Goal: Task Accomplishment & Management: Complete application form

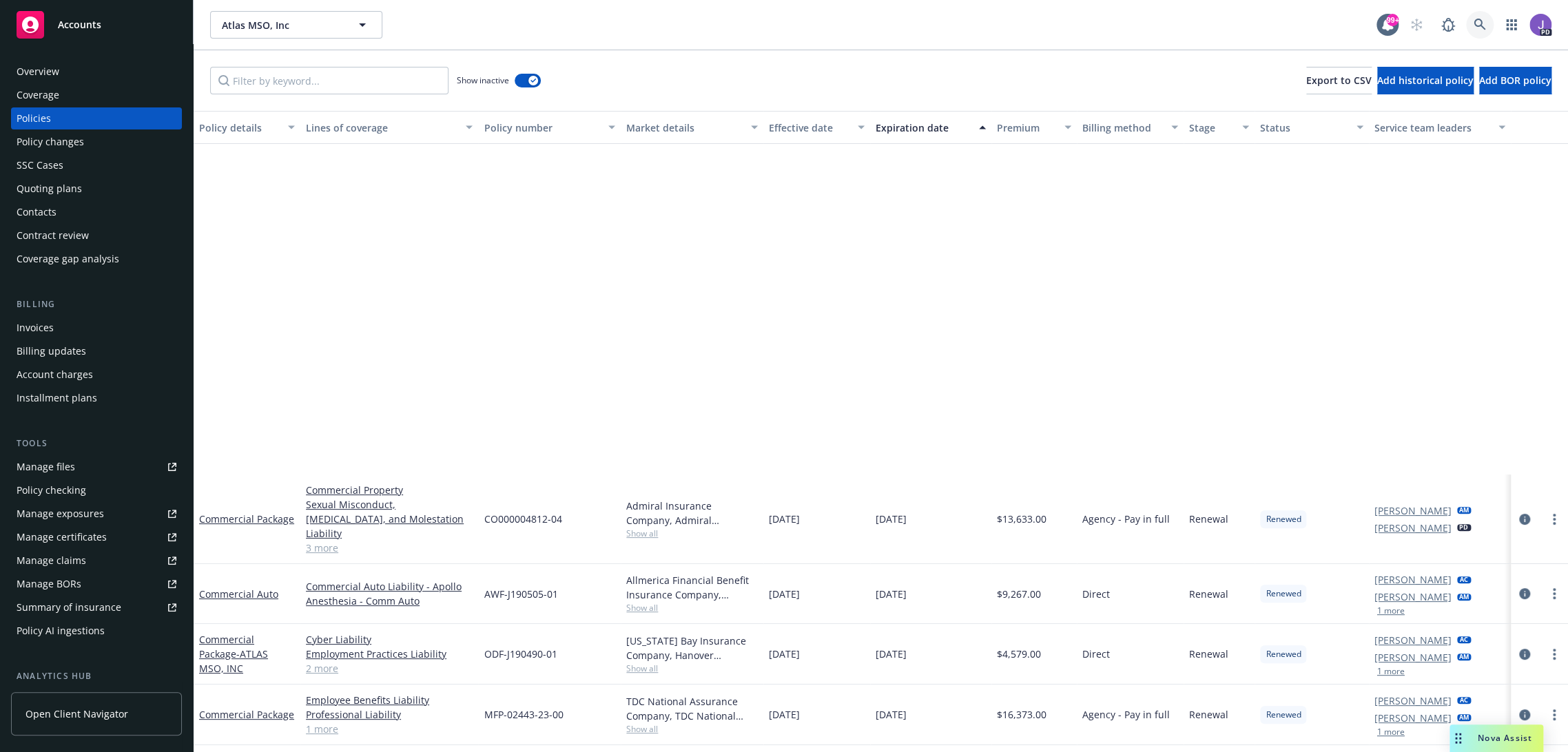
scroll to position [402, 0]
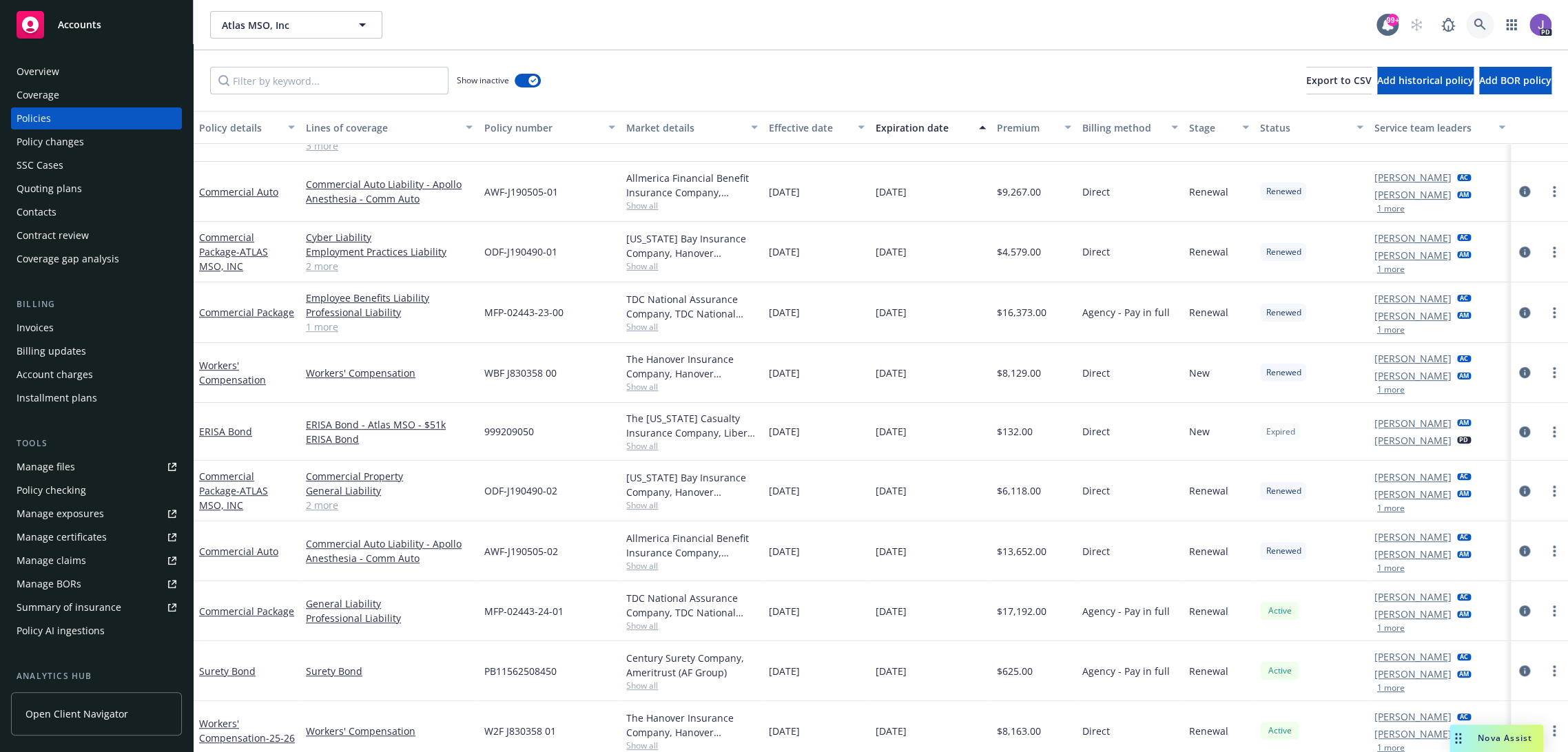
click at [1467, 16] on link at bounding box center [1479, 25] width 27 height 27
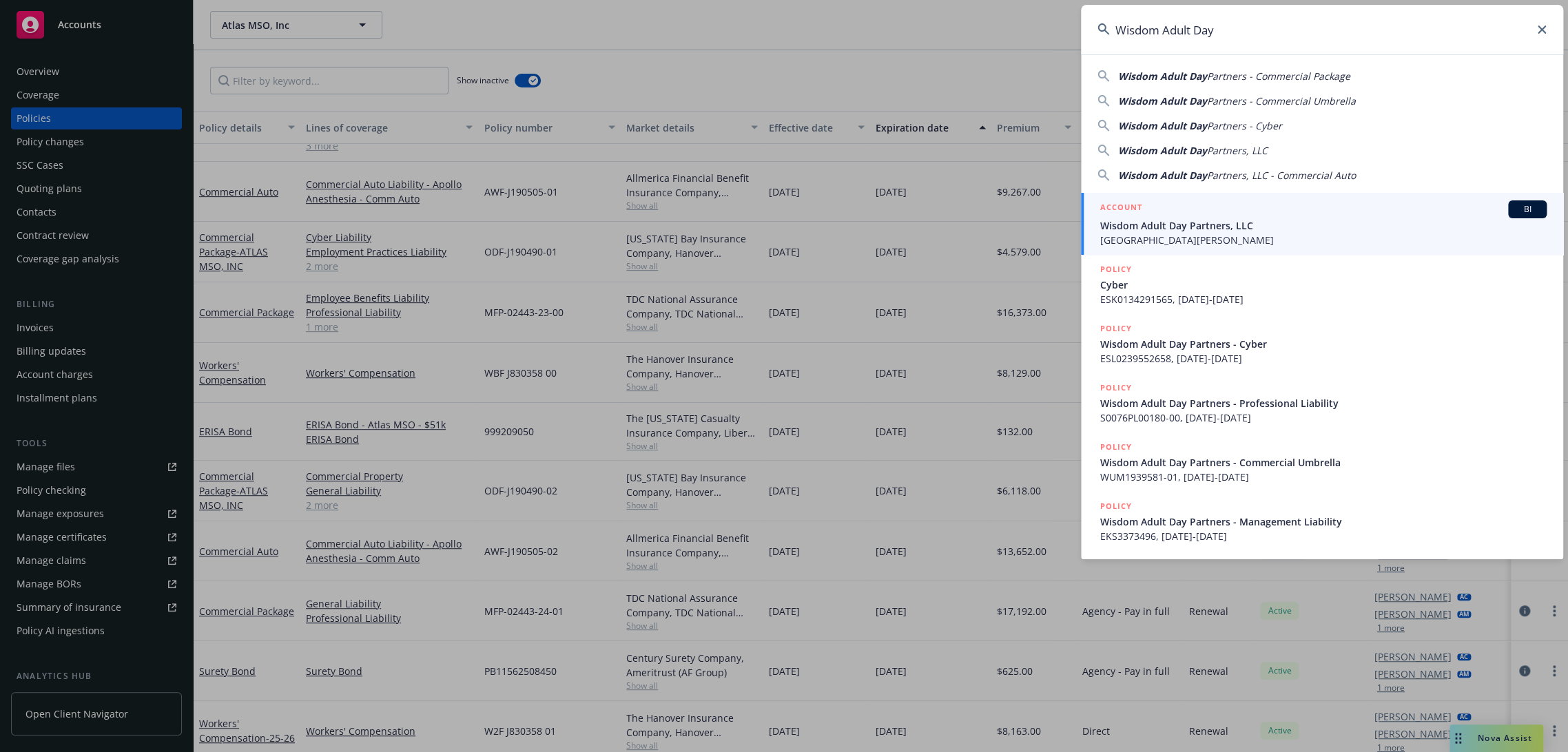
type input "Wisdom Adult Day"
click at [1163, 232] on span "Wisdom Adult Day Partners, LLC" at bounding box center [1323, 225] width 446 height 15
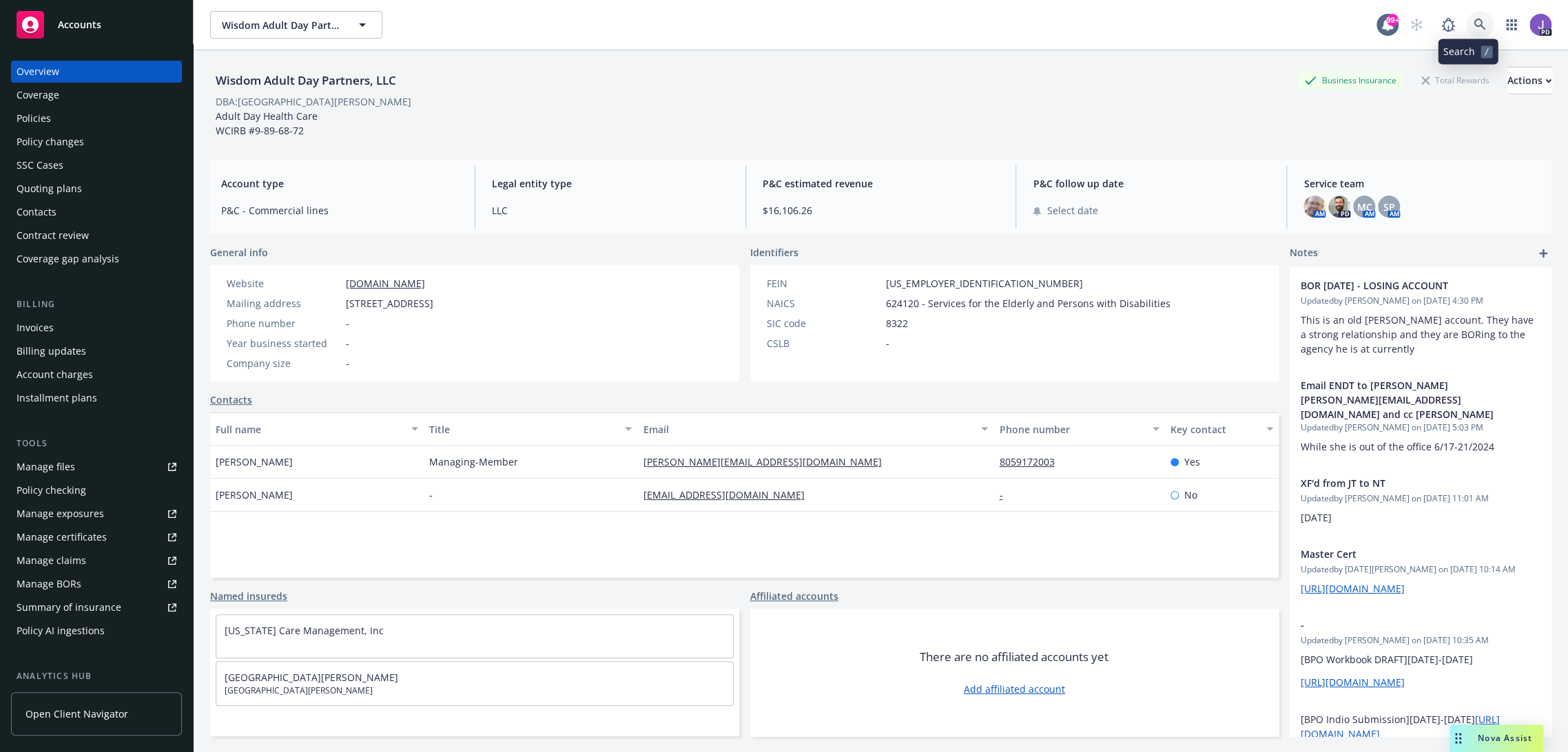
click at [1473, 27] on icon at bounding box center [1480, 25] width 13 height 13
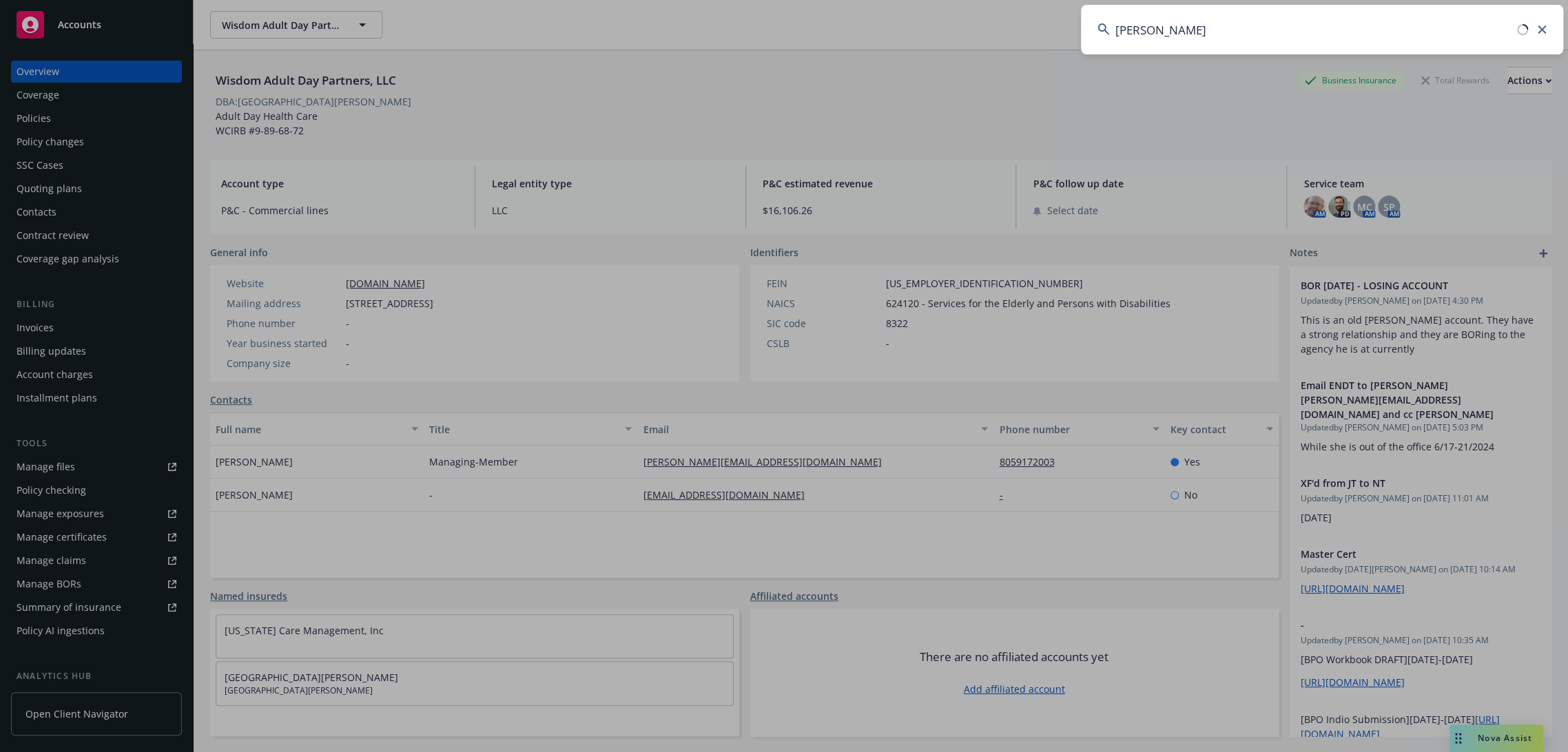
type input "rebar"
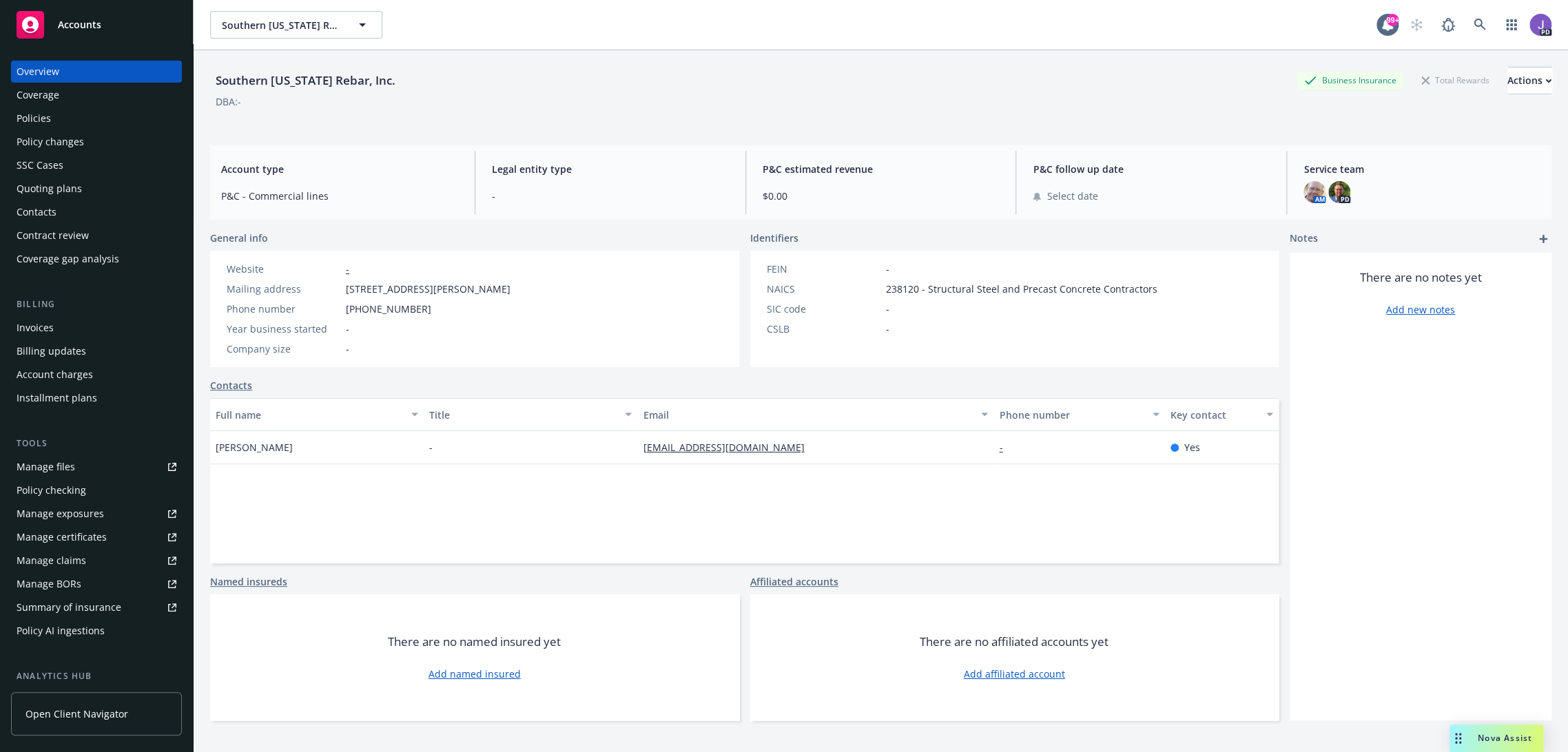
click at [47, 184] on div "Quoting plans" at bounding box center [49, 188] width 65 height 22
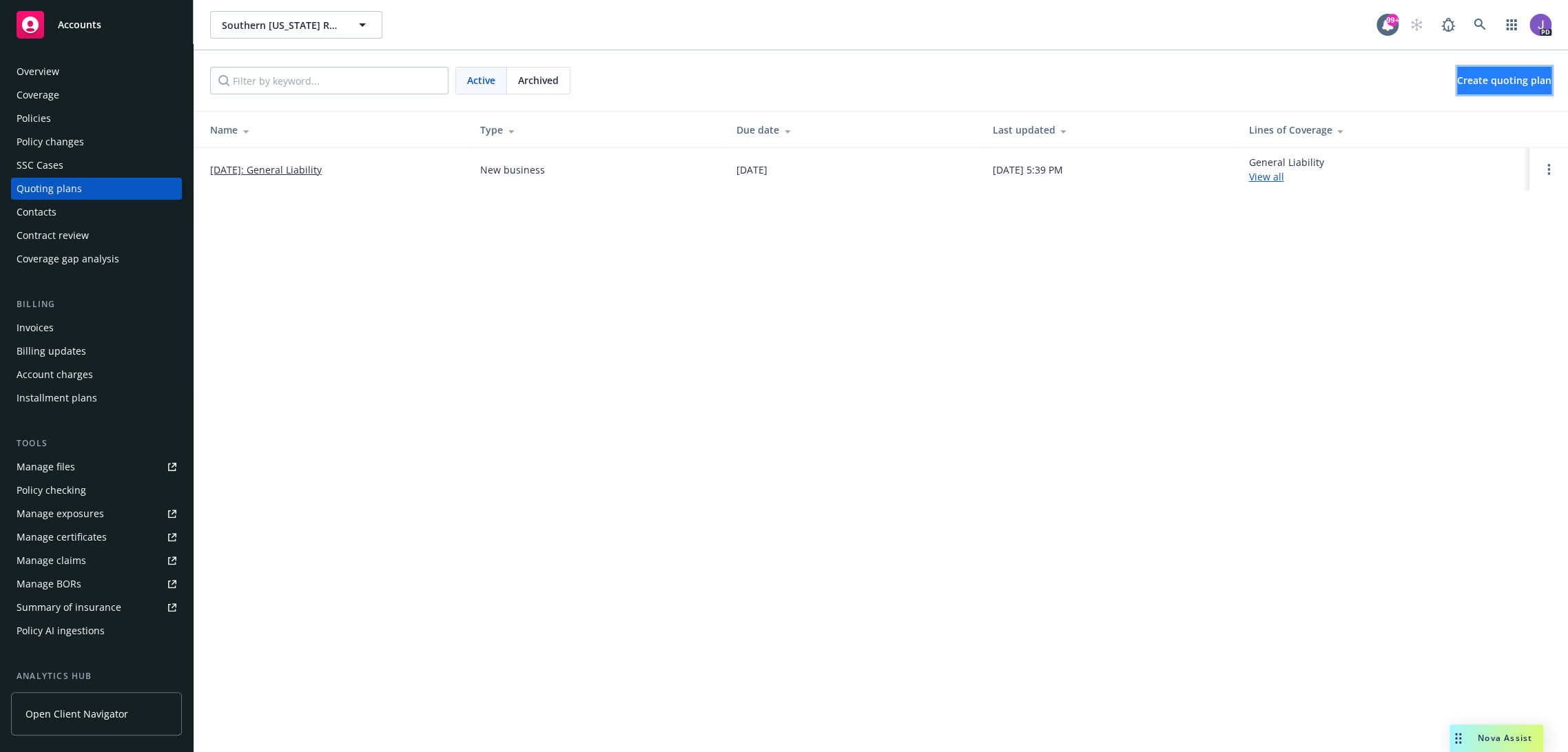
click at [1504, 74] on span "Create quoting plan" at bounding box center [1504, 80] width 95 height 13
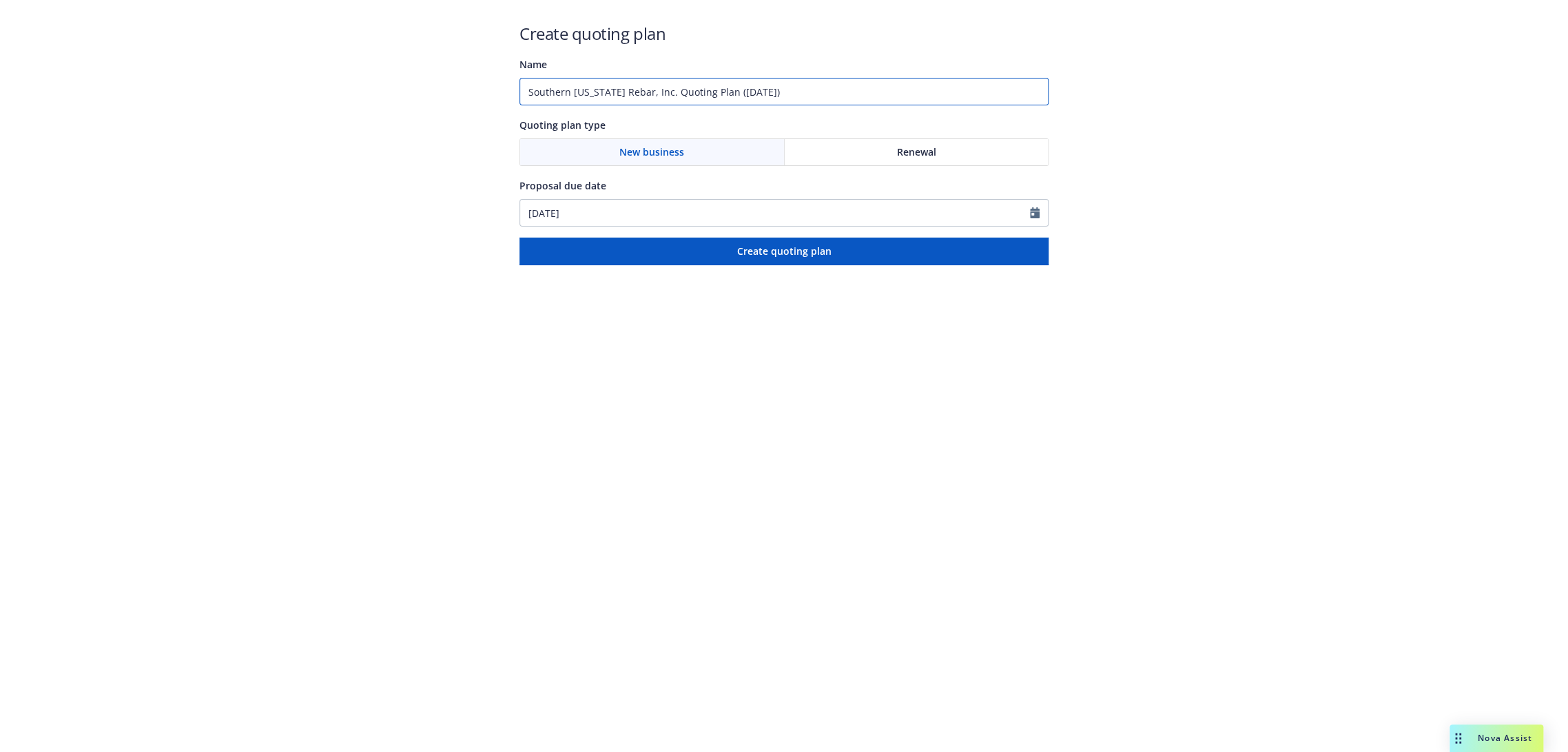
click at [651, 88] on input "Southern California Rebar, Inc. Quoting Plan (2025-10-15)" at bounding box center [784, 91] width 529 height 27
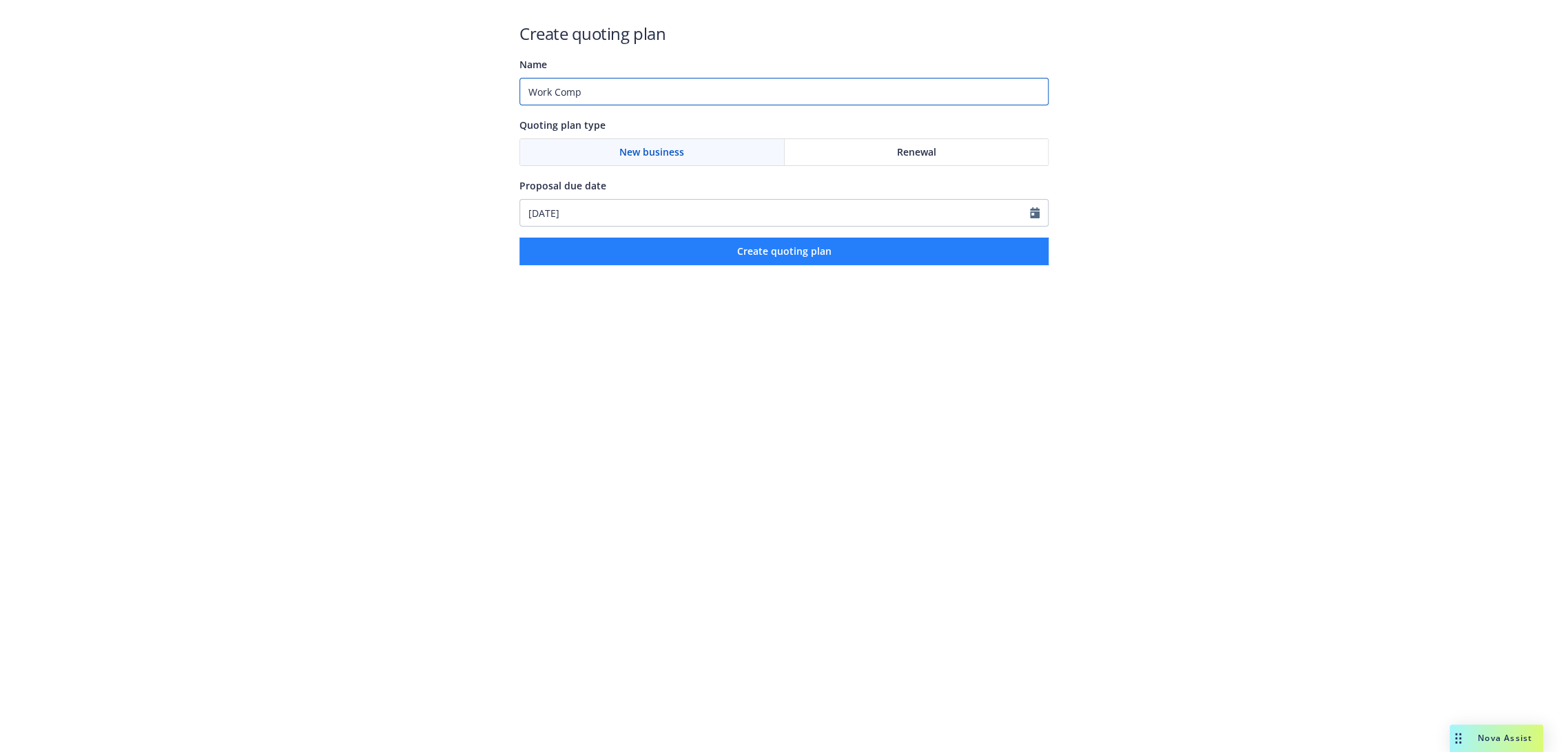
type input "Work Comp"
click at [716, 253] on button "Create quoting plan" at bounding box center [784, 251] width 529 height 27
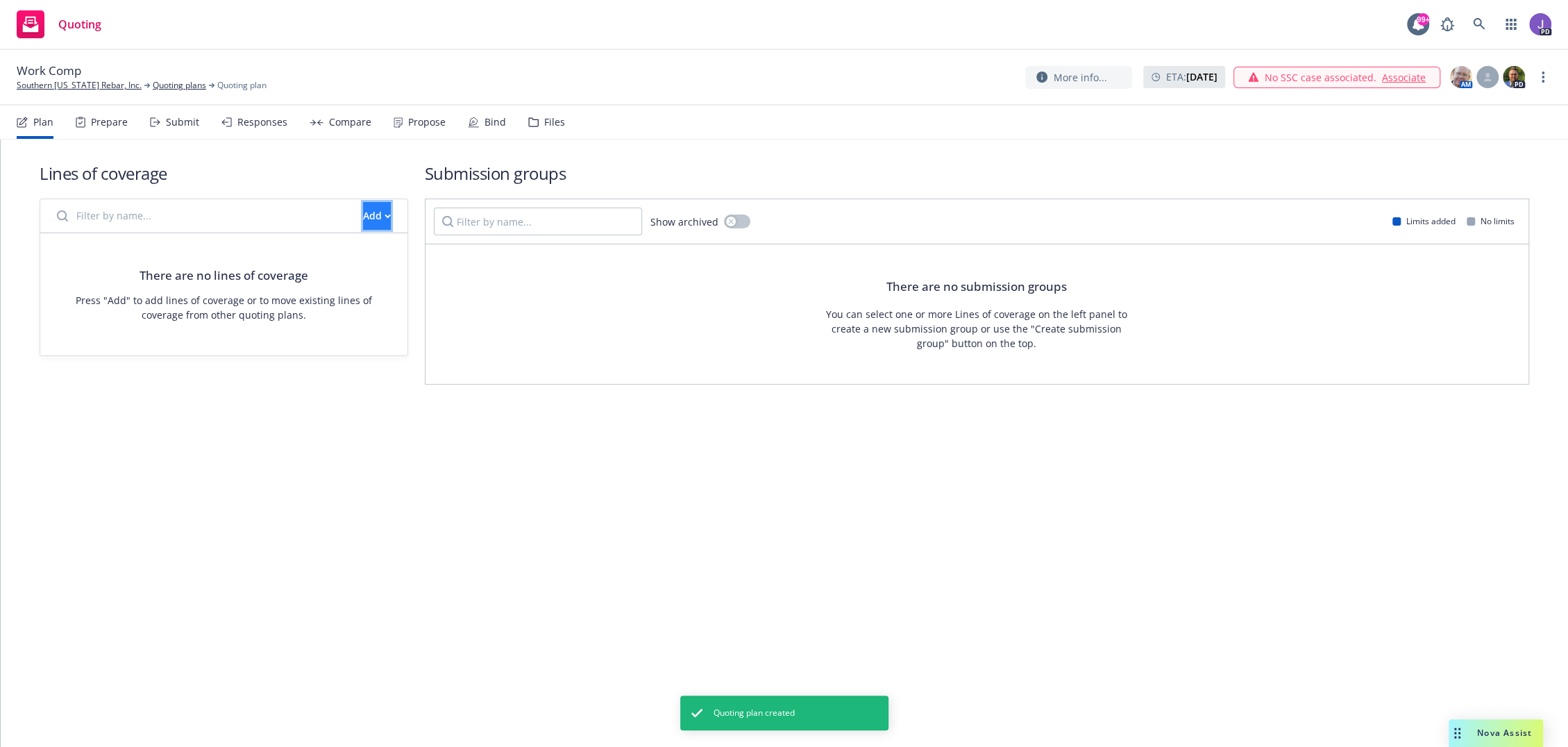
click at [363, 219] on div "Add" at bounding box center [376, 215] width 28 height 26
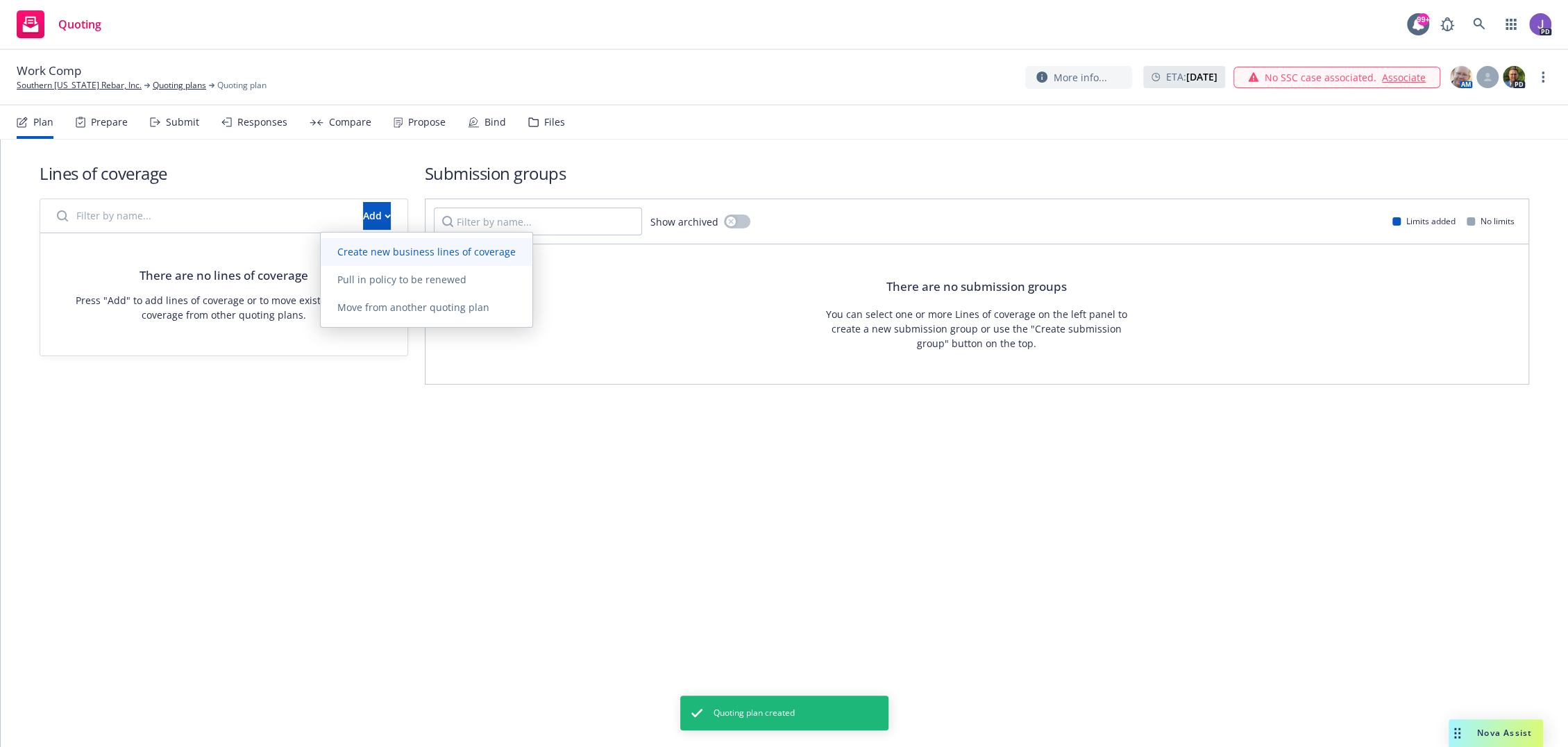
click at [391, 251] on span "Create new business lines of coverage" at bounding box center [426, 251] width 212 height 13
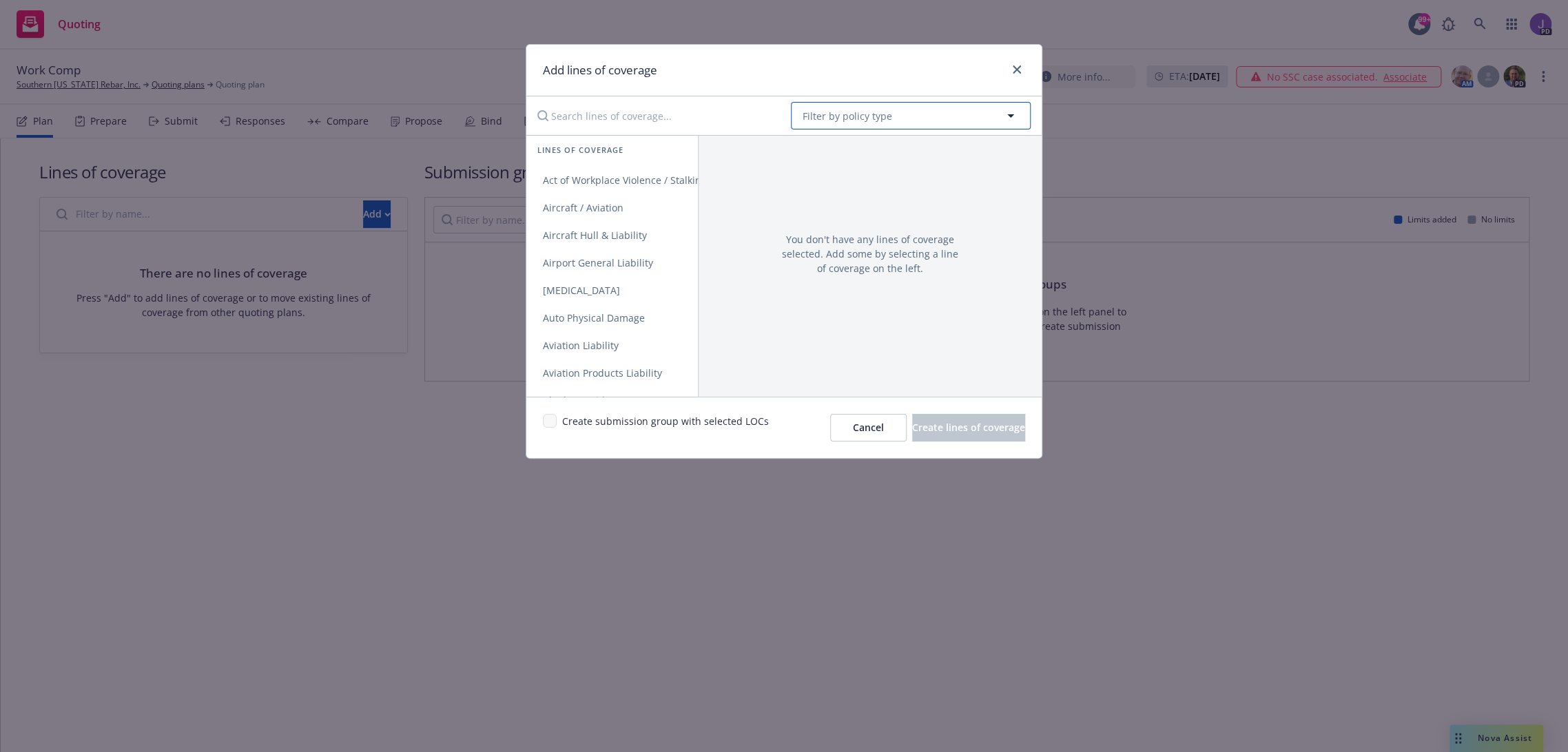
click at [841, 116] on span "Filter by policy type" at bounding box center [847, 116] width 90 height 15
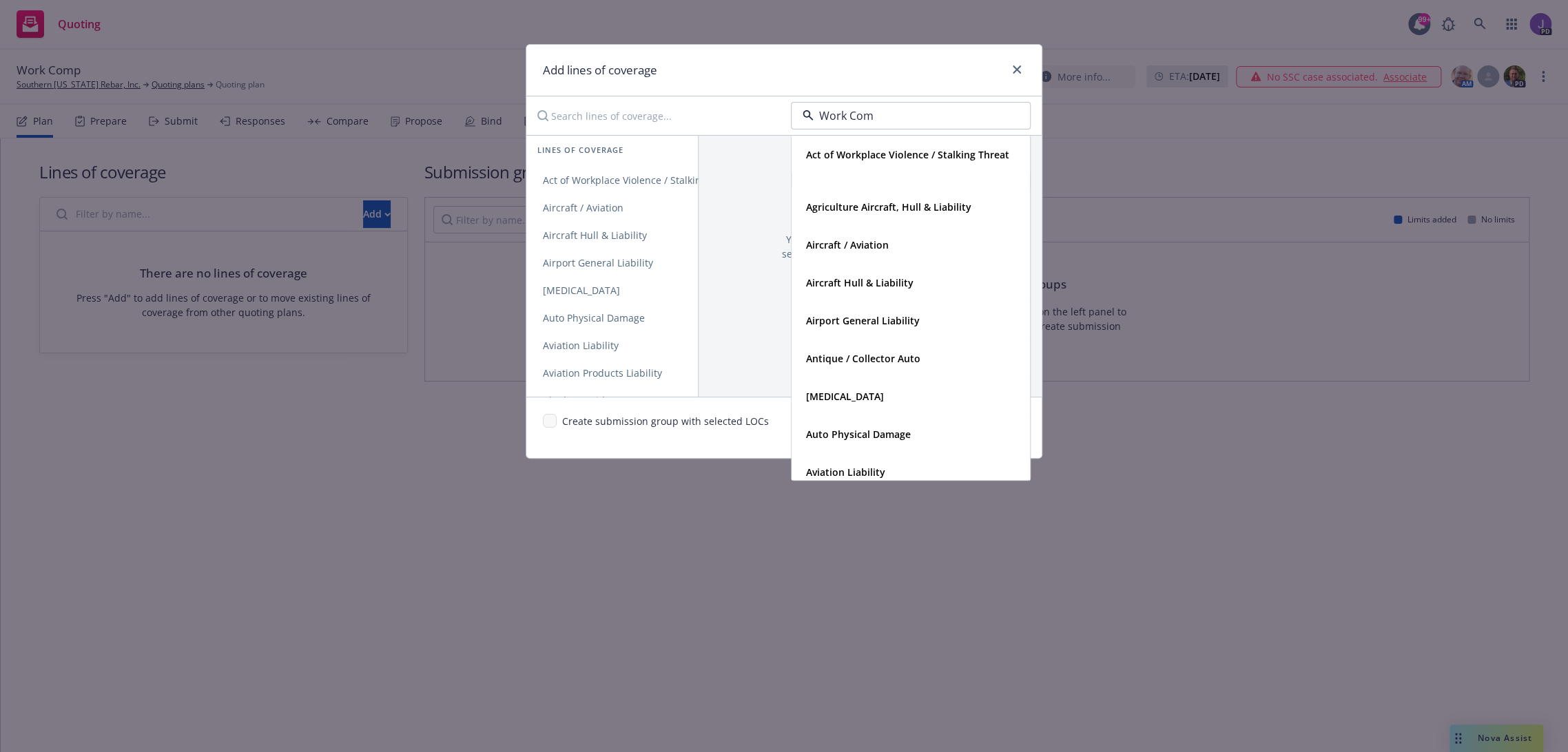
type input "Work Comp"
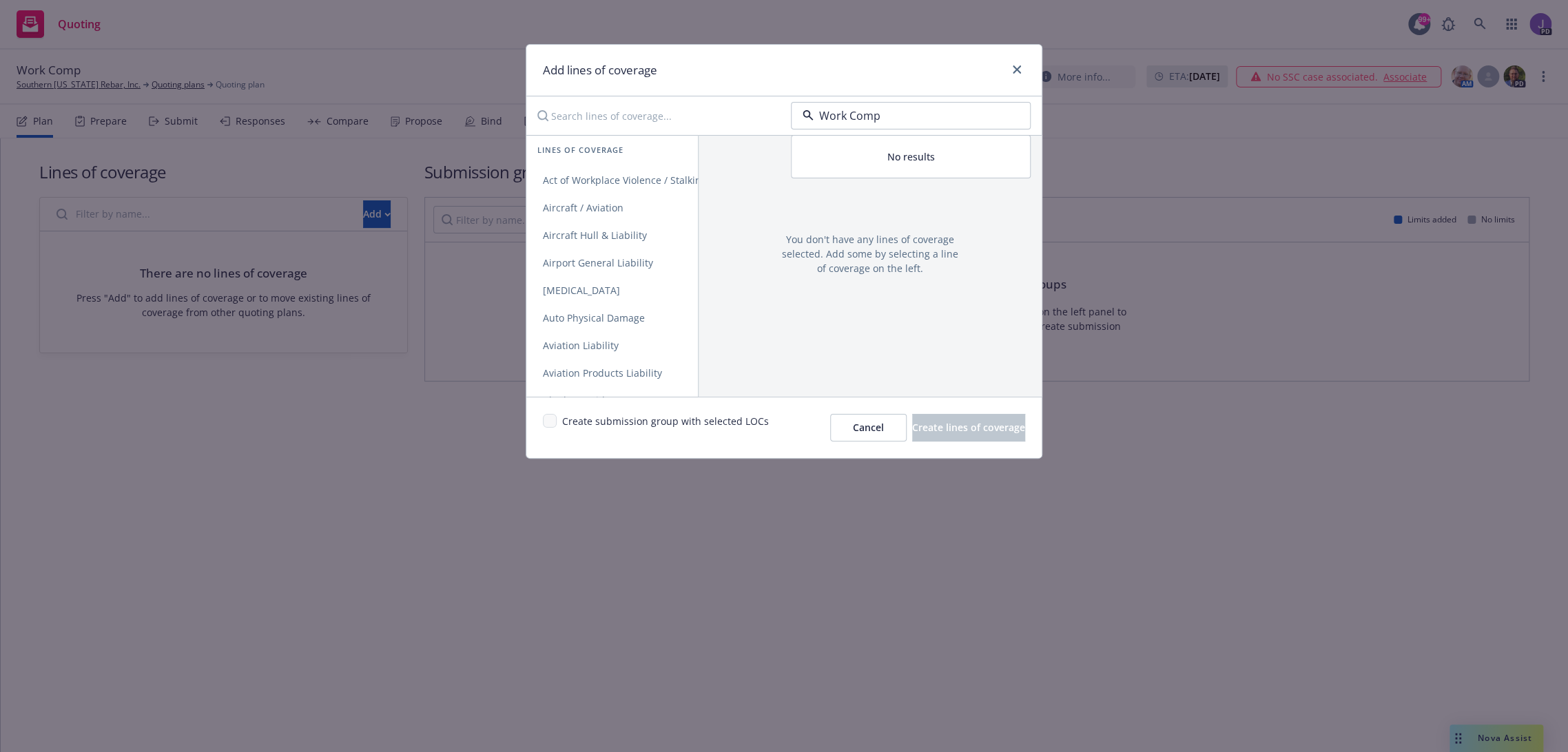
click at [863, 117] on input "Work Comp" at bounding box center [908, 116] width 189 height 17
click at [863, 117] on input at bounding box center [908, 116] width 189 height 17
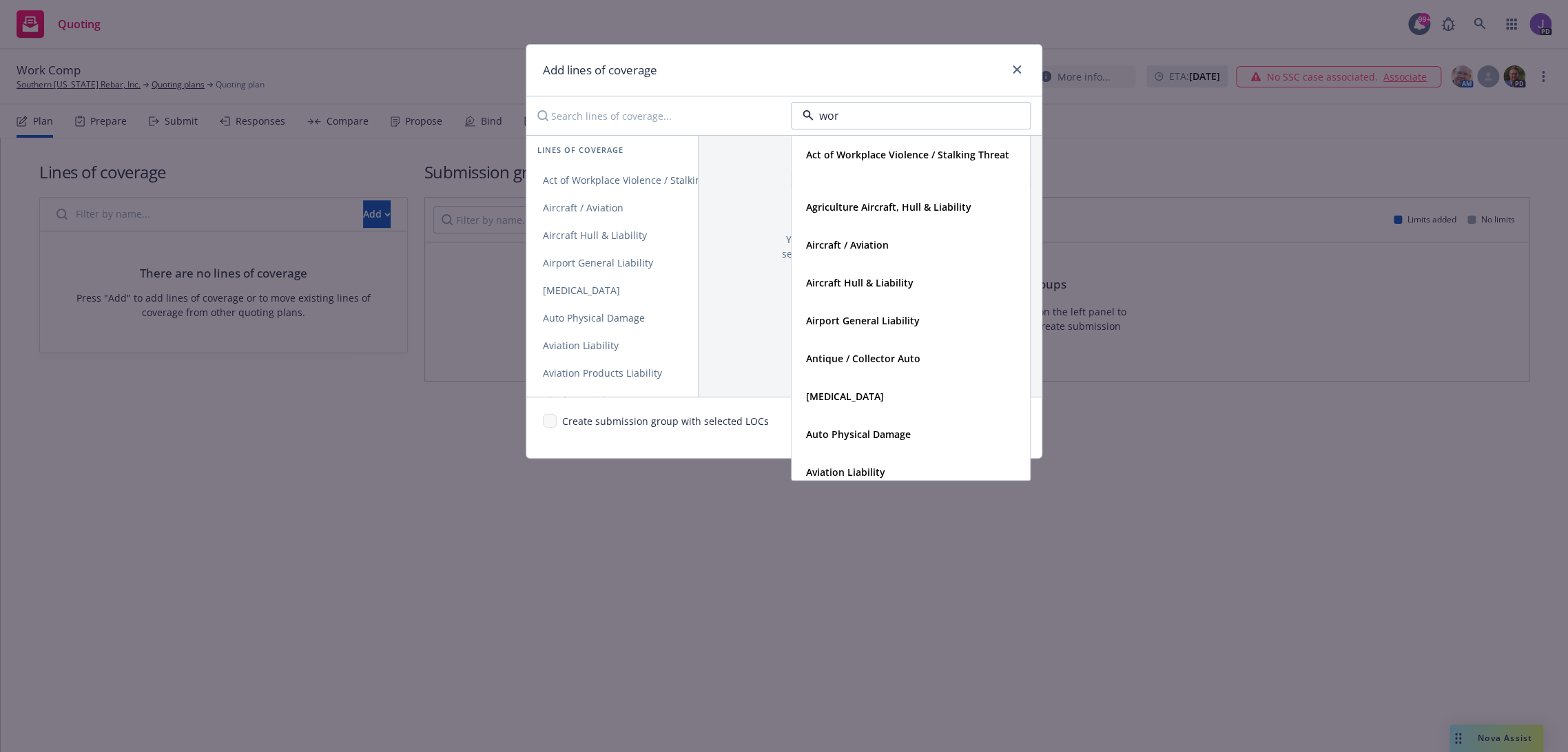
type input "work"
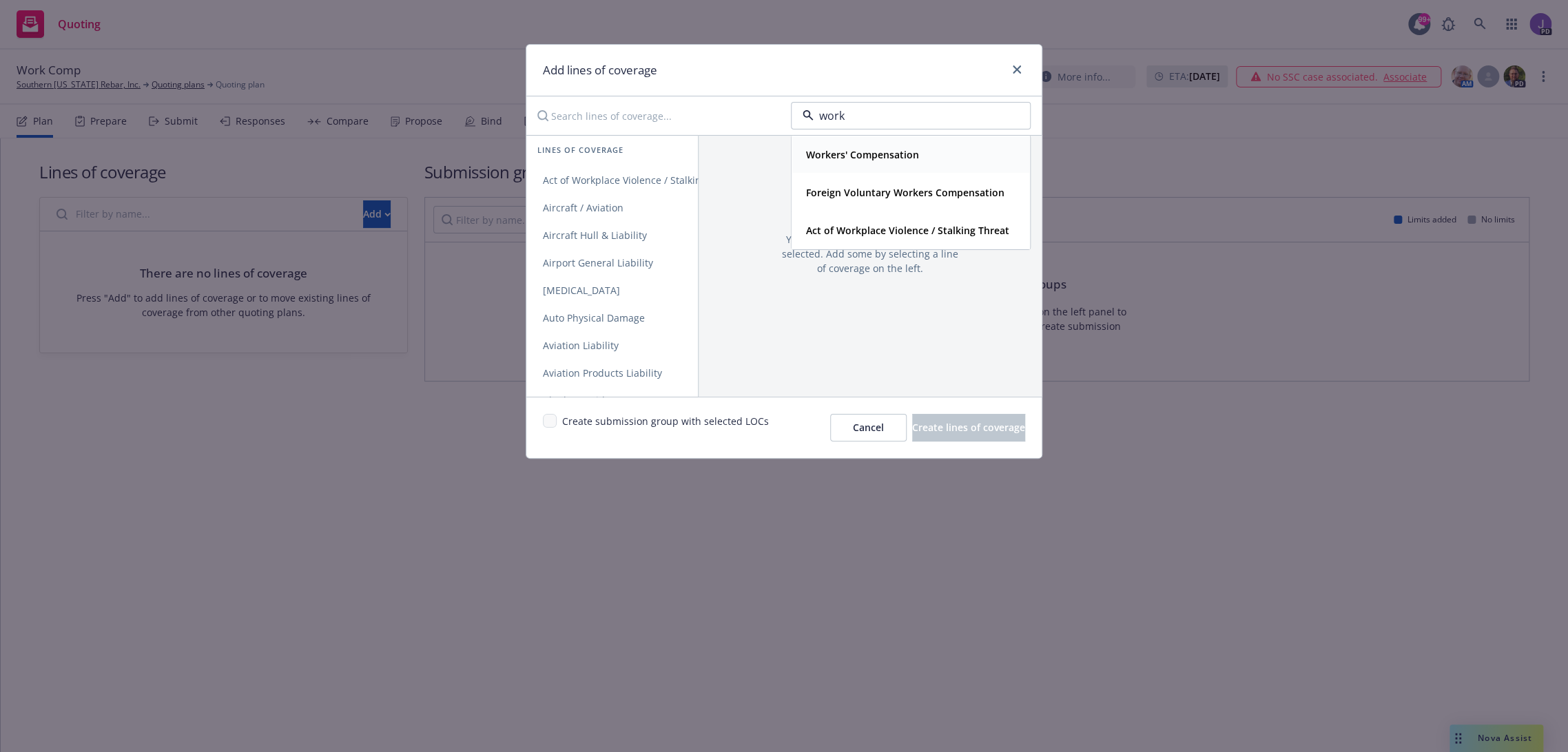
click at [857, 149] on strong "Workers' Compensation" at bounding box center [862, 154] width 113 height 13
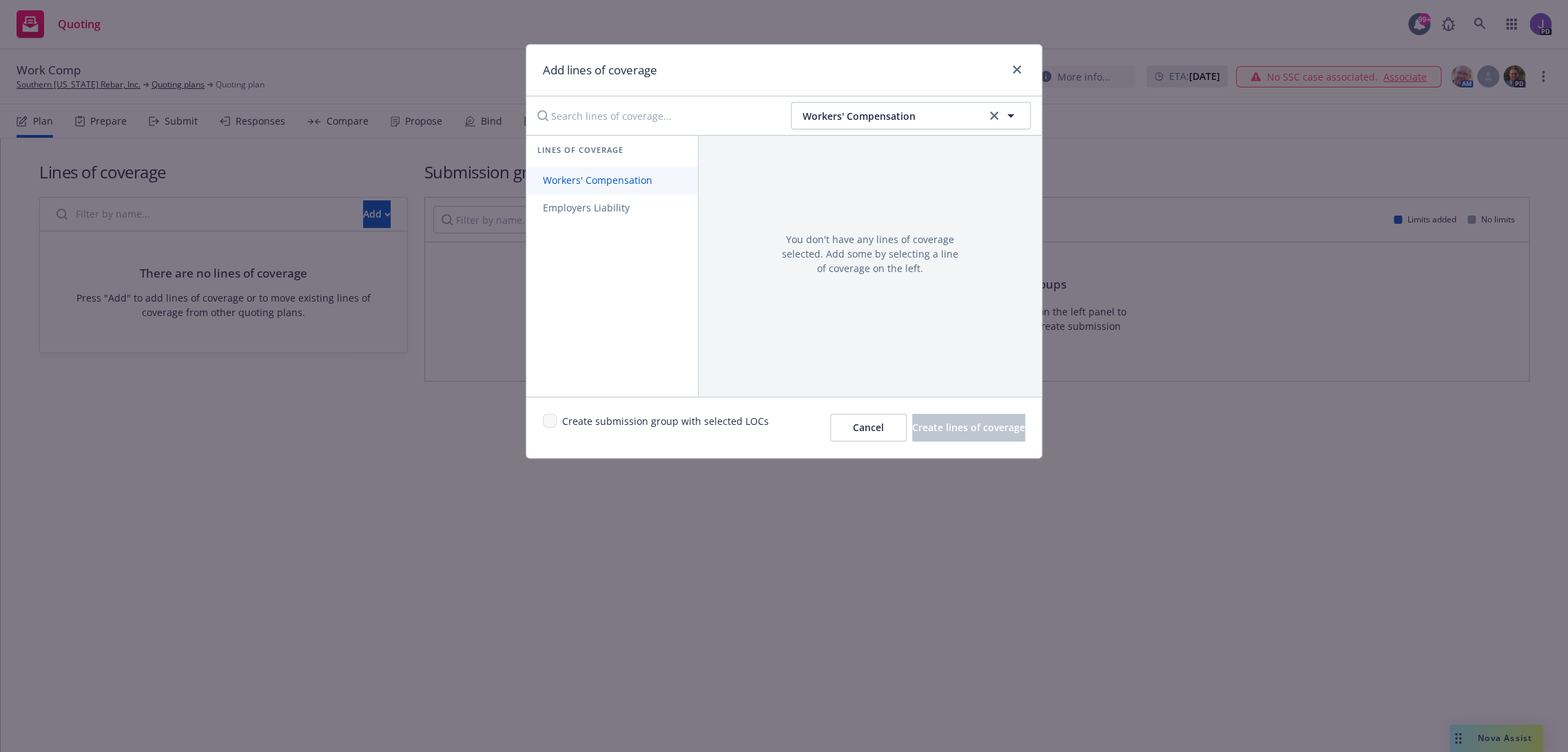
click at [604, 179] on span "Workers' Compensation" at bounding box center [598, 180] width 143 height 13
drag, startPoint x: 604, startPoint y: 179, endPoint x: 612, endPoint y: 178, distance: 8.1
click at [604, 179] on span "Workers' Compensation" at bounding box center [598, 180] width 143 height 13
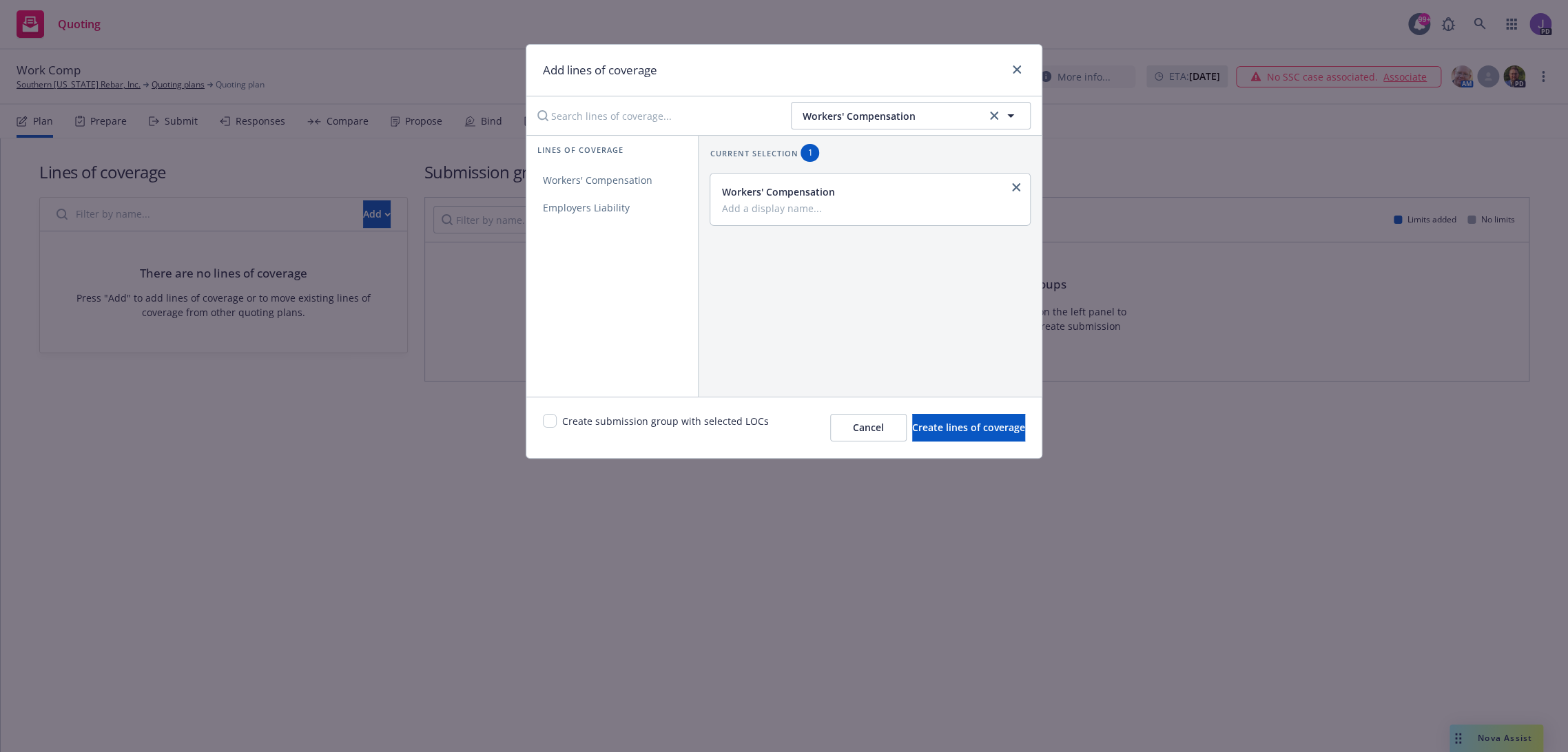
click at [804, 197] on div "Workers' Compensation" at bounding box center [868, 192] width 295 height 15
click at [548, 424] on input "checkbox" at bounding box center [550, 421] width 14 height 14
checkbox input "true"
click at [955, 426] on span "Create lines of coverage" at bounding box center [968, 427] width 113 height 13
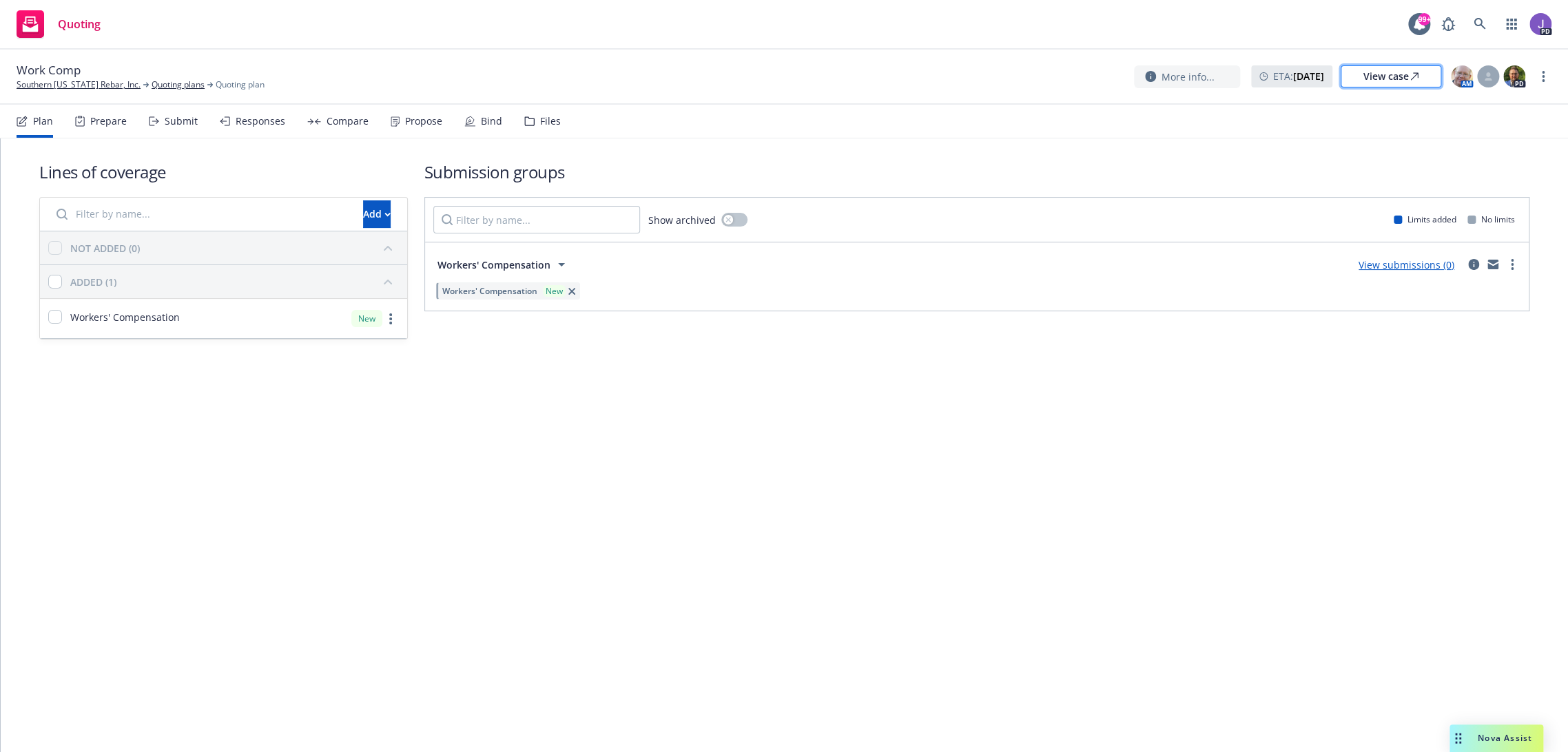
click at [1386, 80] on div "View case" at bounding box center [1391, 76] width 55 height 21
click at [157, 120] on icon at bounding box center [153, 121] width 11 height 10
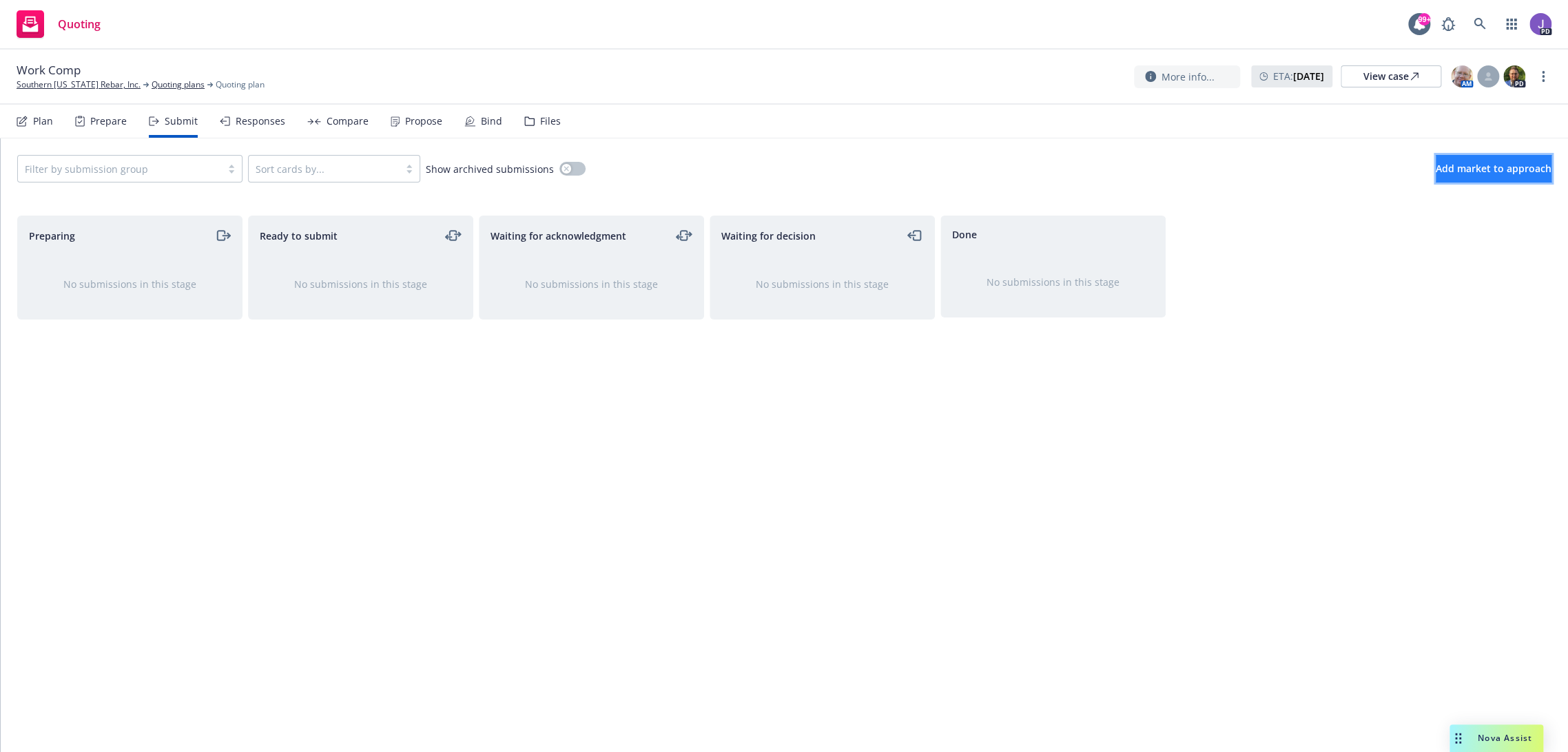
click at [1476, 173] on span "Add market to approach" at bounding box center [1493, 168] width 116 height 13
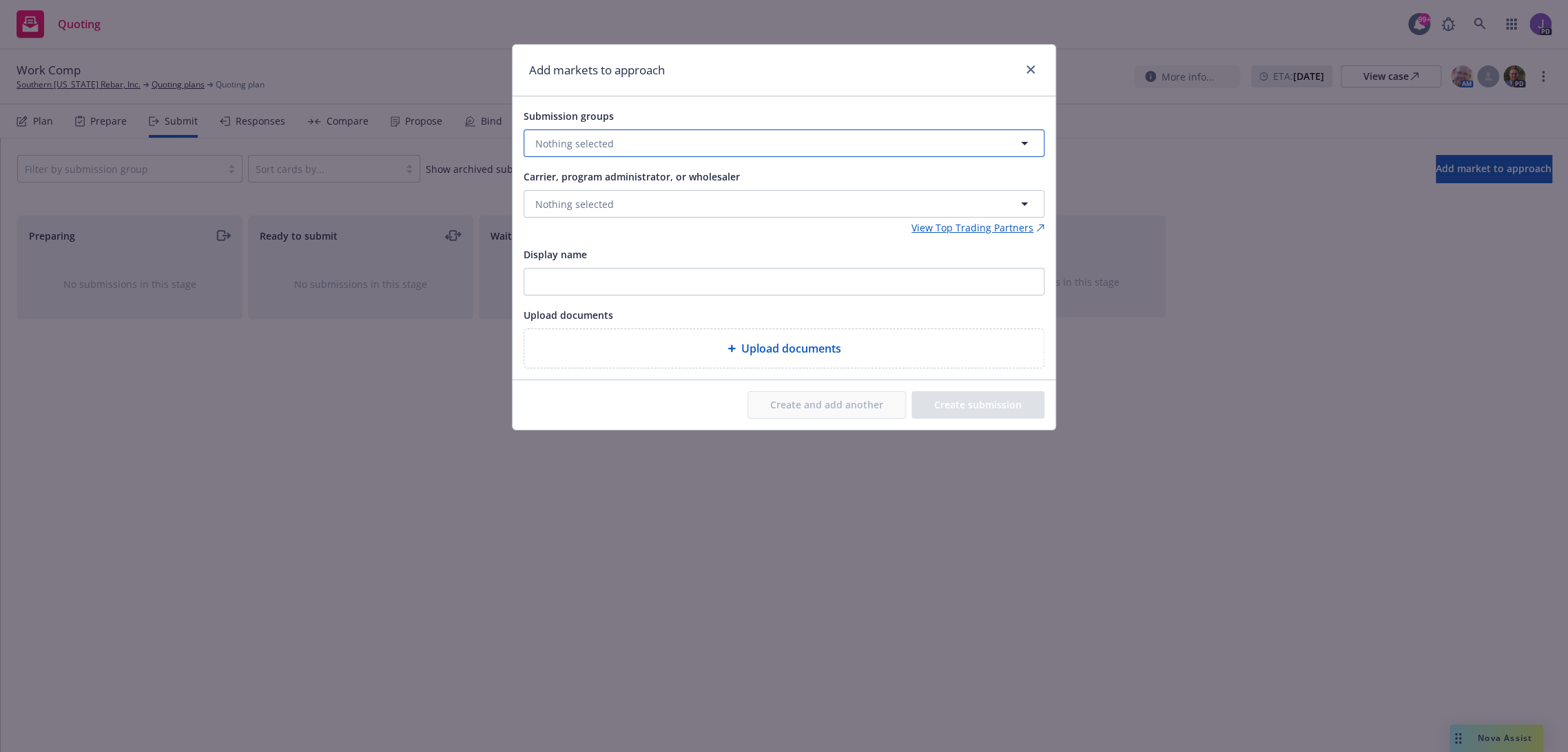
click at [601, 145] on span "Nothing selected" at bounding box center [574, 144] width 78 height 15
click at [544, 213] on input "checkbox" at bounding box center [546, 212] width 14 height 14
checkbox input "true"
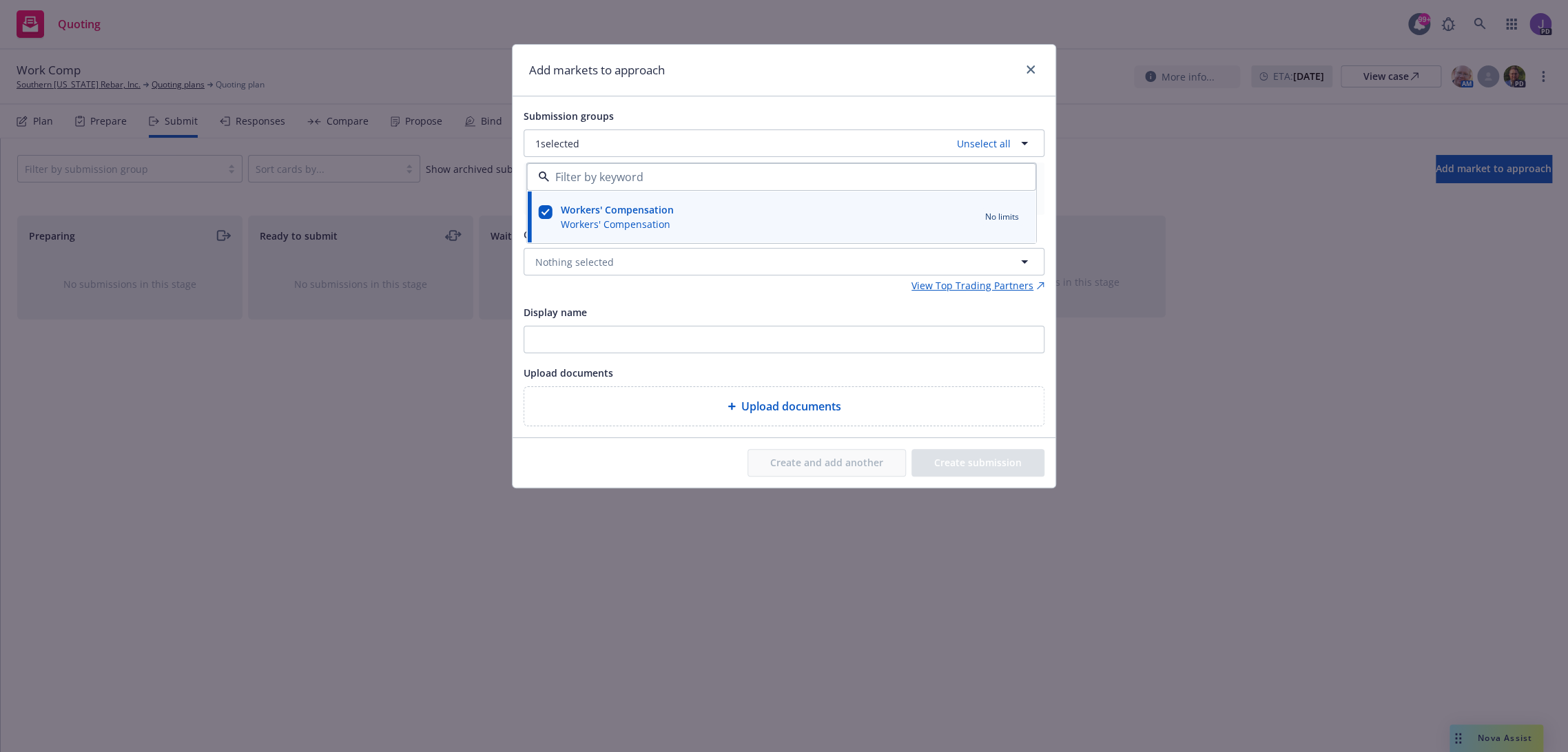
click at [572, 279] on div "View Top Trading Partners" at bounding box center [784, 285] width 521 height 15
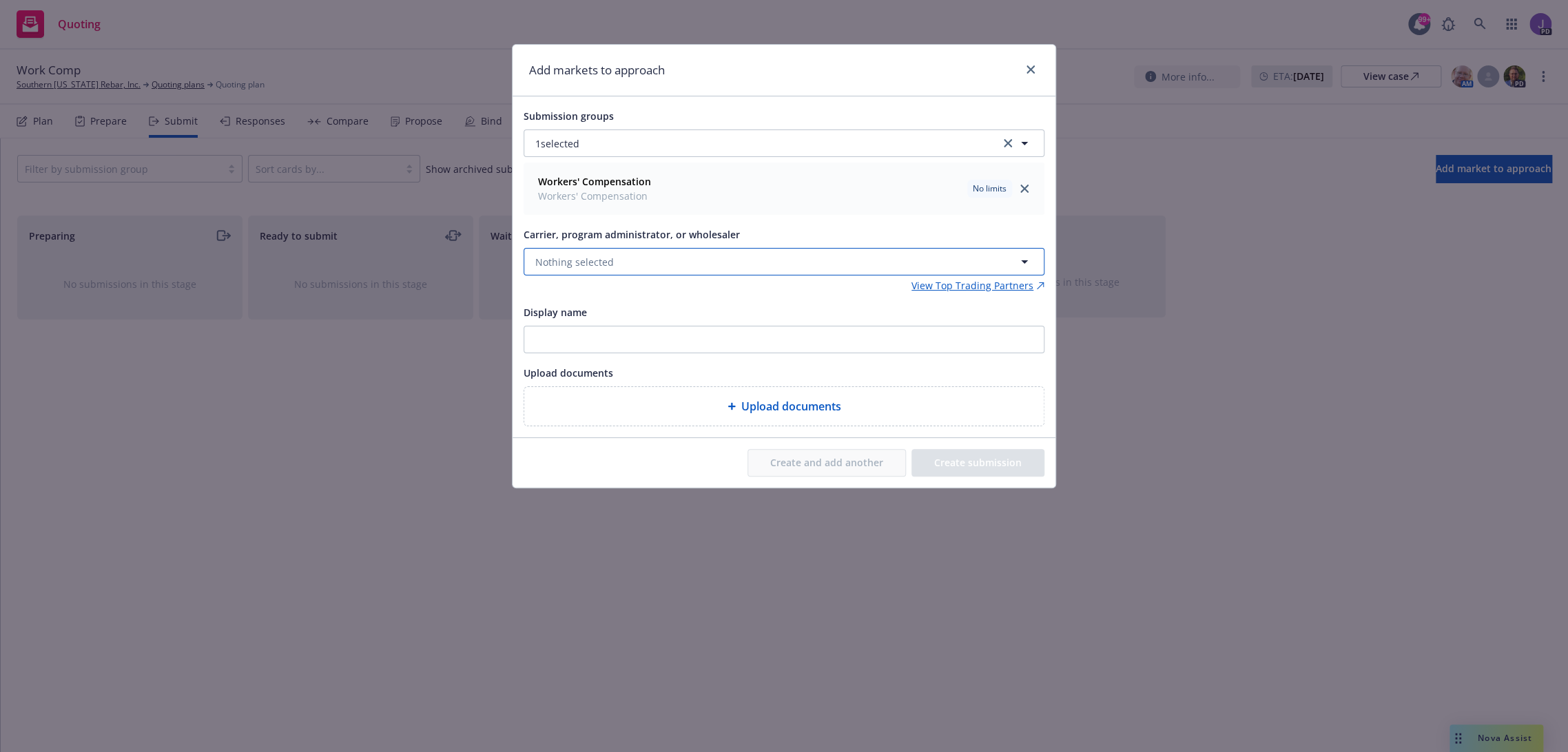
click at [568, 255] on span "Nothing selected" at bounding box center [574, 262] width 78 height 15
type input "benchma"
click at [595, 328] on strong "Benchmark Insurance Group" at bounding box center [606, 334] width 134 height 13
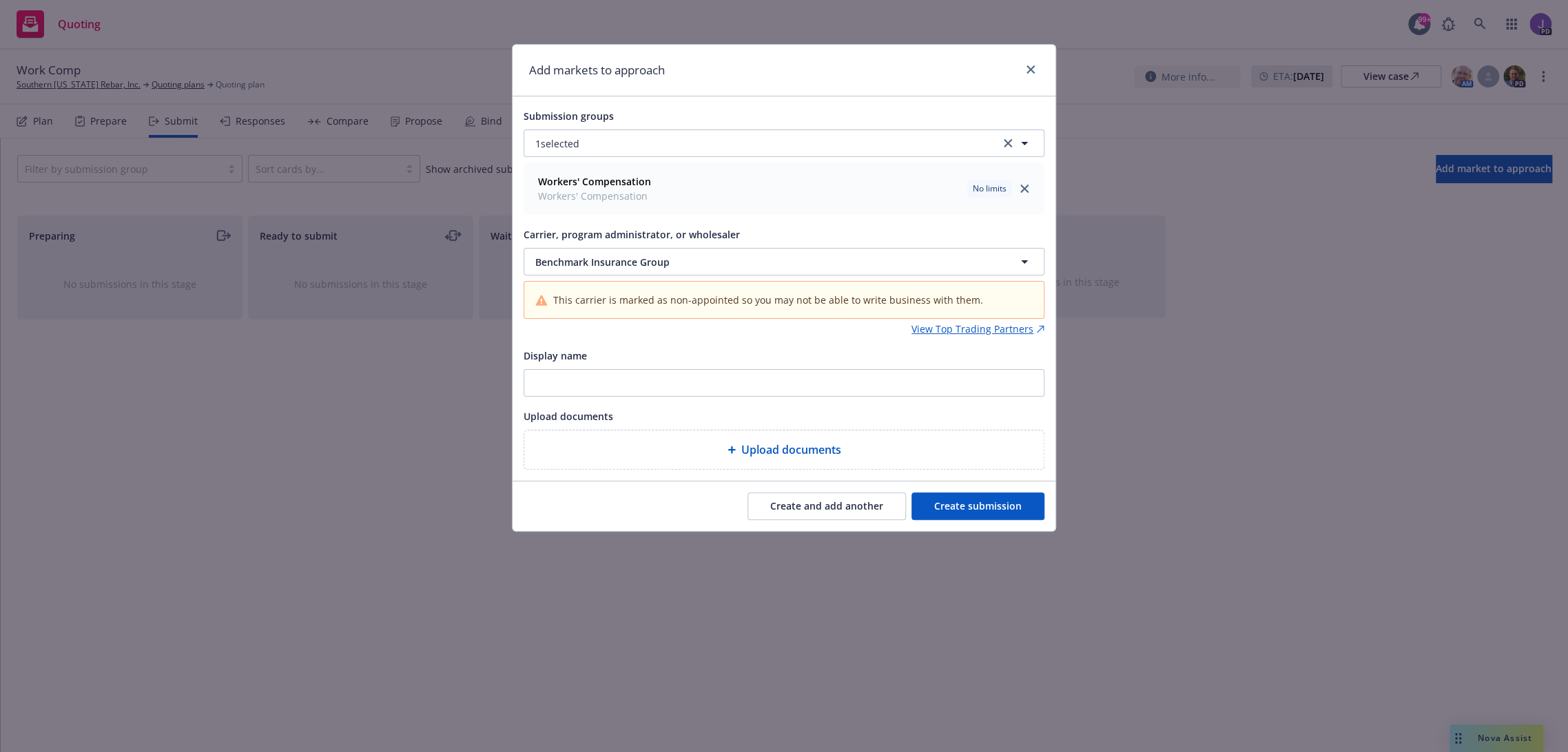
click at [997, 505] on button "Create submission" at bounding box center [978, 506] width 133 height 27
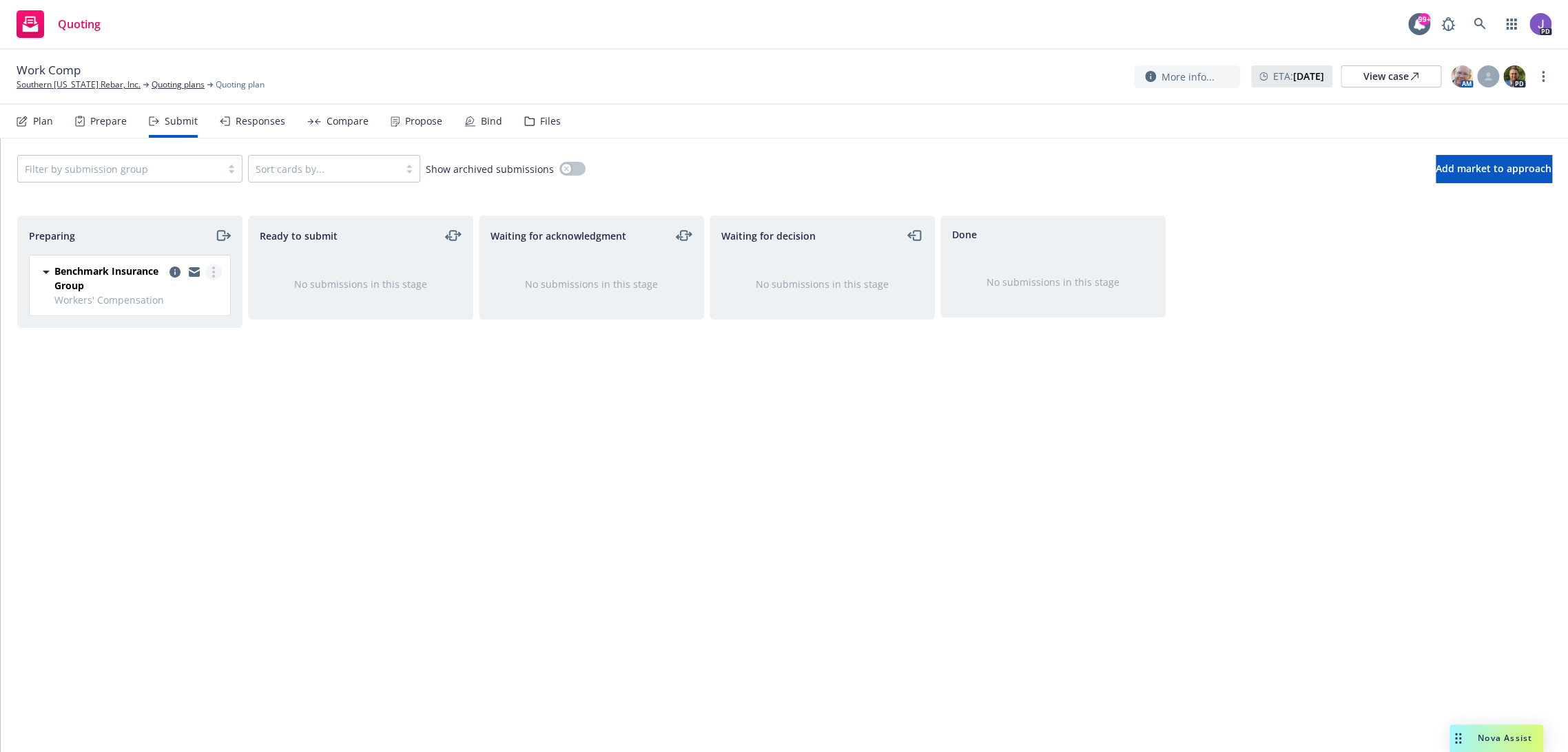
click at [216, 276] on link "more" at bounding box center [214, 272] width 17 height 17
click at [149, 389] on link "Add accepted decision" at bounding box center [152, 382] width 138 height 27
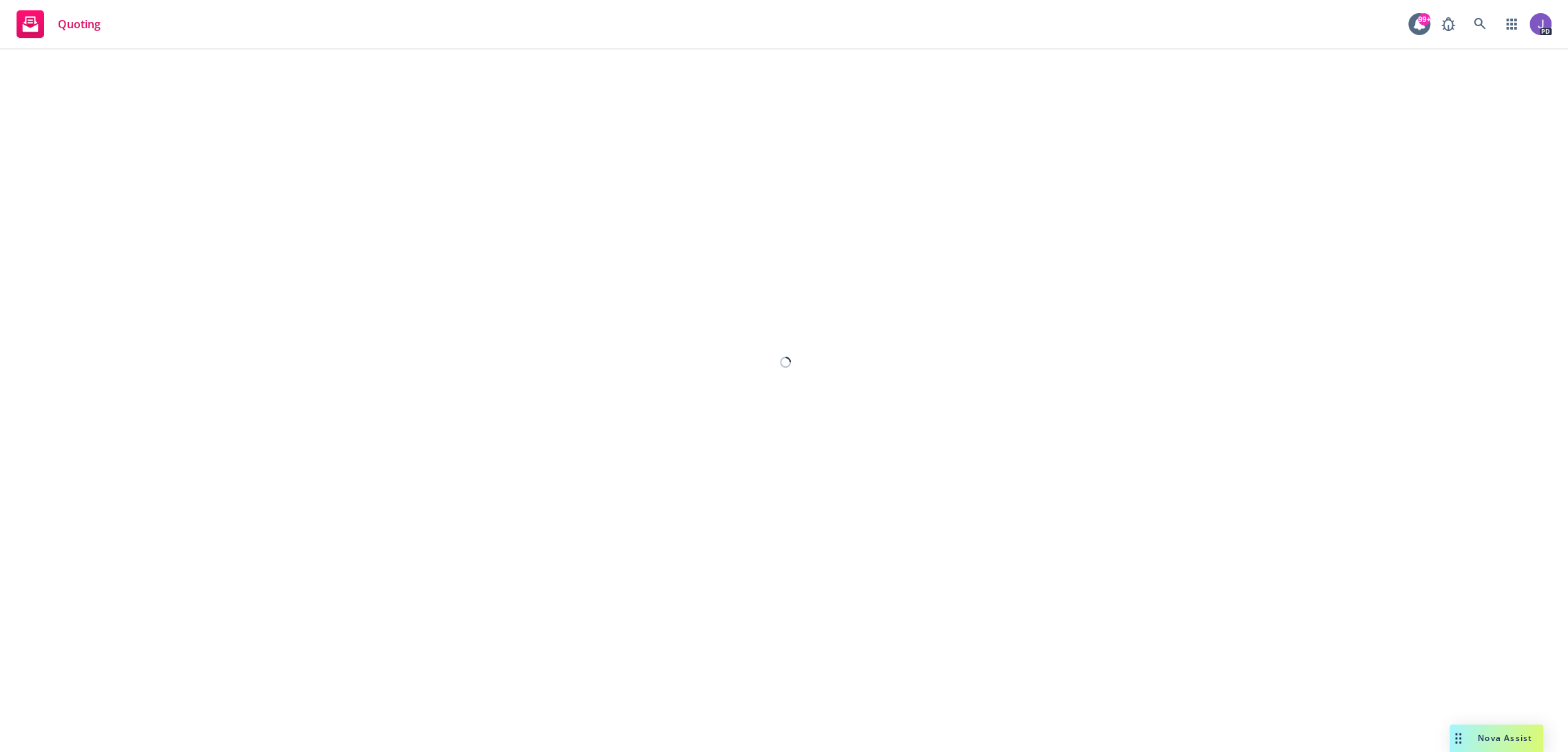
select select "12"
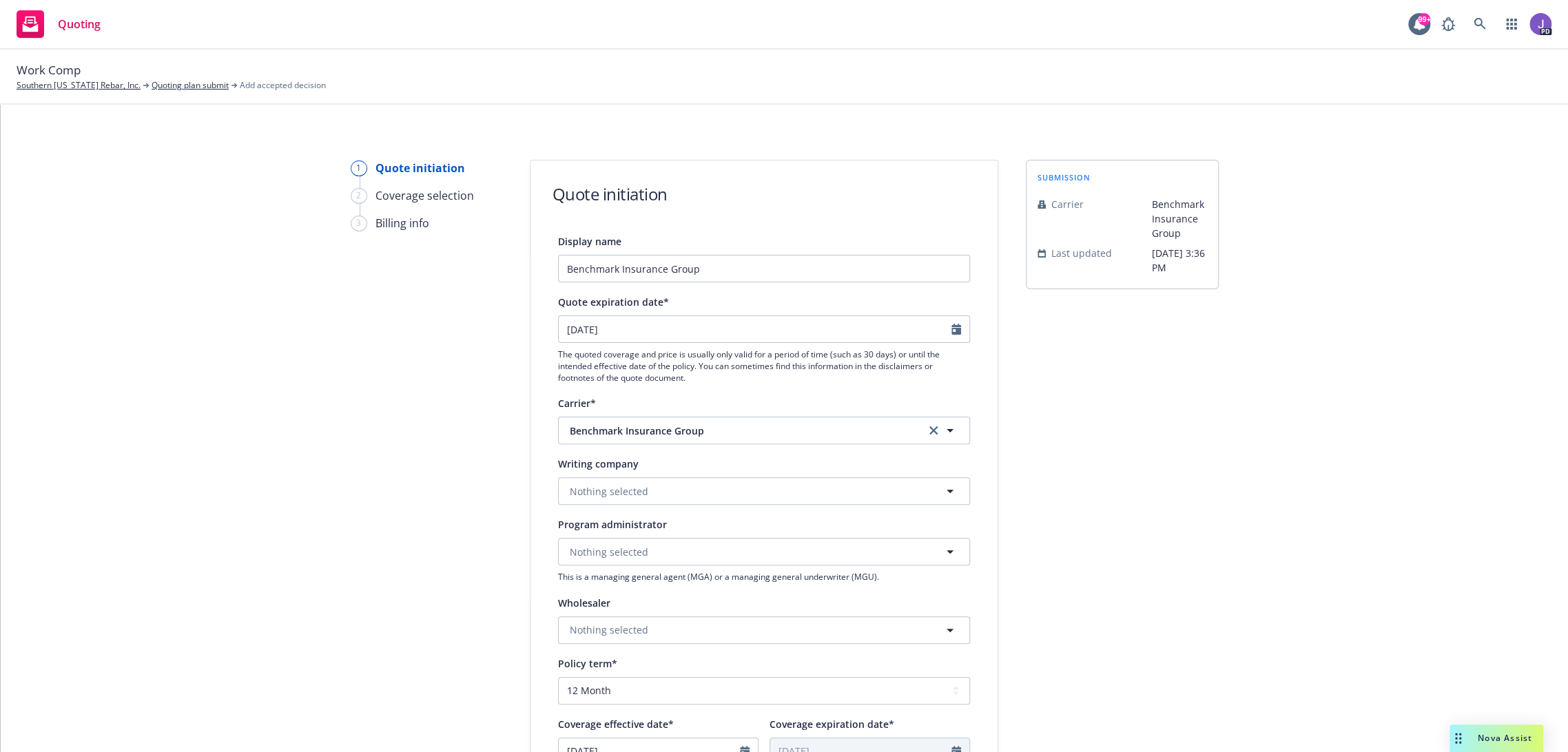
scroll to position [153, 0]
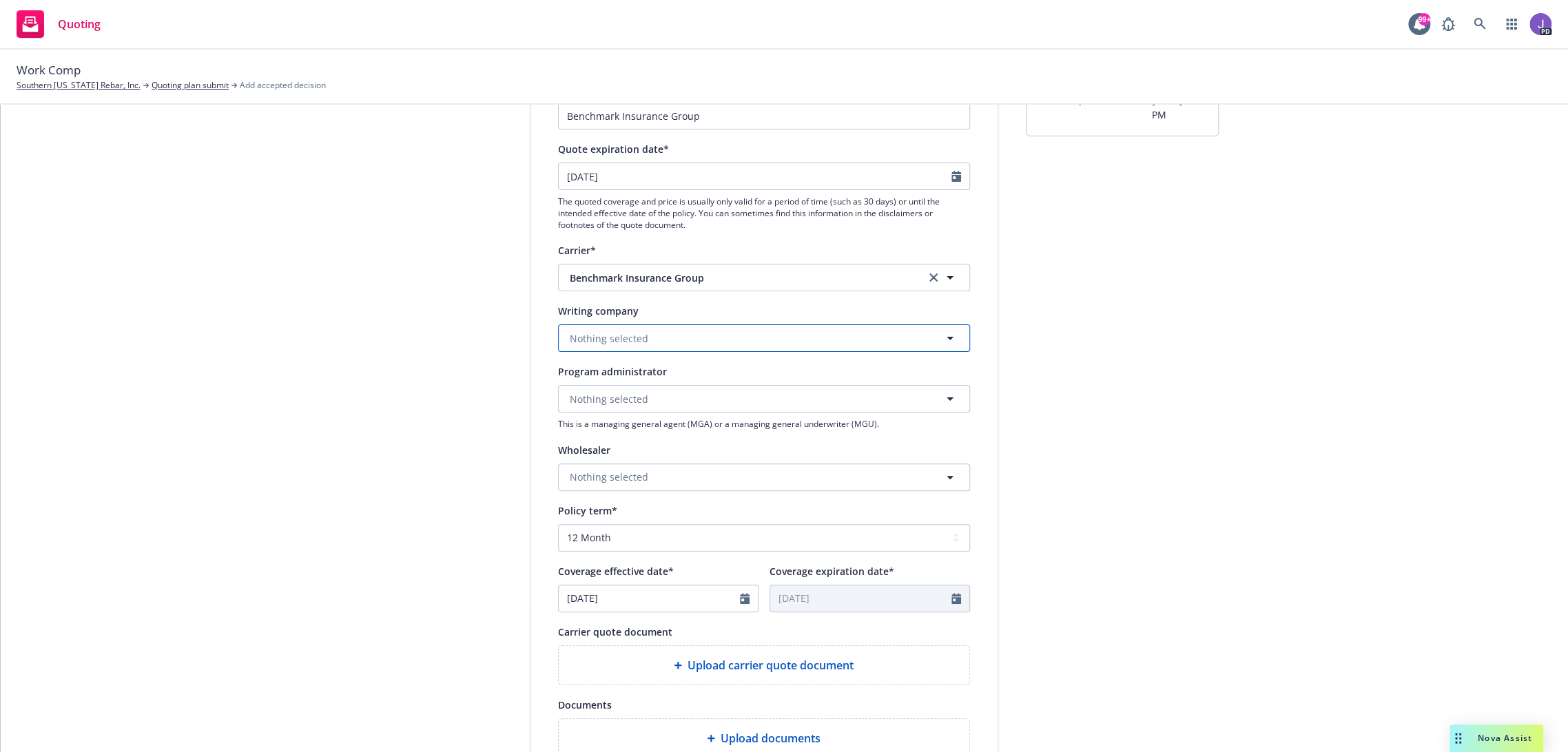
click at [604, 342] on span "Nothing selected" at bounding box center [609, 338] width 78 height 15
paste input "Benchmark Insurance Company"
type input "Benchmark Insurance Company"
click at [597, 391] on span "Domestic - 41394" at bounding box center [647, 391] width 149 height 15
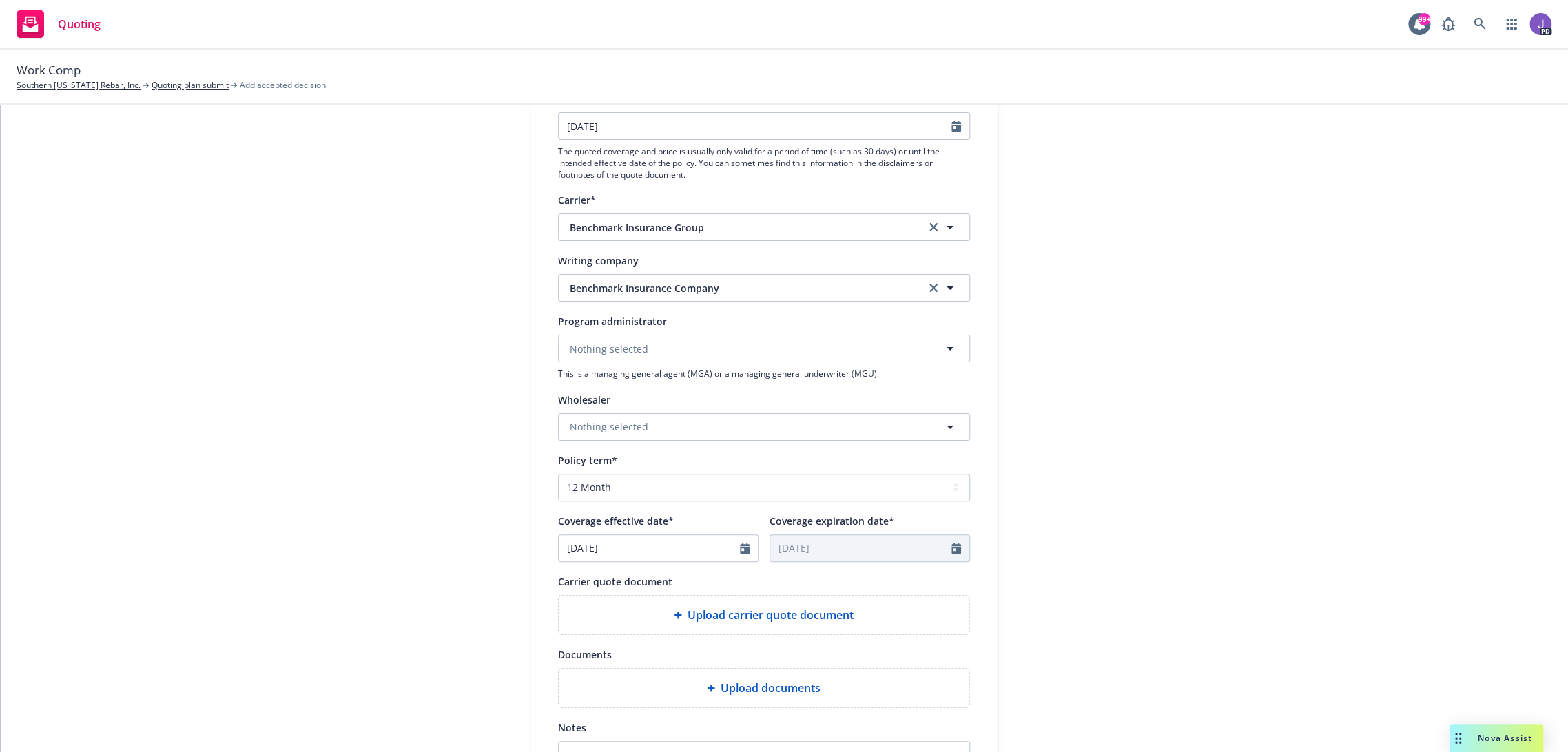
scroll to position [230, 0]
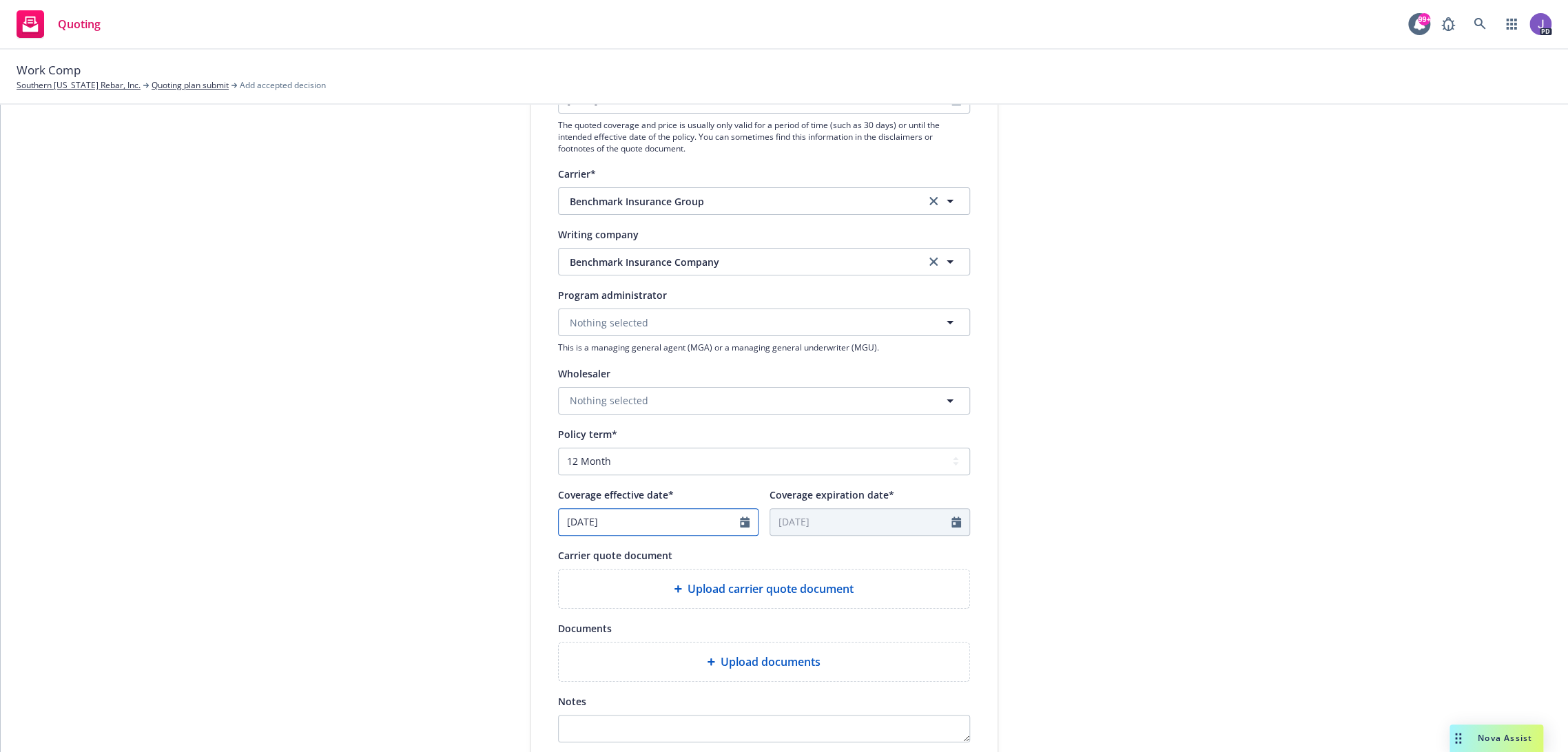
click at [741, 526] on icon "Calendar" at bounding box center [745, 522] width 10 height 11
select select "10"
click at [592, 665] on span "20" at bounding box center [598, 664] width 21 height 18
type input "10/20/2025"
type input "10/20/2026"
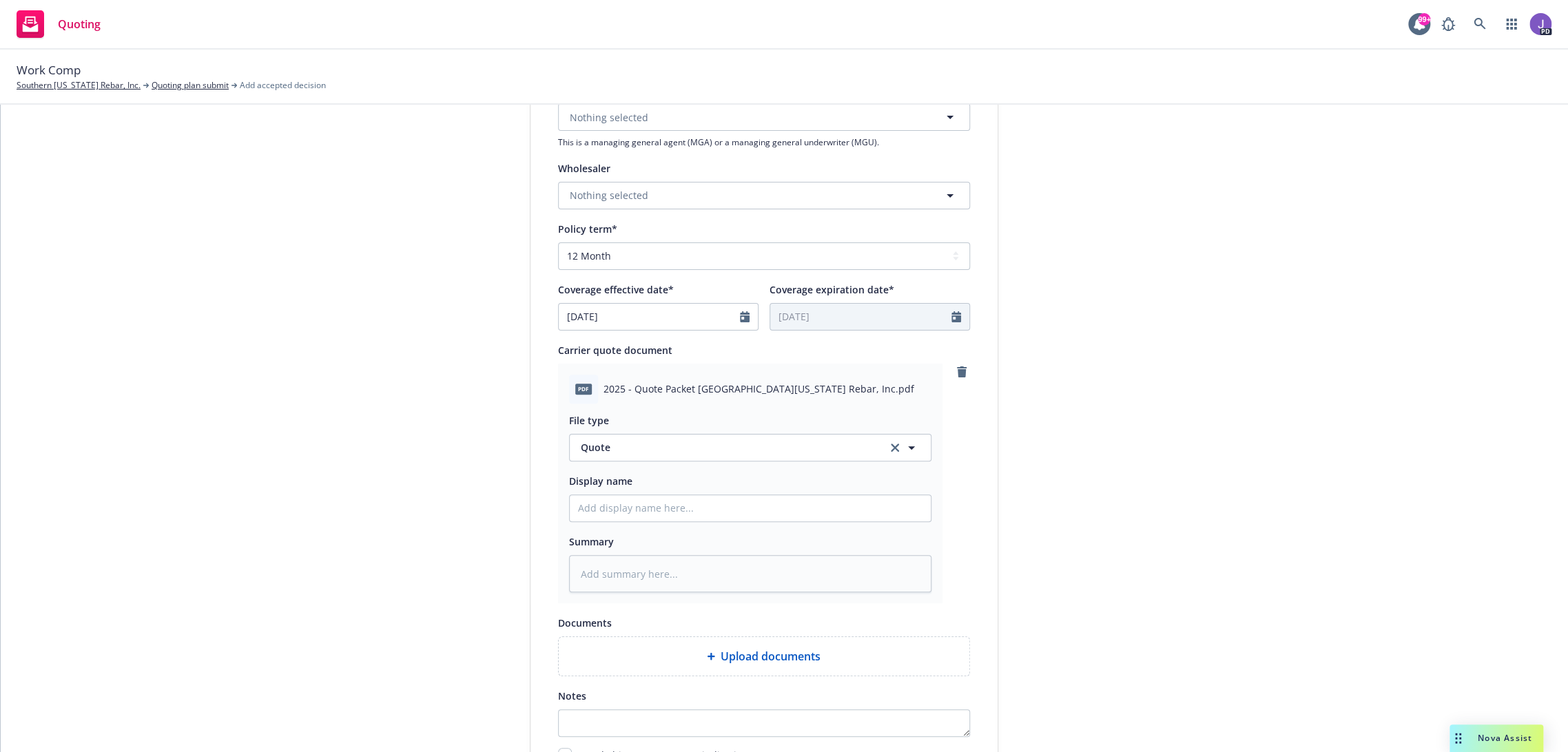
scroll to position [535, 0]
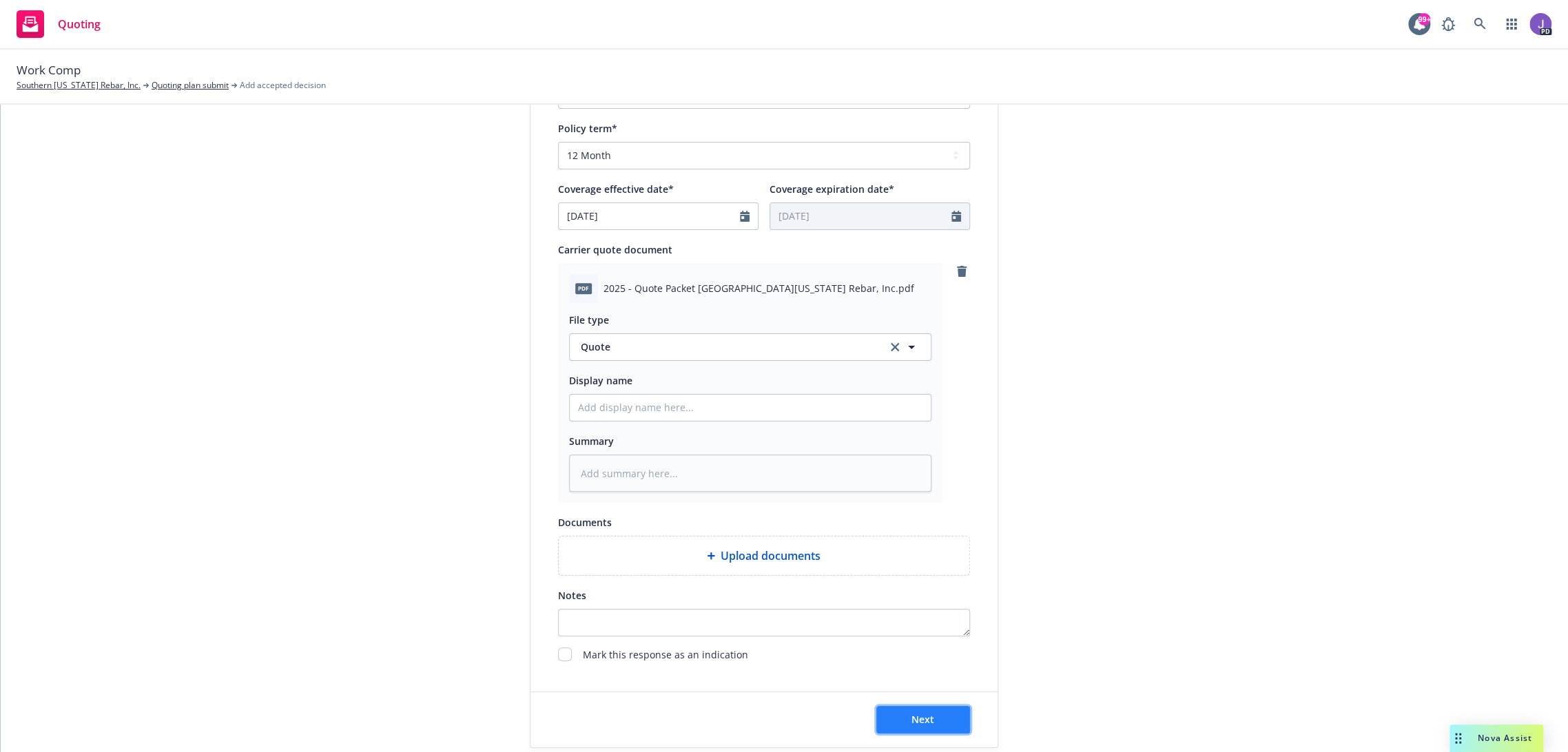
click at [901, 718] on button "Next" at bounding box center [923, 719] width 94 height 27
type textarea "x"
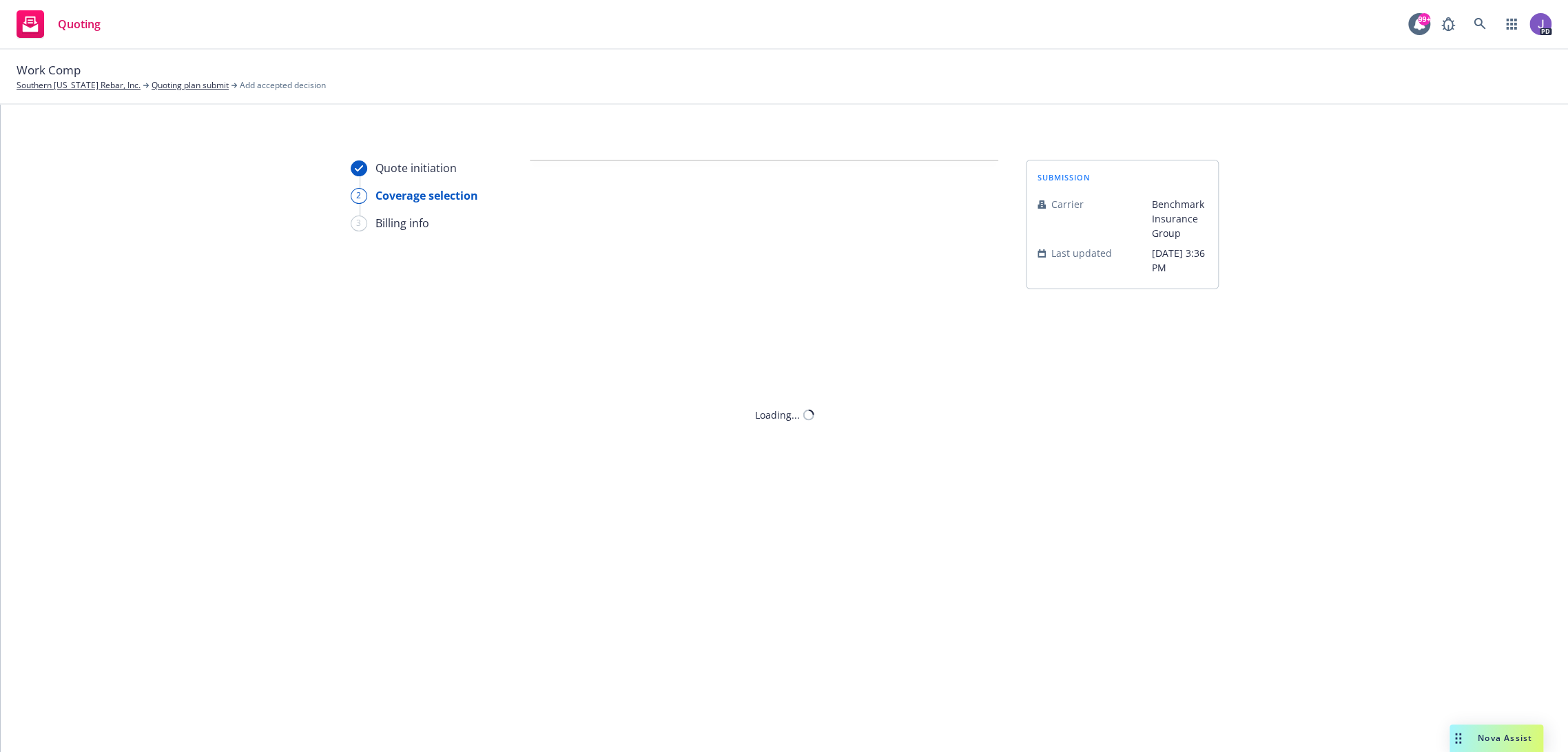
scroll to position [0, 0]
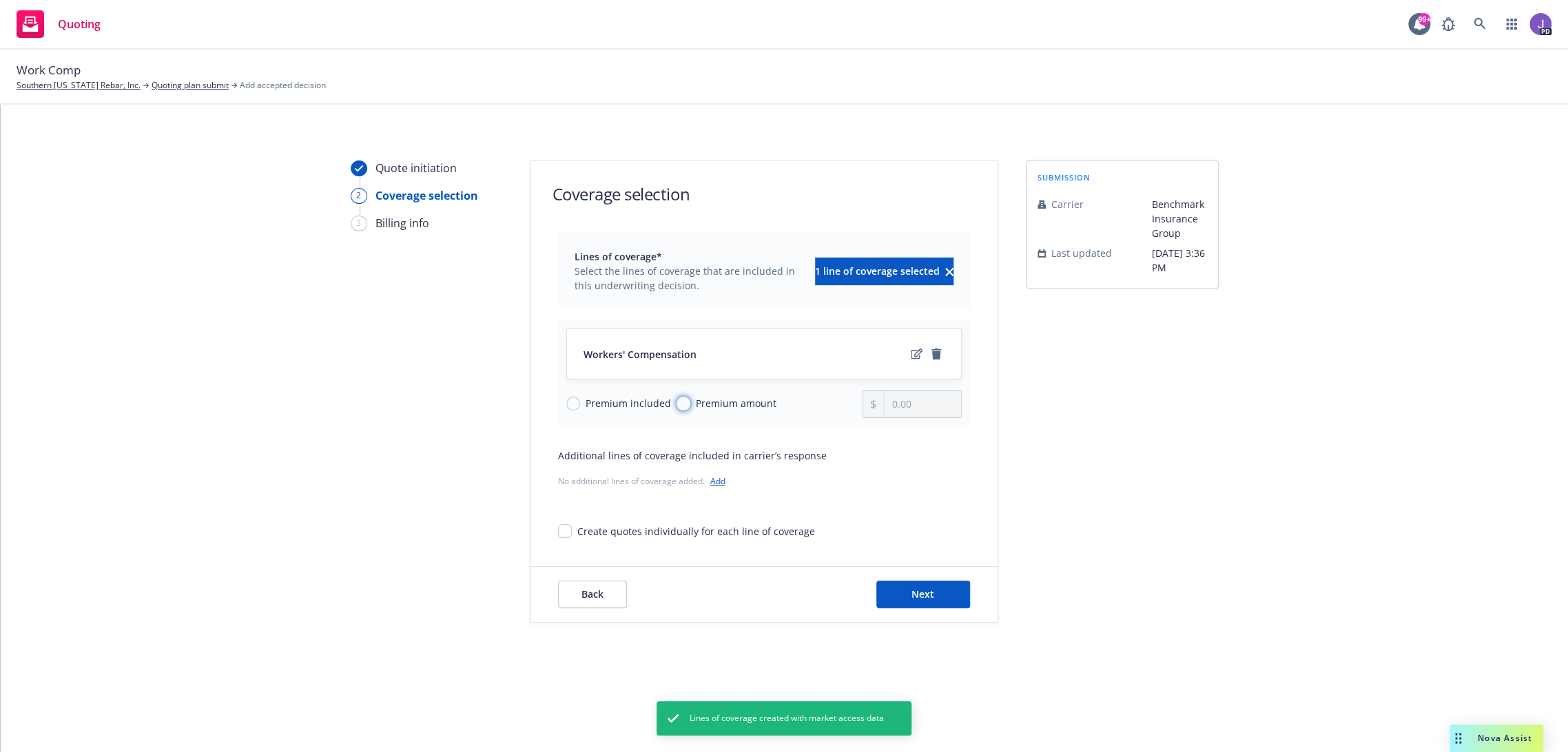
click at [683, 406] on input "Premium amount" at bounding box center [684, 404] width 14 height 14
radio input "true"
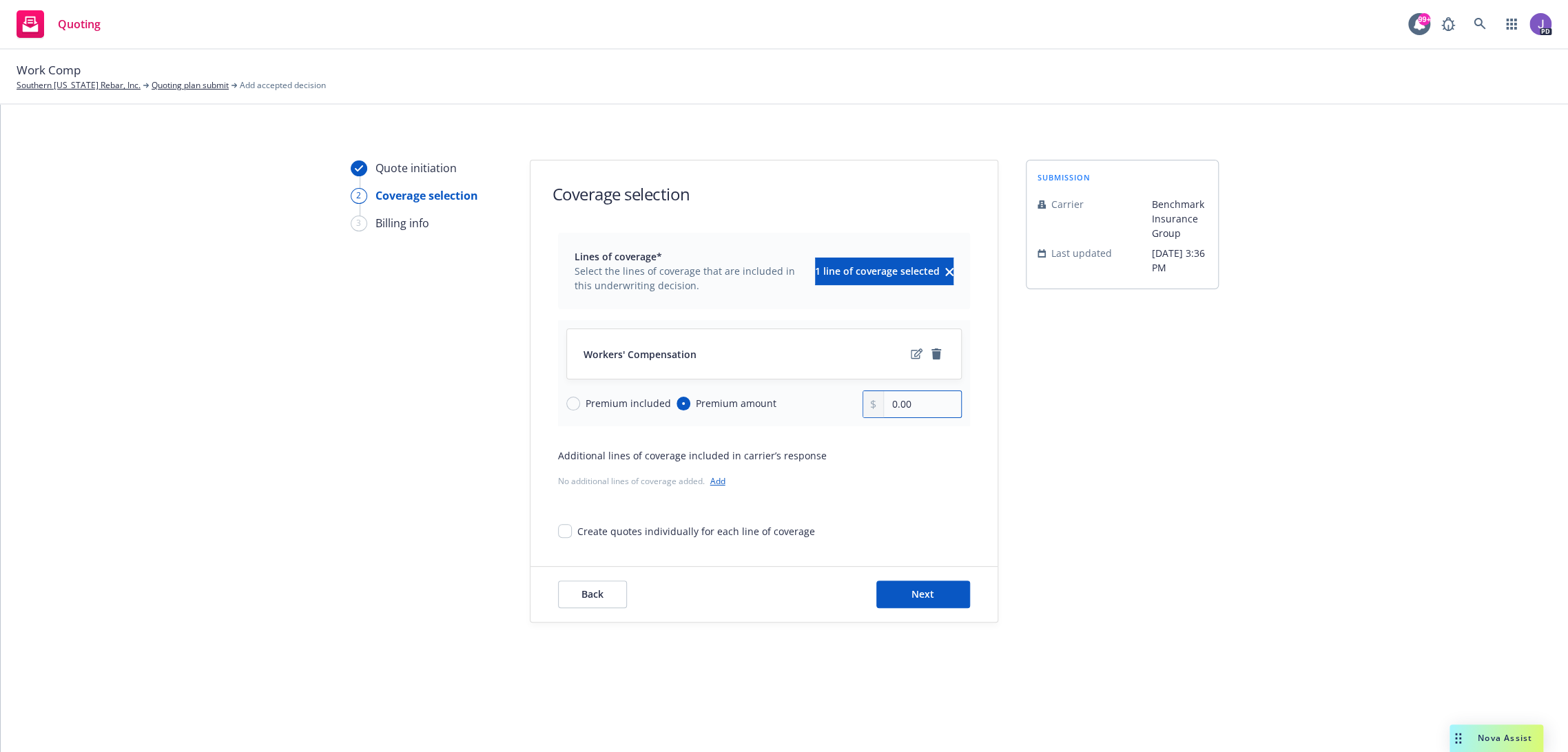
click at [913, 405] on input "0.00" at bounding box center [922, 404] width 76 height 26
click at [915, 405] on input "0.00" at bounding box center [922, 404] width 76 height 26
type input "20,790.00"
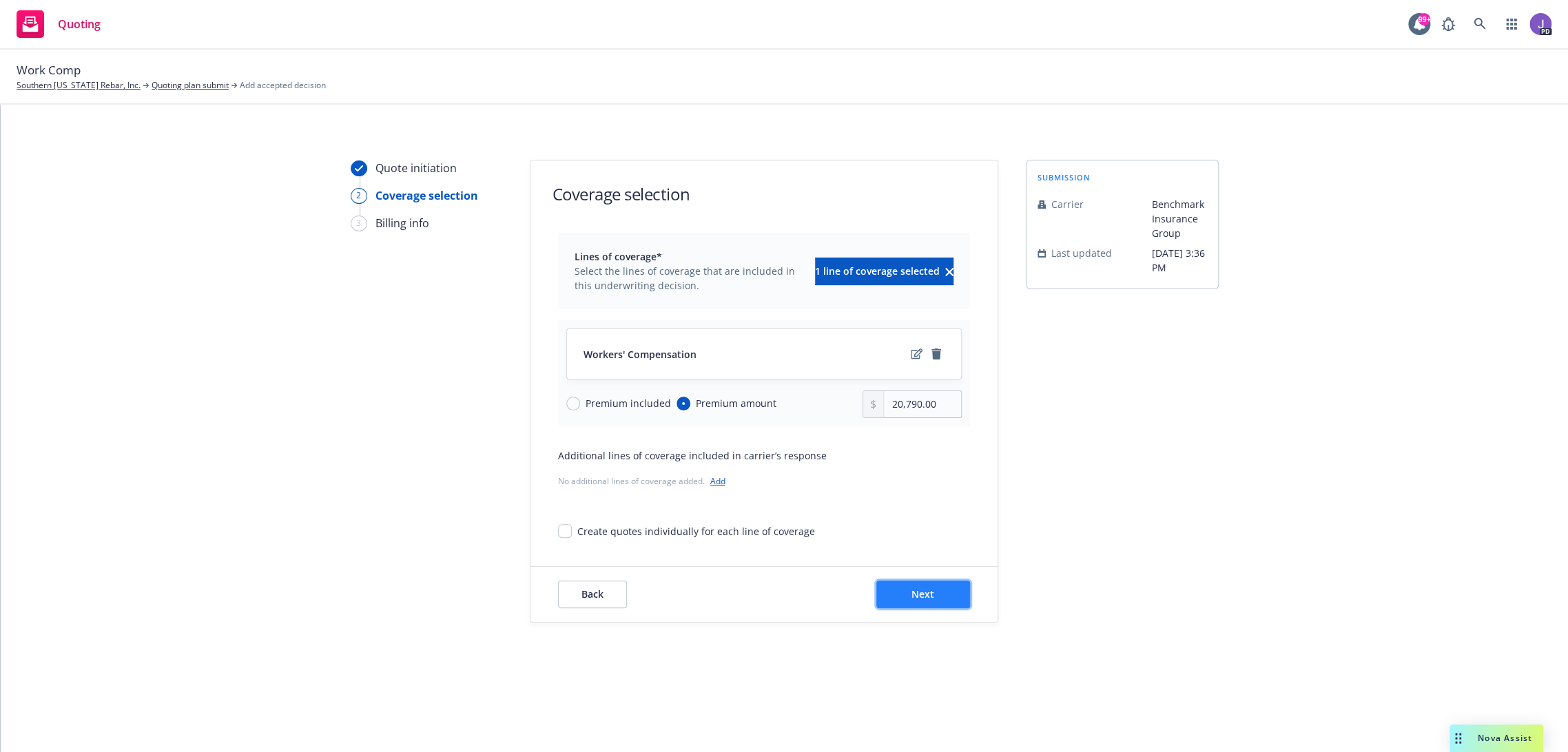
click at [924, 597] on span "Next" at bounding box center [922, 594] width 22 height 13
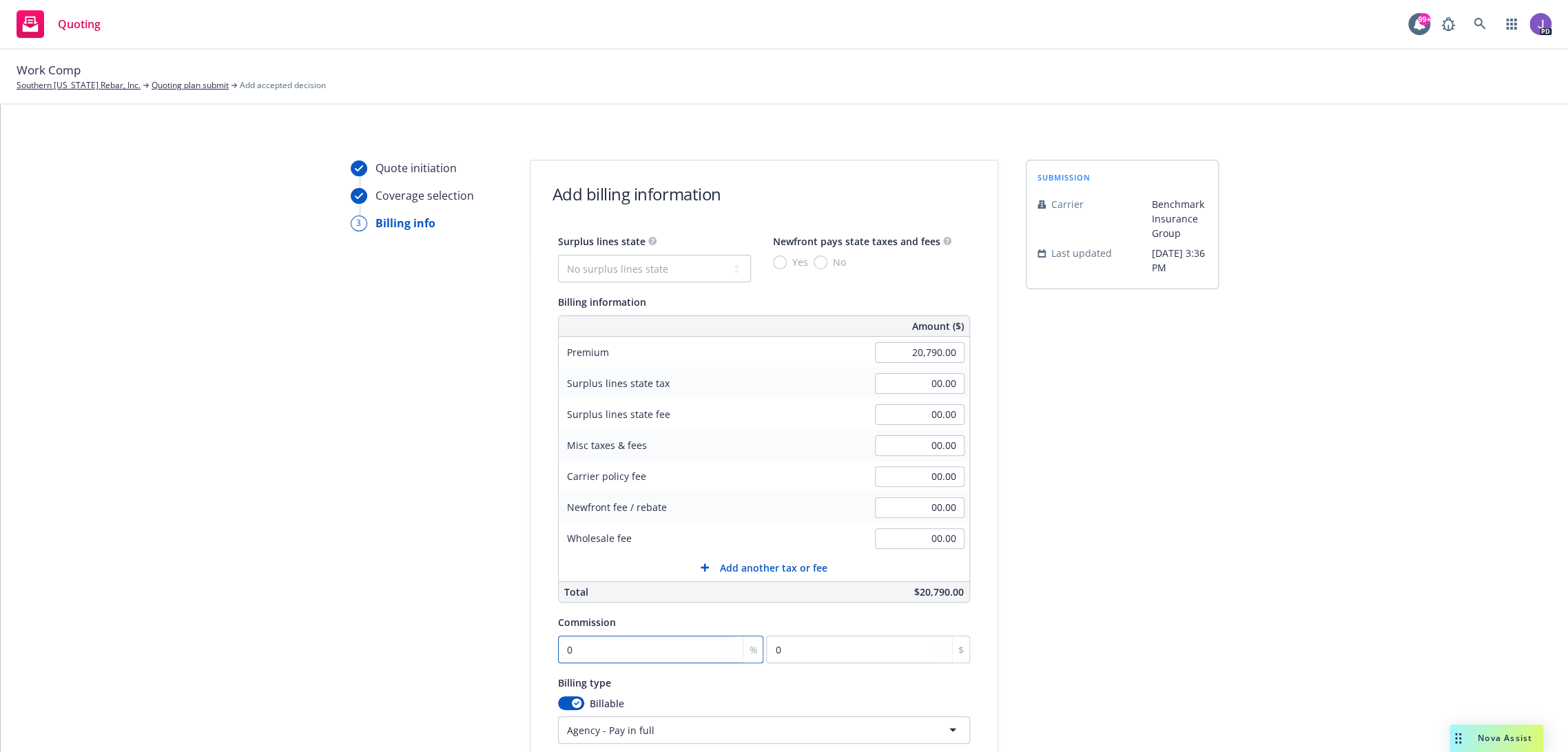
click at [628, 657] on input "0" at bounding box center [661, 649] width 206 height 27
type input "1"
type input "207.9"
type input "10"
type input "2079"
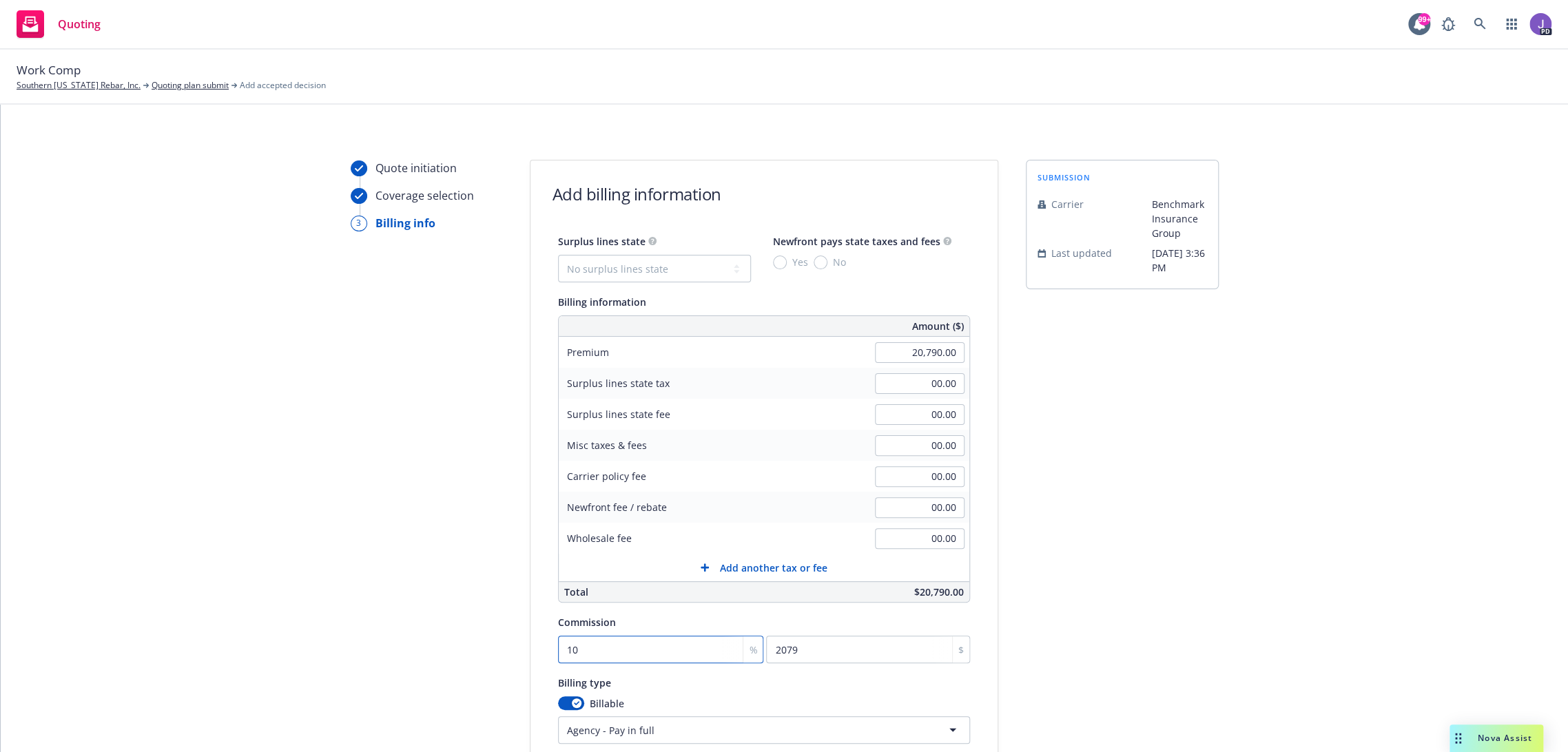
type input "10"
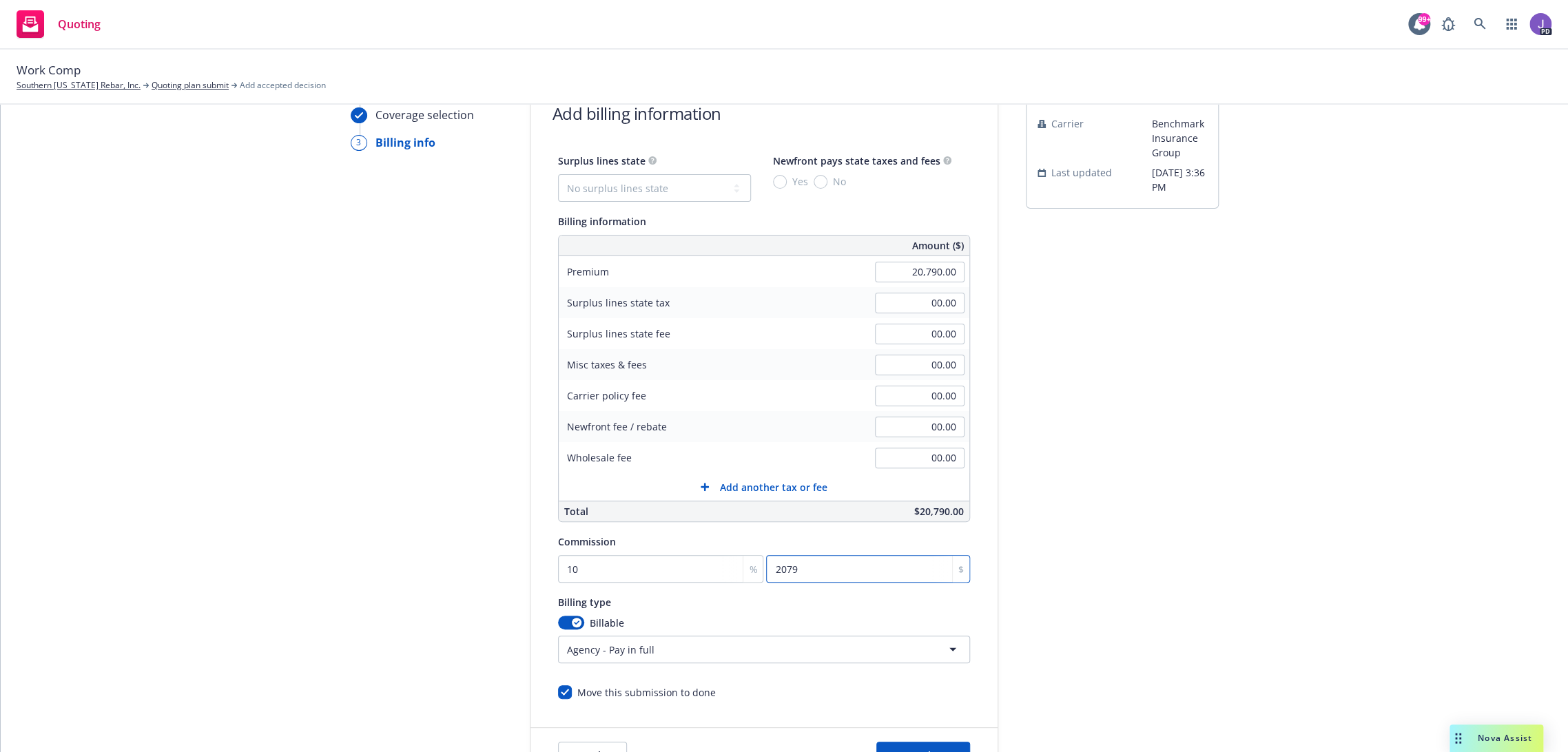
scroll to position [153, 0]
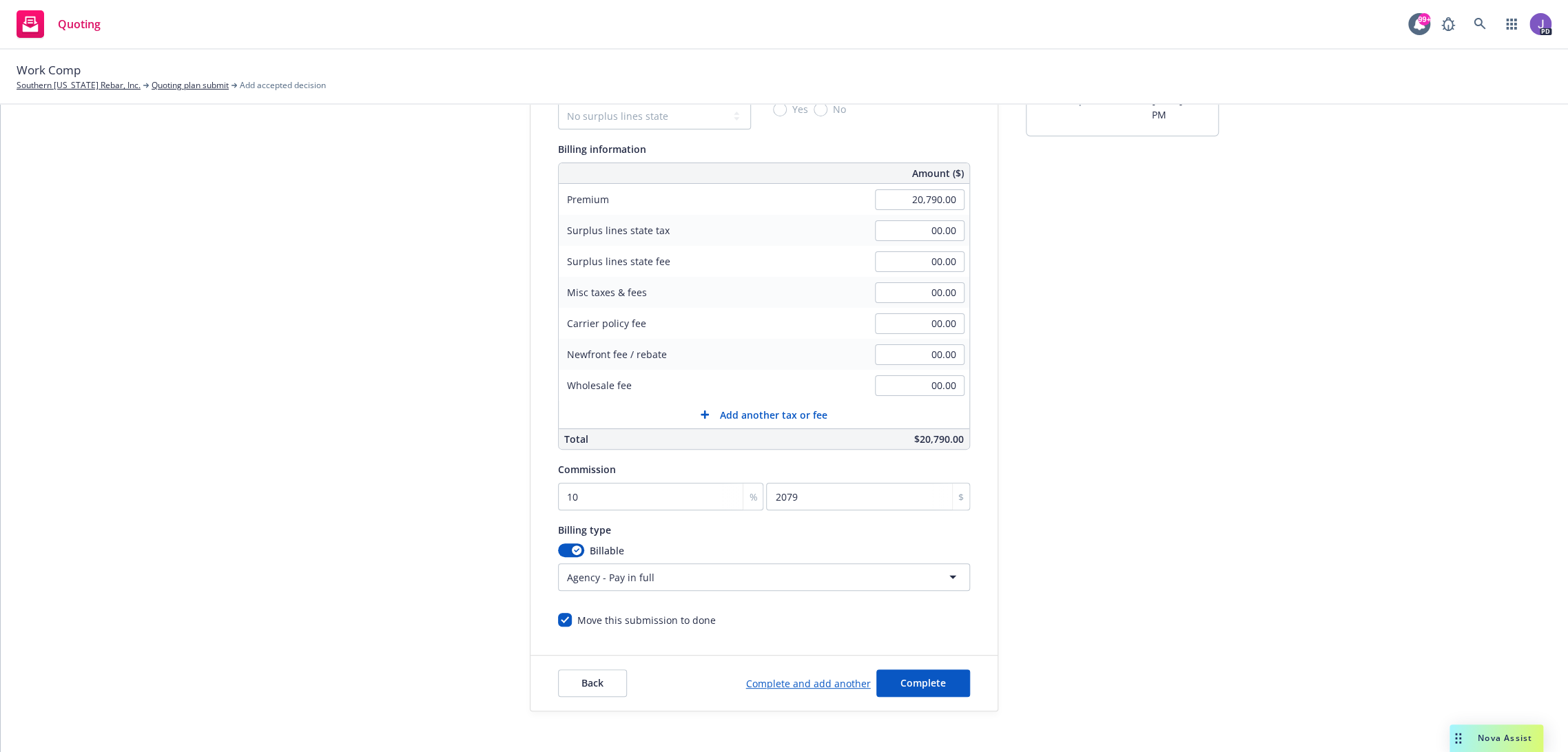
click at [699, 573] on html "Quoting 99+ PD Work Comp Southern California Rebar, Inc. Quoting plan submit Ad…" at bounding box center [784, 376] width 1568 height 752
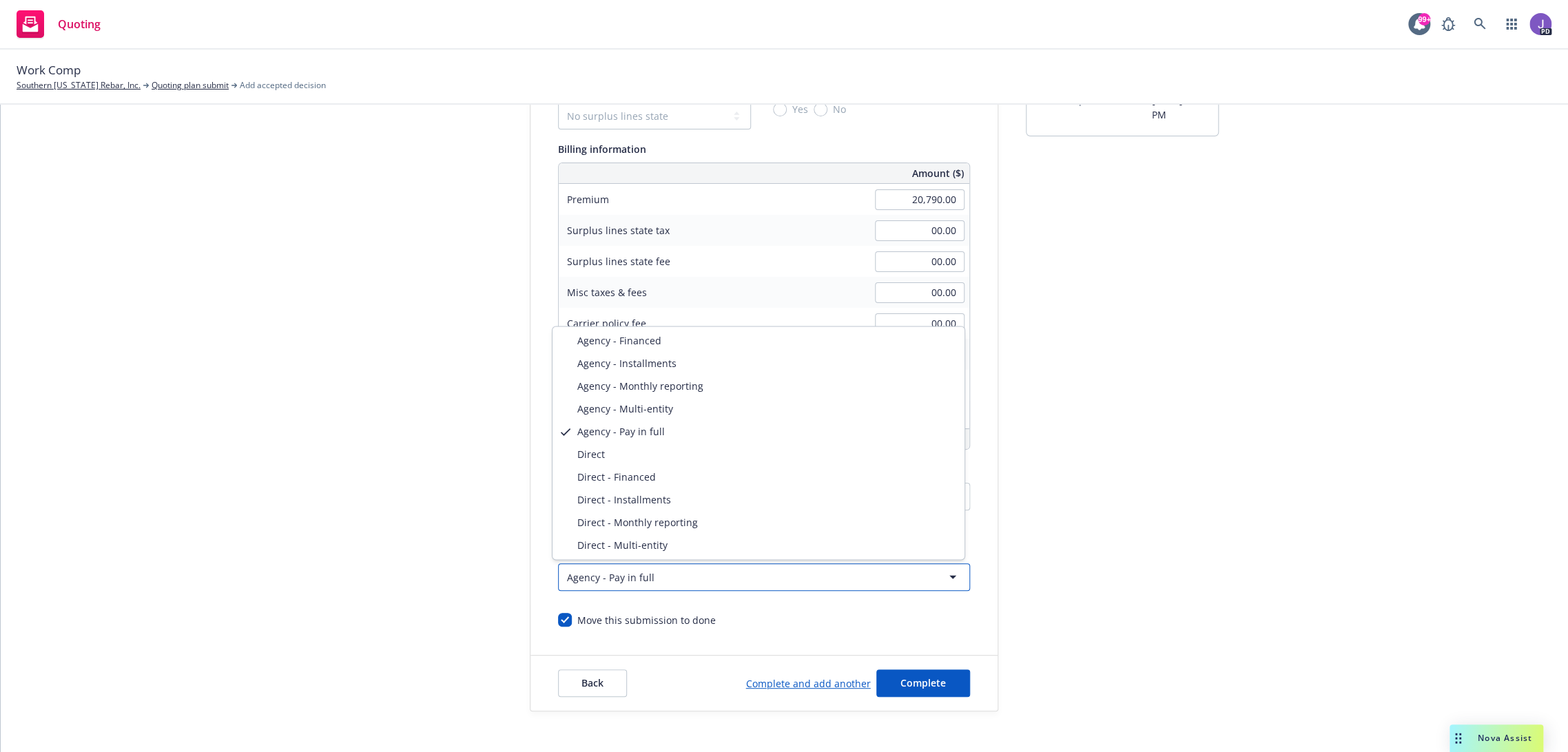
click at [845, 621] on html "Quoting 99+ PD Work Comp Southern California Rebar, Inc. Quoting plan submit Ad…" at bounding box center [784, 376] width 1568 height 752
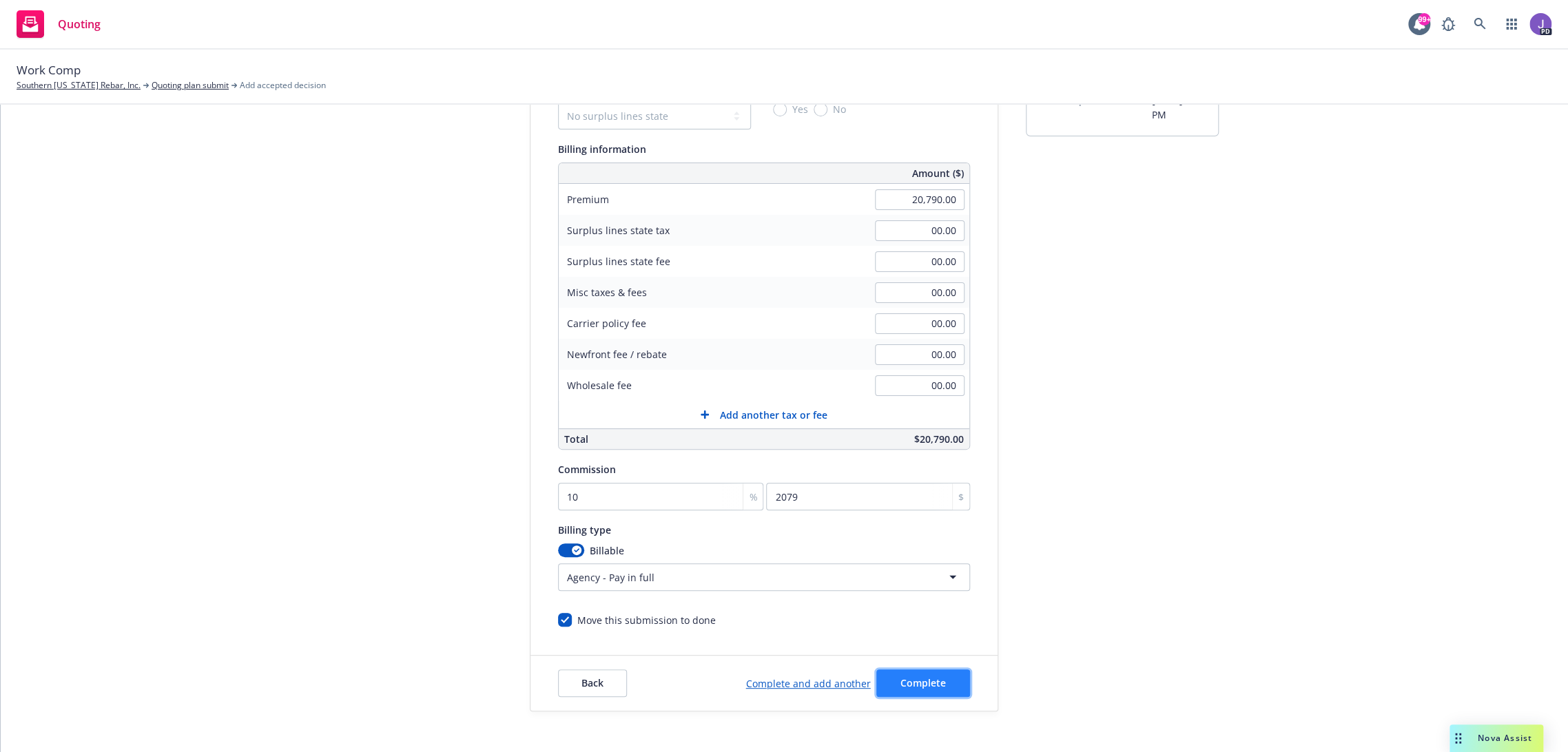
click at [889, 674] on button "Complete" at bounding box center [923, 683] width 94 height 27
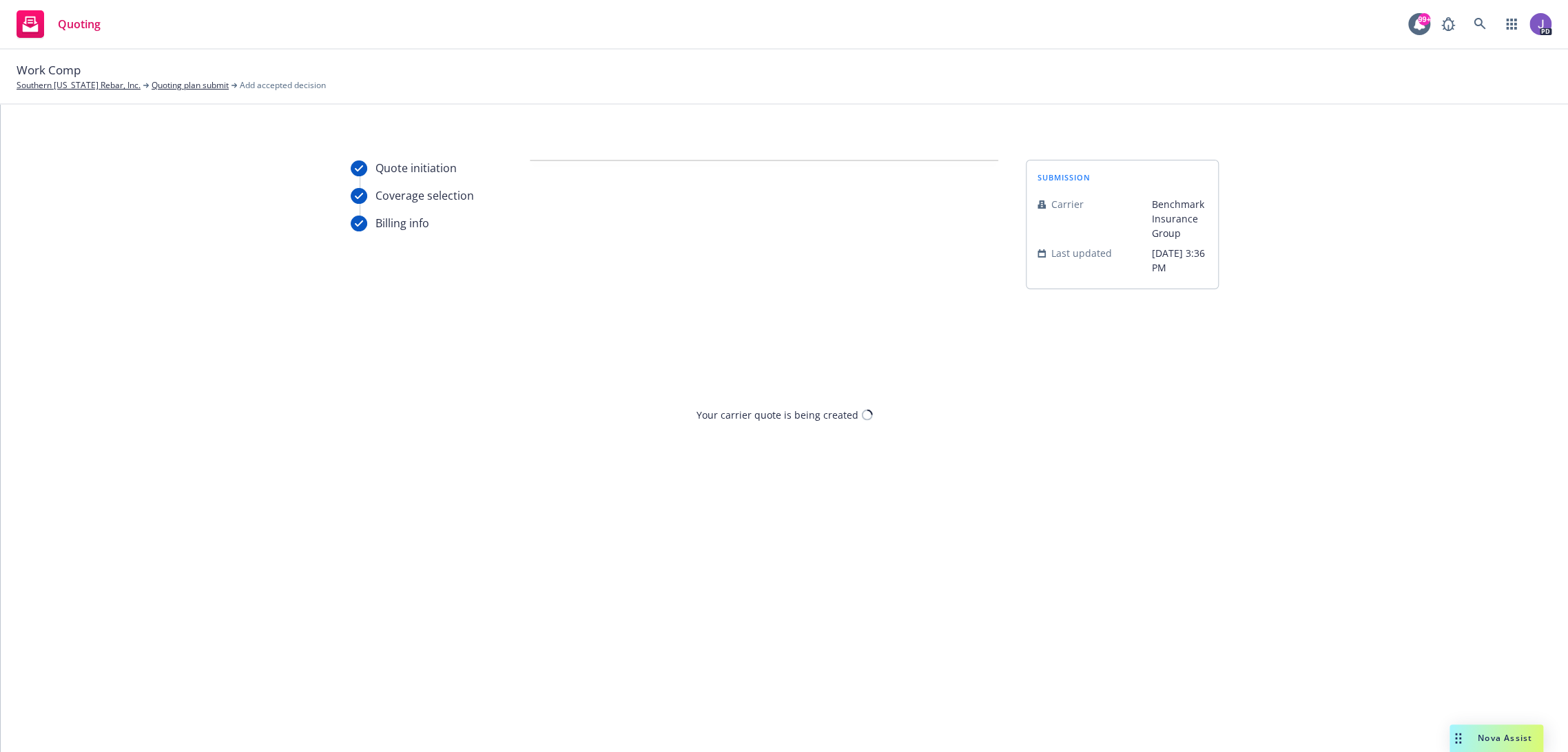
scroll to position [0, 0]
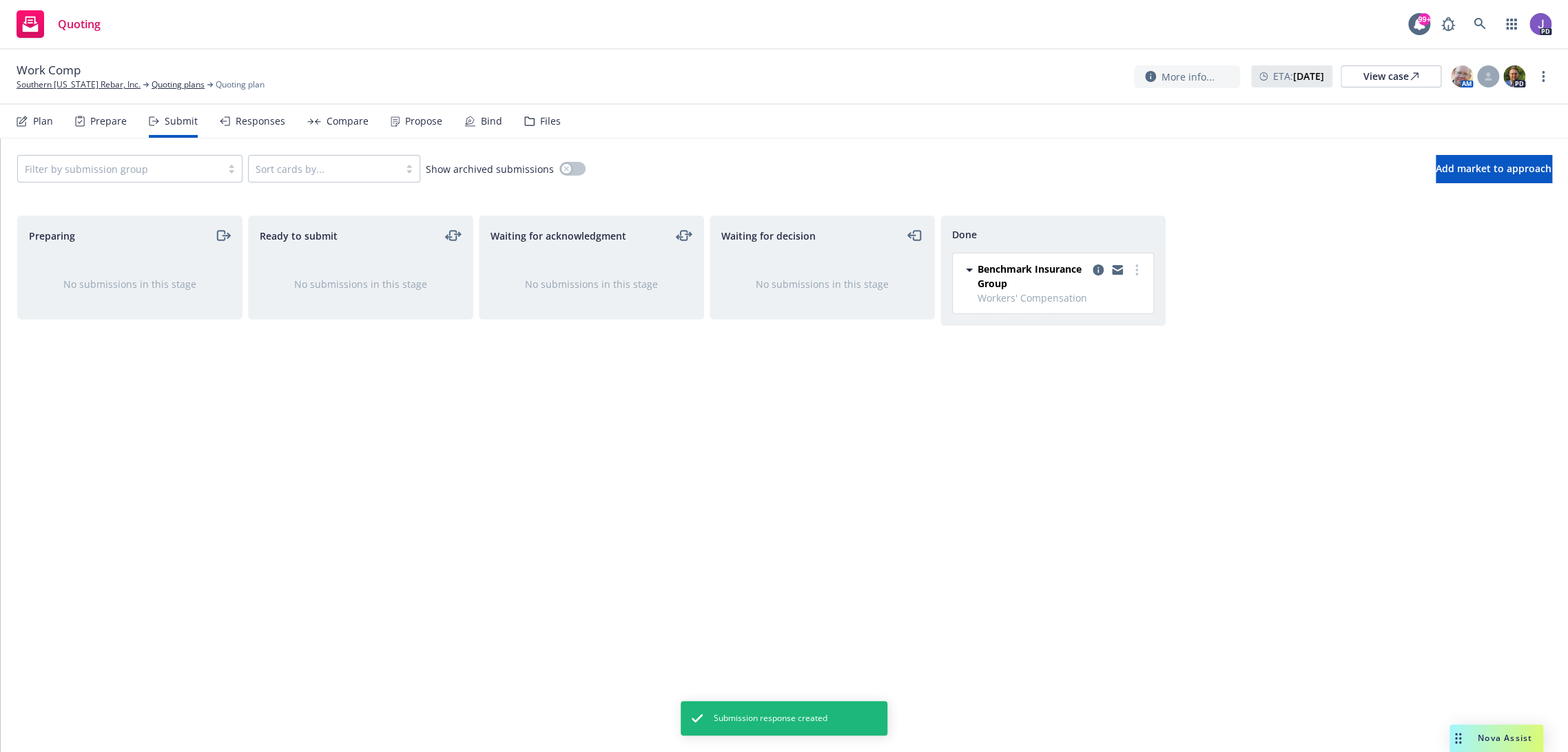
click at [418, 118] on div "Propose" at bounding box center [423, 121] width 37 height 11
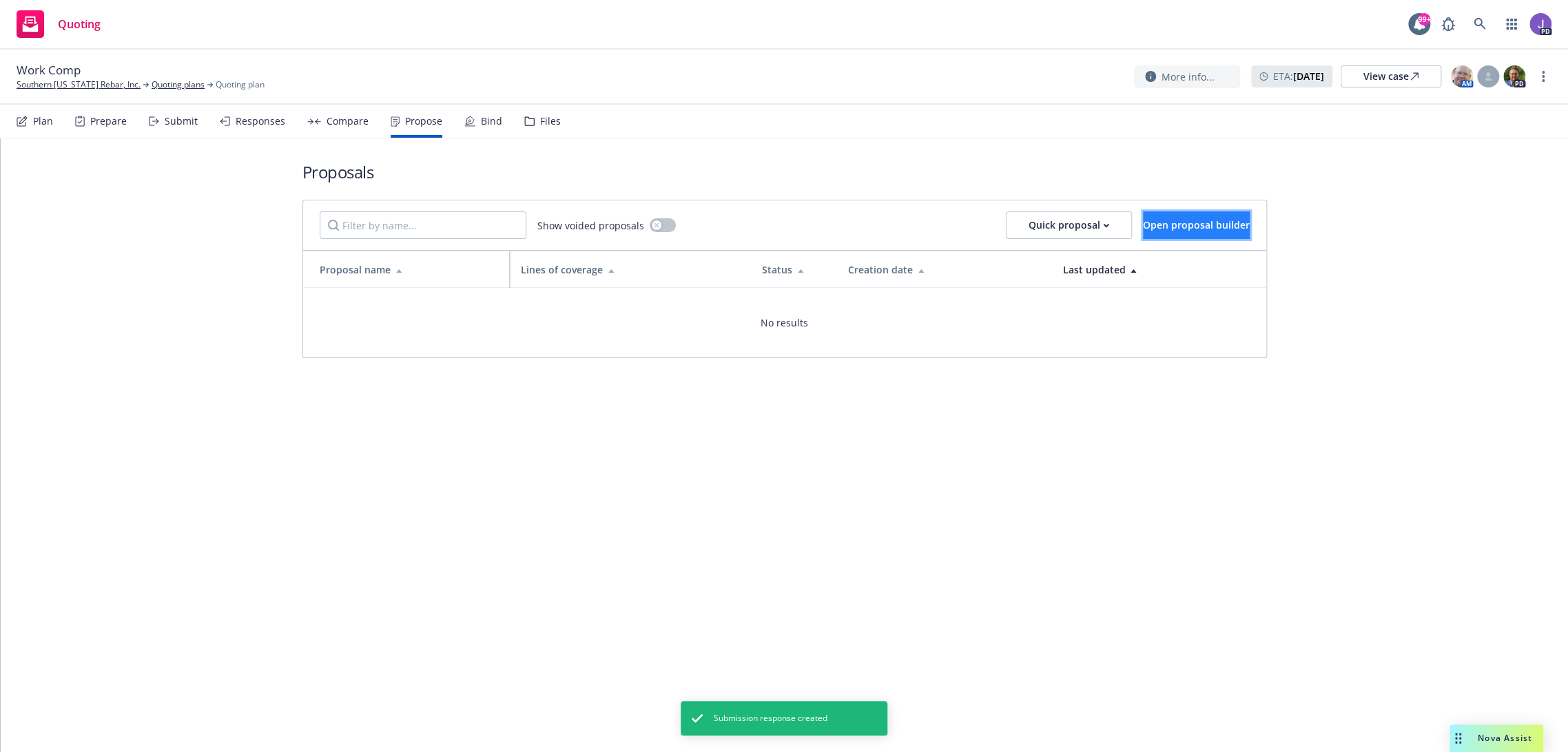
click at [1196, 226] on span "Open proposal builder" at bounding box center [1196, 225] width 106 height 13
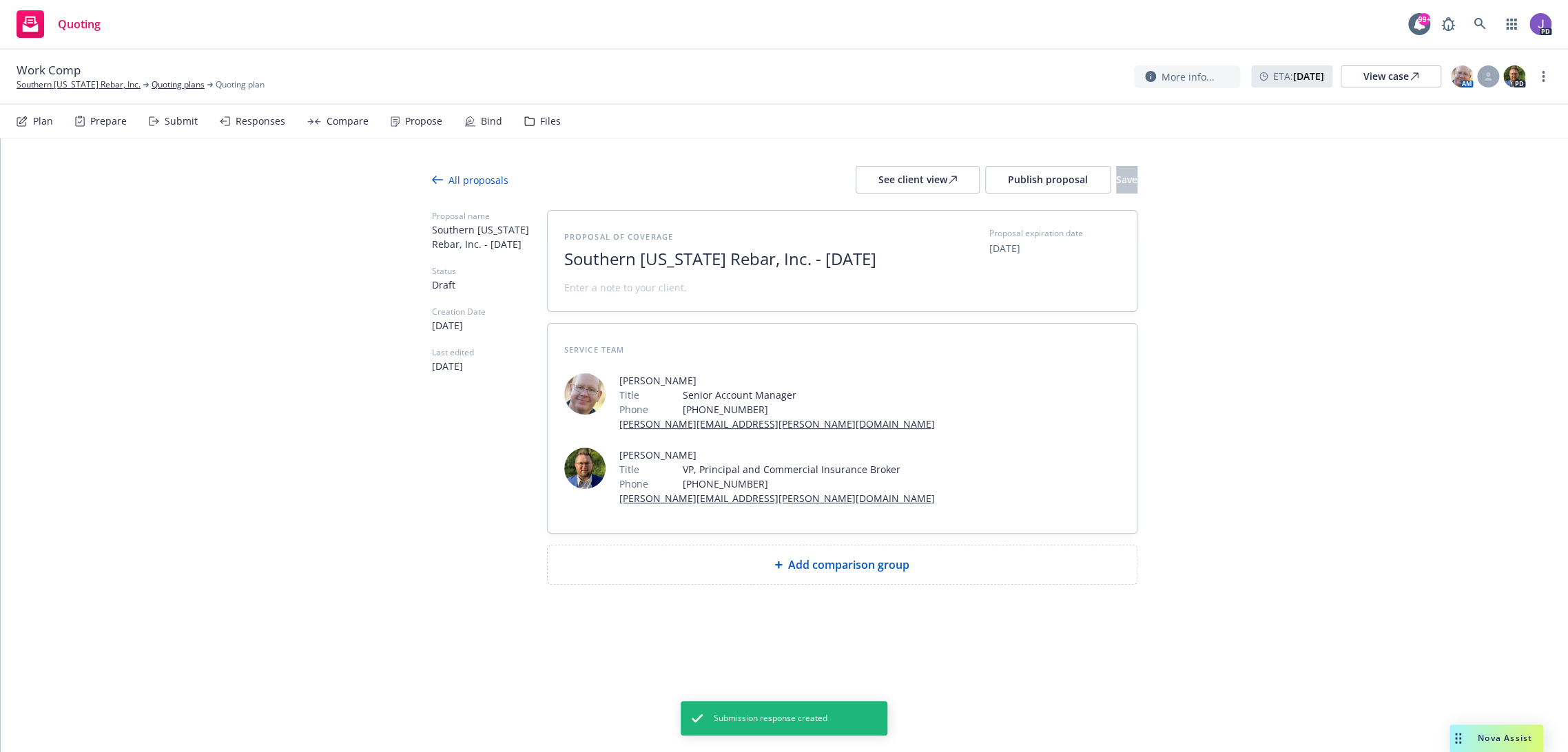
click at [819, 571] on div "Add comparison group" at bounding box center [842, 564] width 589 height 39
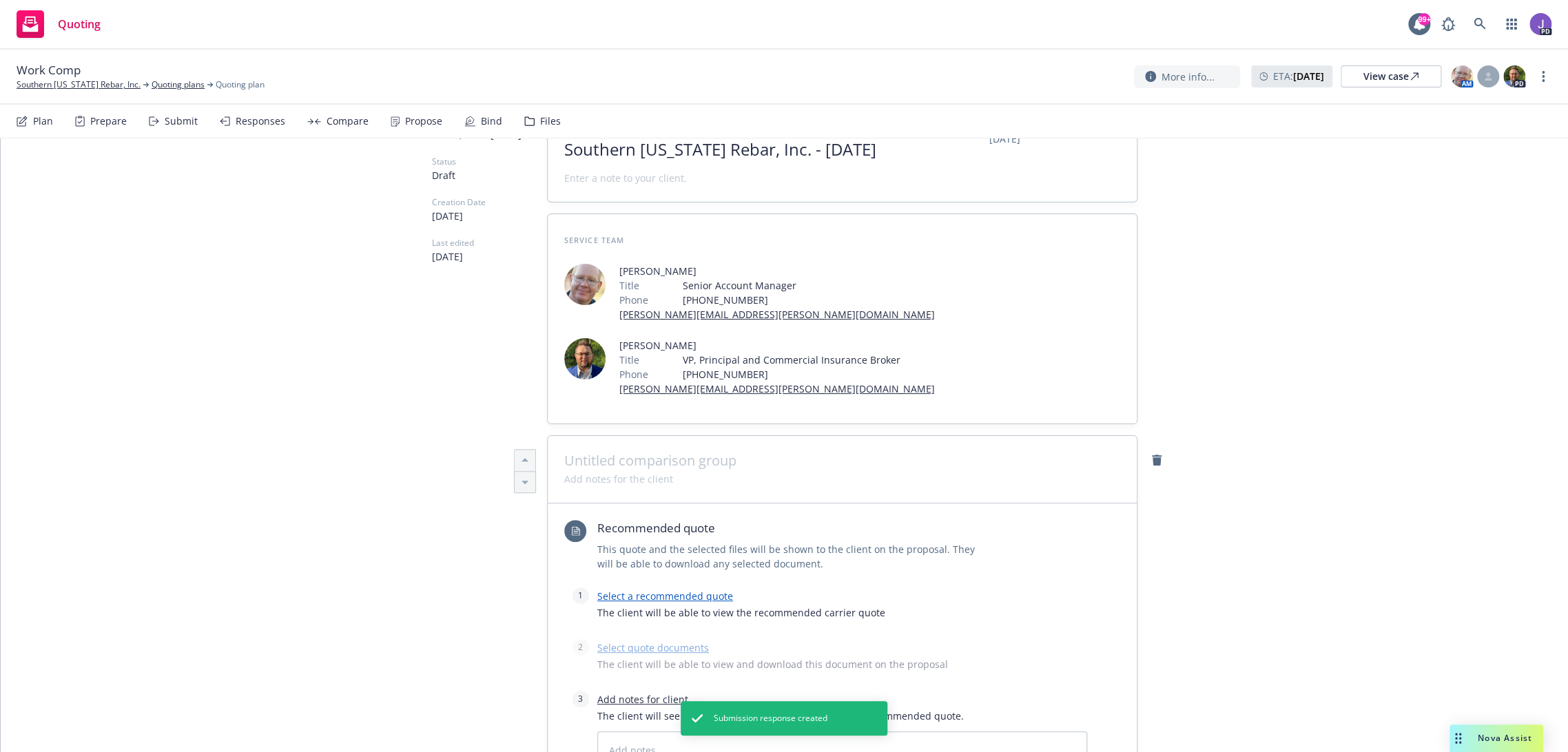
scroll to position [306, 0]
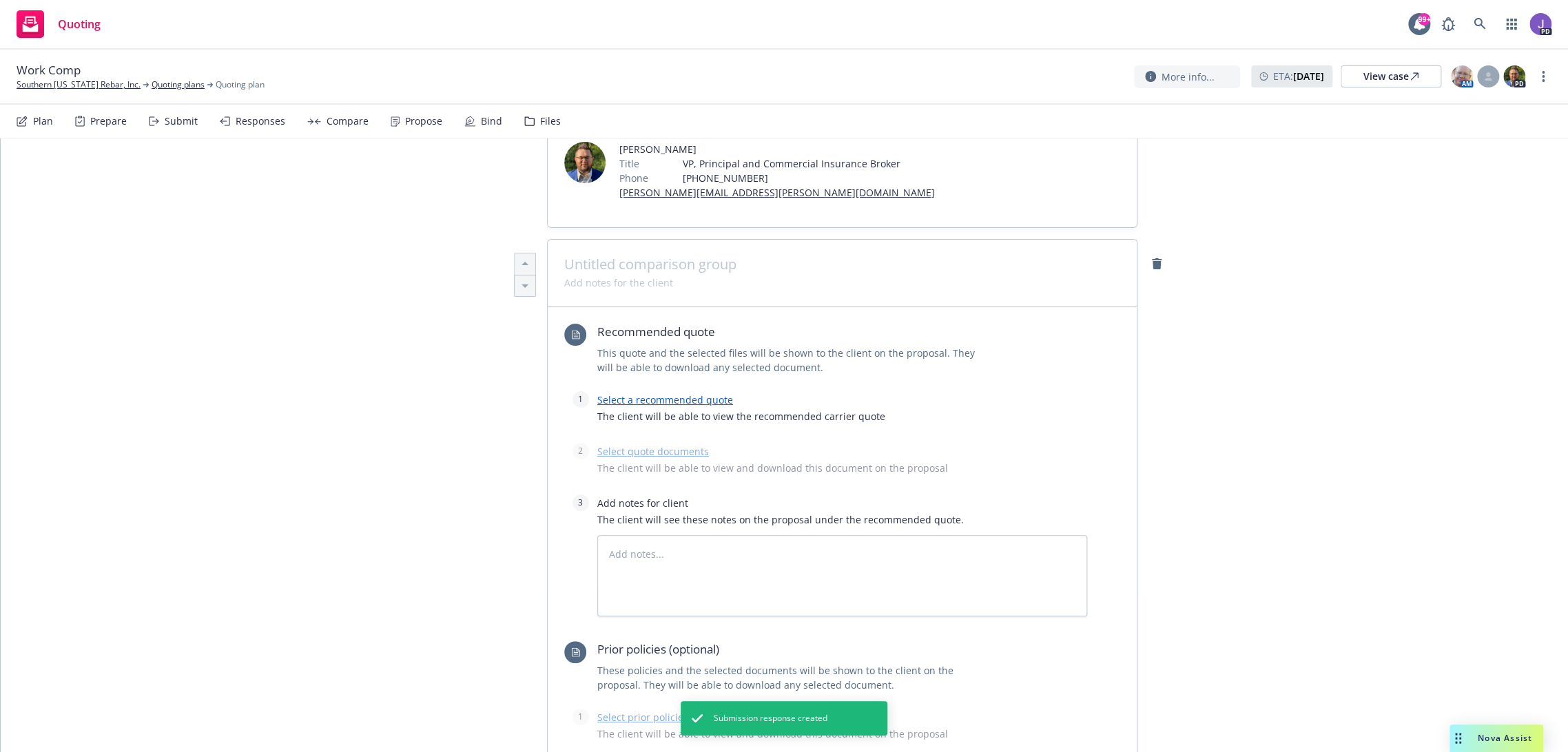
click at [633, 406] on link "Select a recommended quote" at bounding box center [665, 400] width 136 height 13
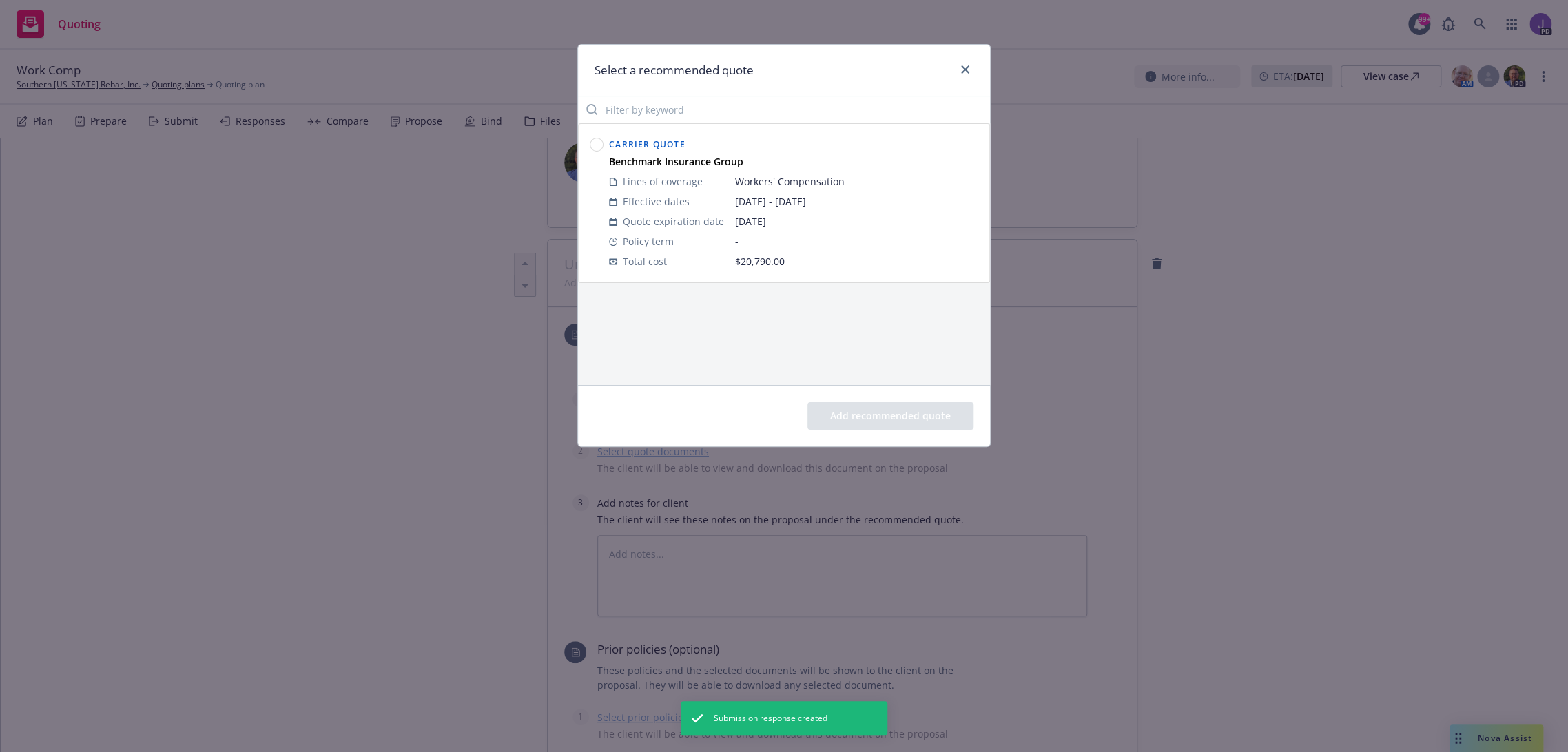
drag, startPoint x: 598, startPoint y: 144, endPoint x: 889, endPoint y: 429, distance: 407.3
click at [603, 146] on div at bounding box center [597, 203] width 20 height 142
click at [595, 148] on circle at bounding box center [597, 145] width 13 height 13
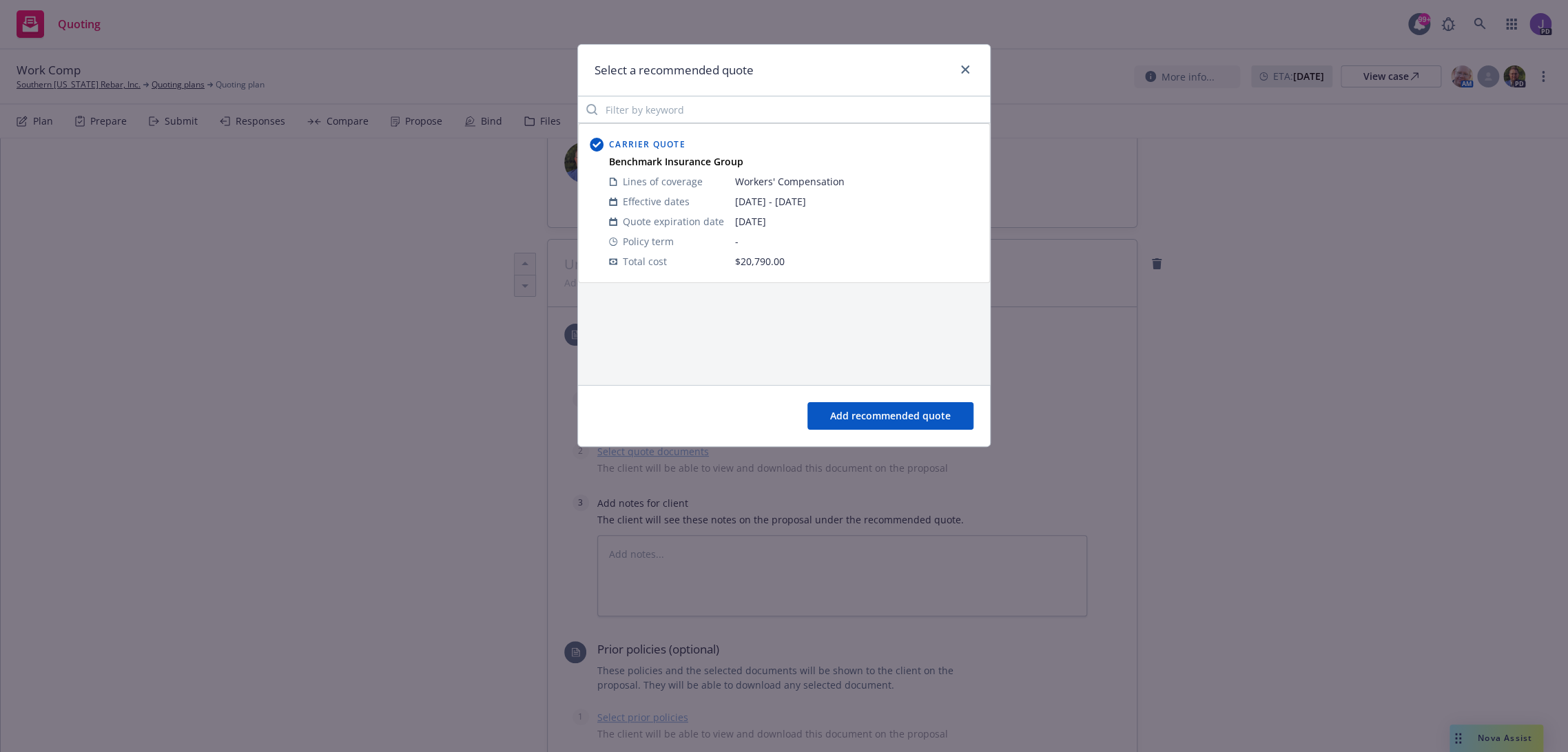
click at [866, 415] on button "Add recommended quote" at bounding box center [890, 415] width 166 height 27
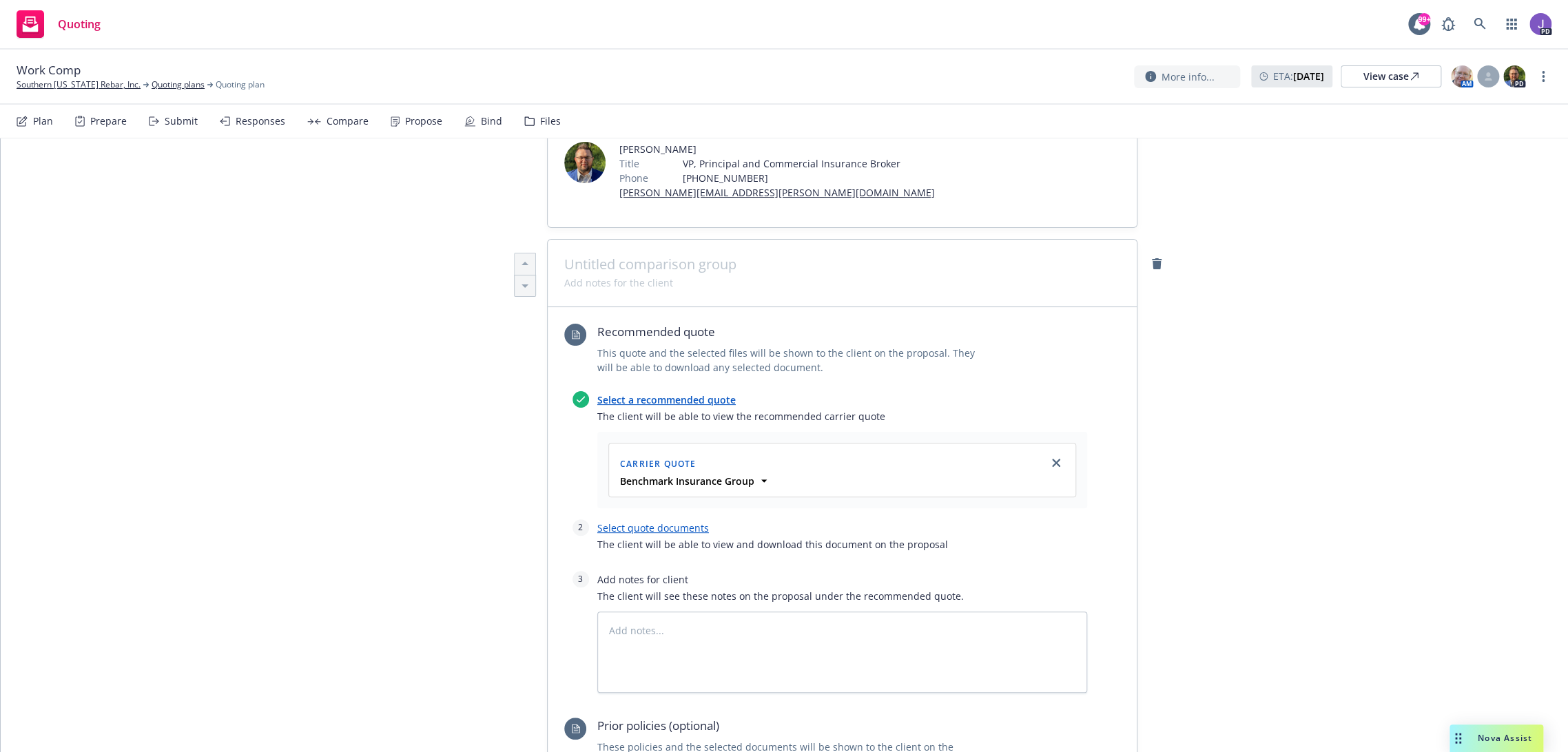
click at [653, 534] on link "Select quote documents" at bounding box center [653, 528] width 111 height 13
type textarea "x"
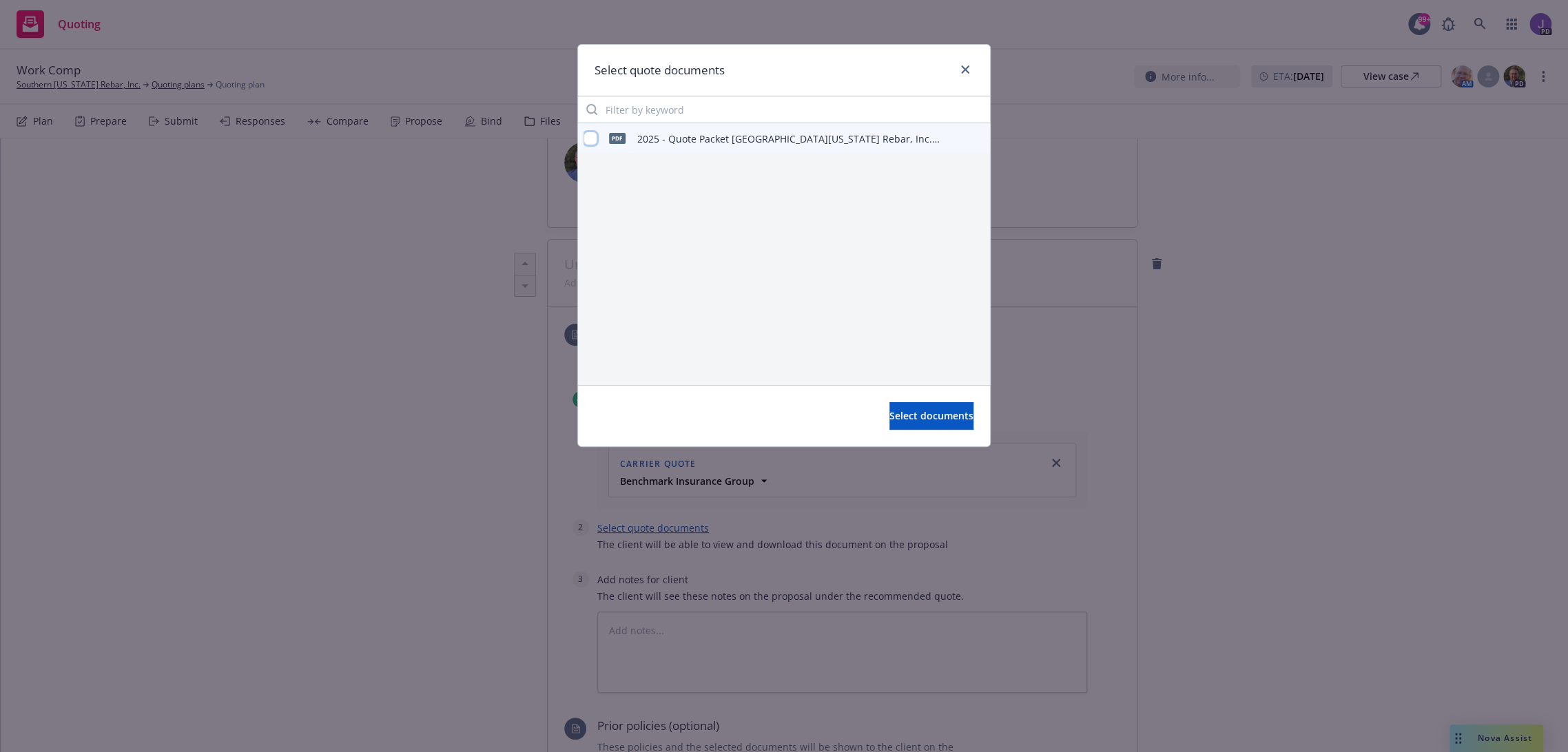
click at [589, 138] on input "checkbox" at bounding box center [590, 139] width 14 height 14
checkbox input "true"
click at [910, 422] on span "Select documents" at bounding box center [931, 415] width 84 height 13
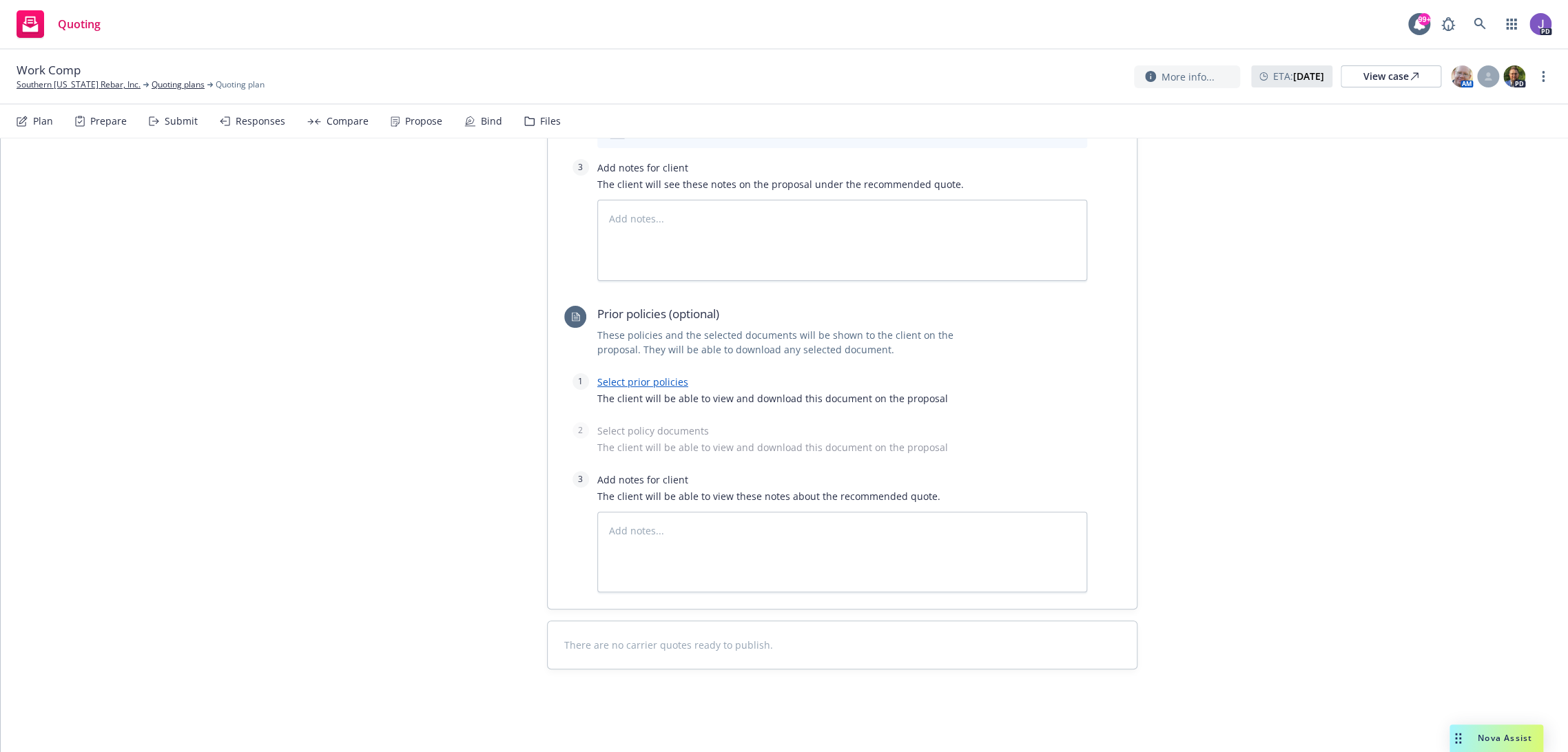
scroll to position [0, 0]
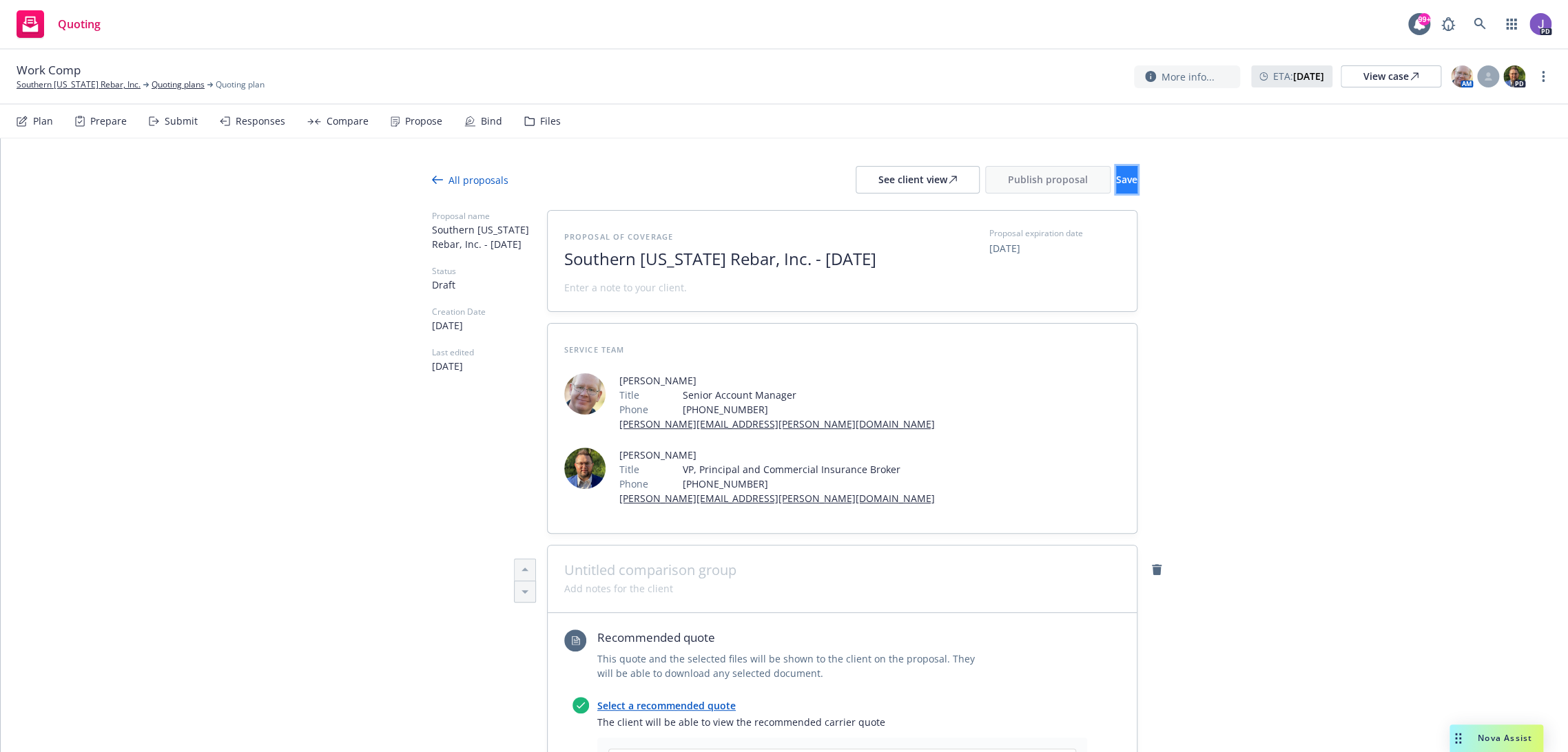
click at [1116, 179] on span "Save" at bounding box center [1127, 179] width 21 height 13
click at [1013, 179] on span "Publish proposal" at bounding box center [1048, 179] width 80 height 13
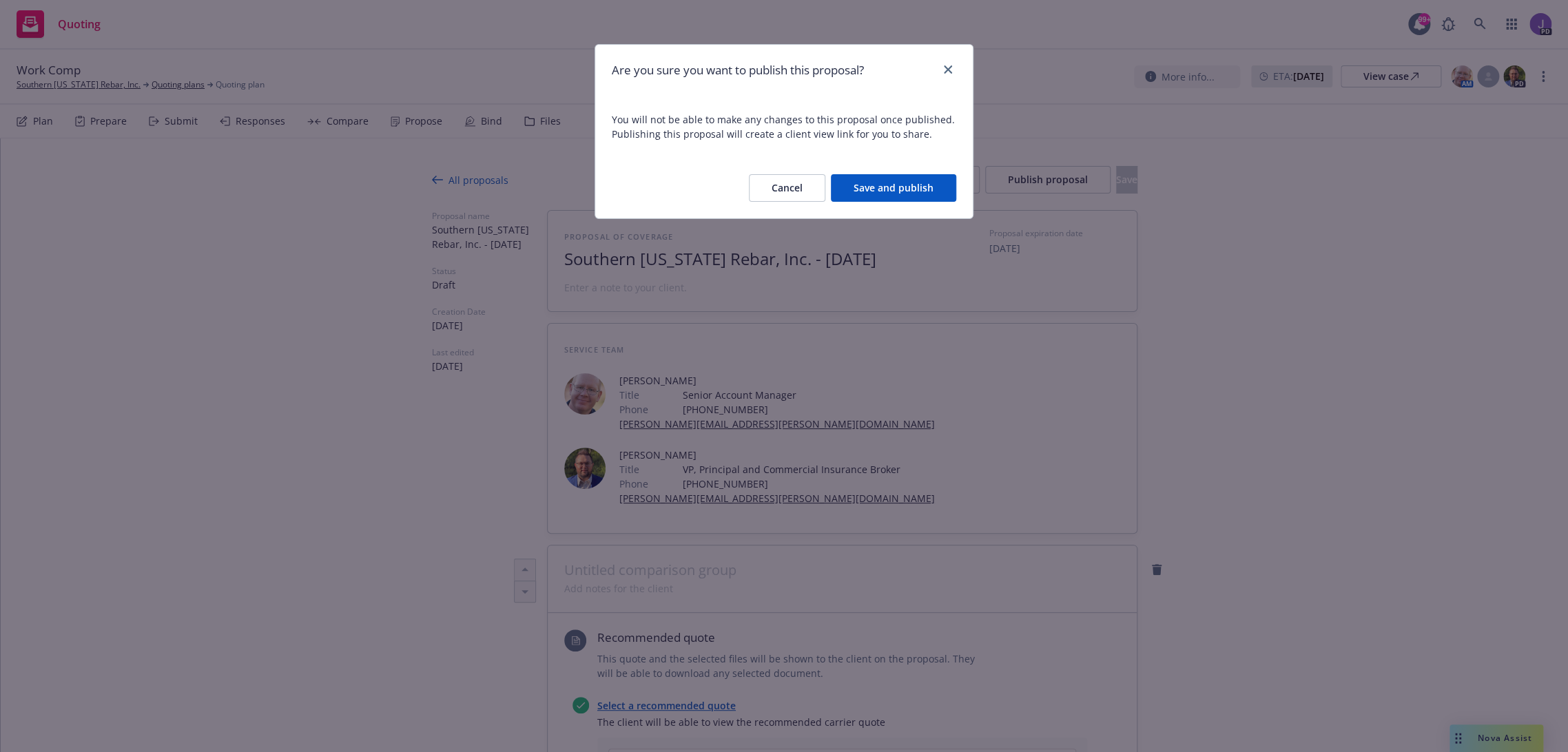
click at [931, 187] on button "Save and publish" at bounding box center [893, 188] width 125 height 27
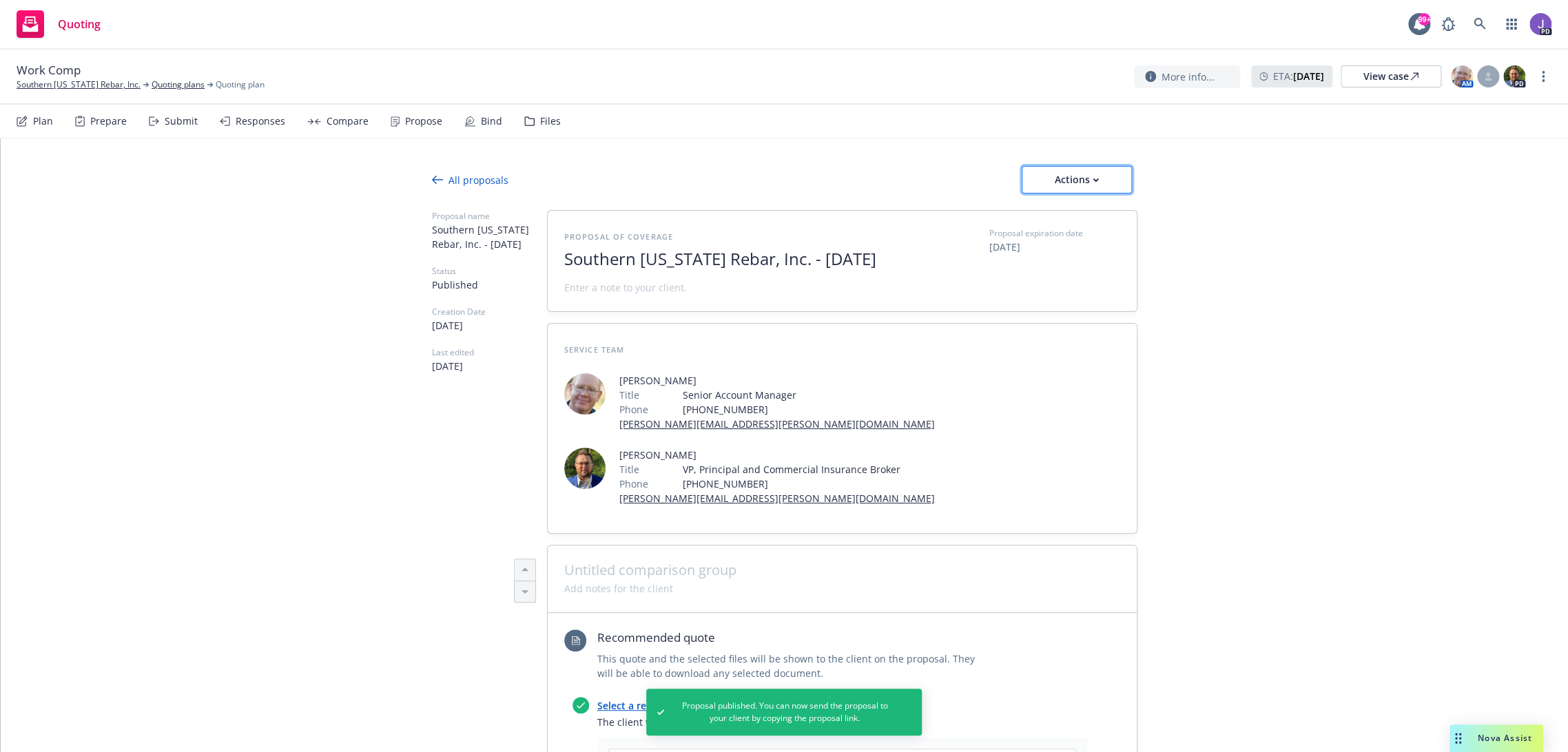
click at [1058, 179] on div "Actions" at bounding box center [1076, 179] width 64 height 26
click at [1056, 210] on span "Copy proposal link" at bounding box center [1075, 215] width 118 height 13
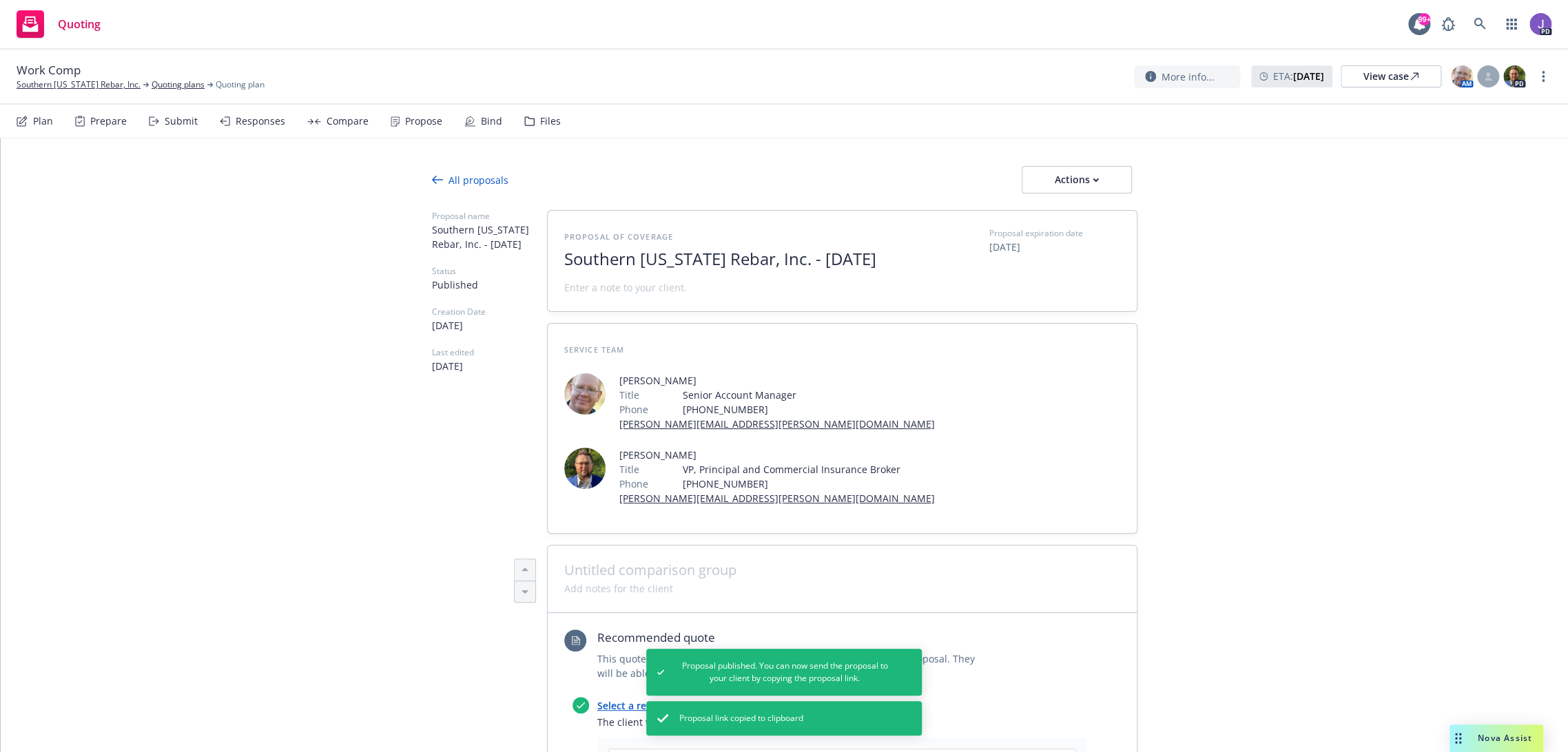
type textarea "x"
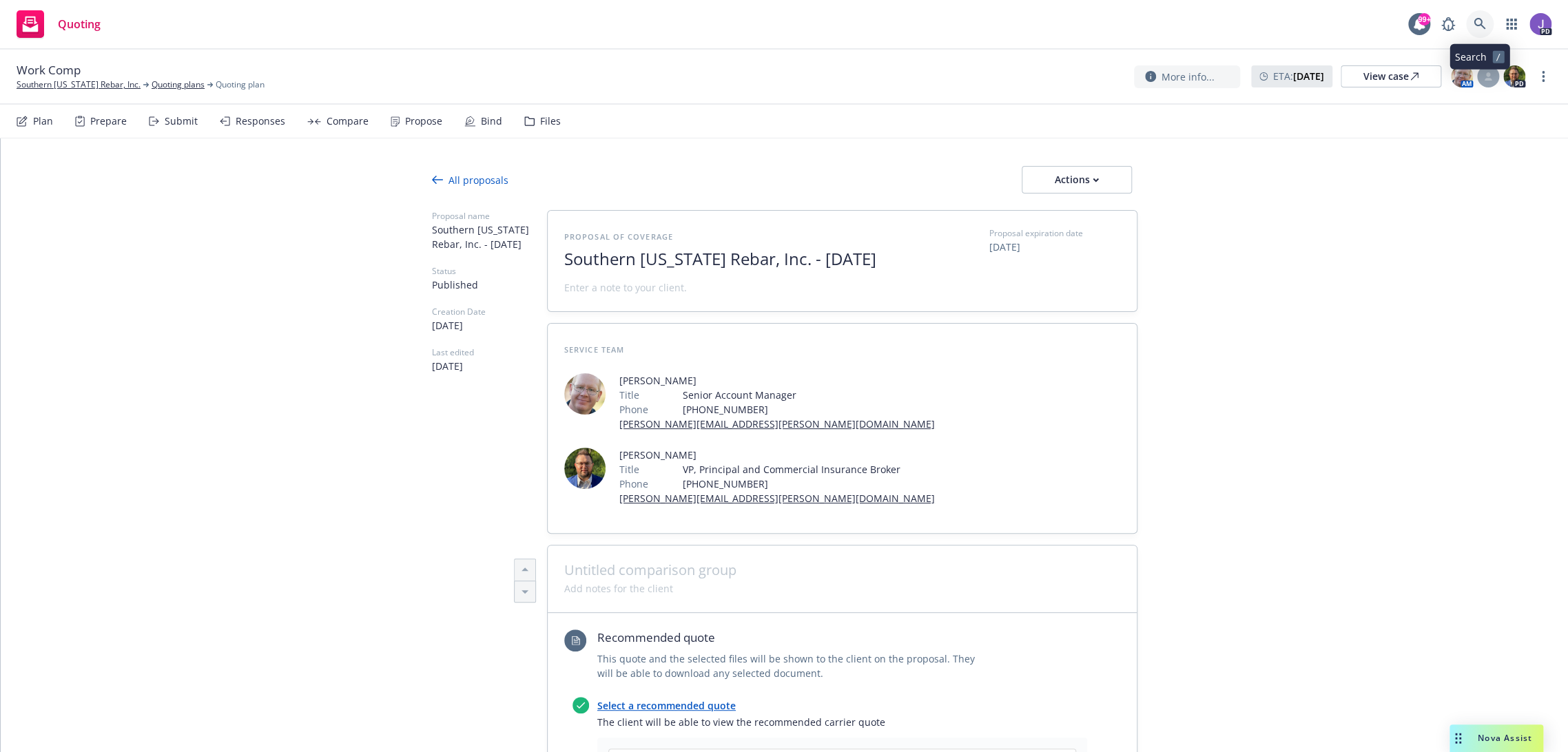
click at [1478, 15] on link at bounding box center [1479, 24] width 27 height 27
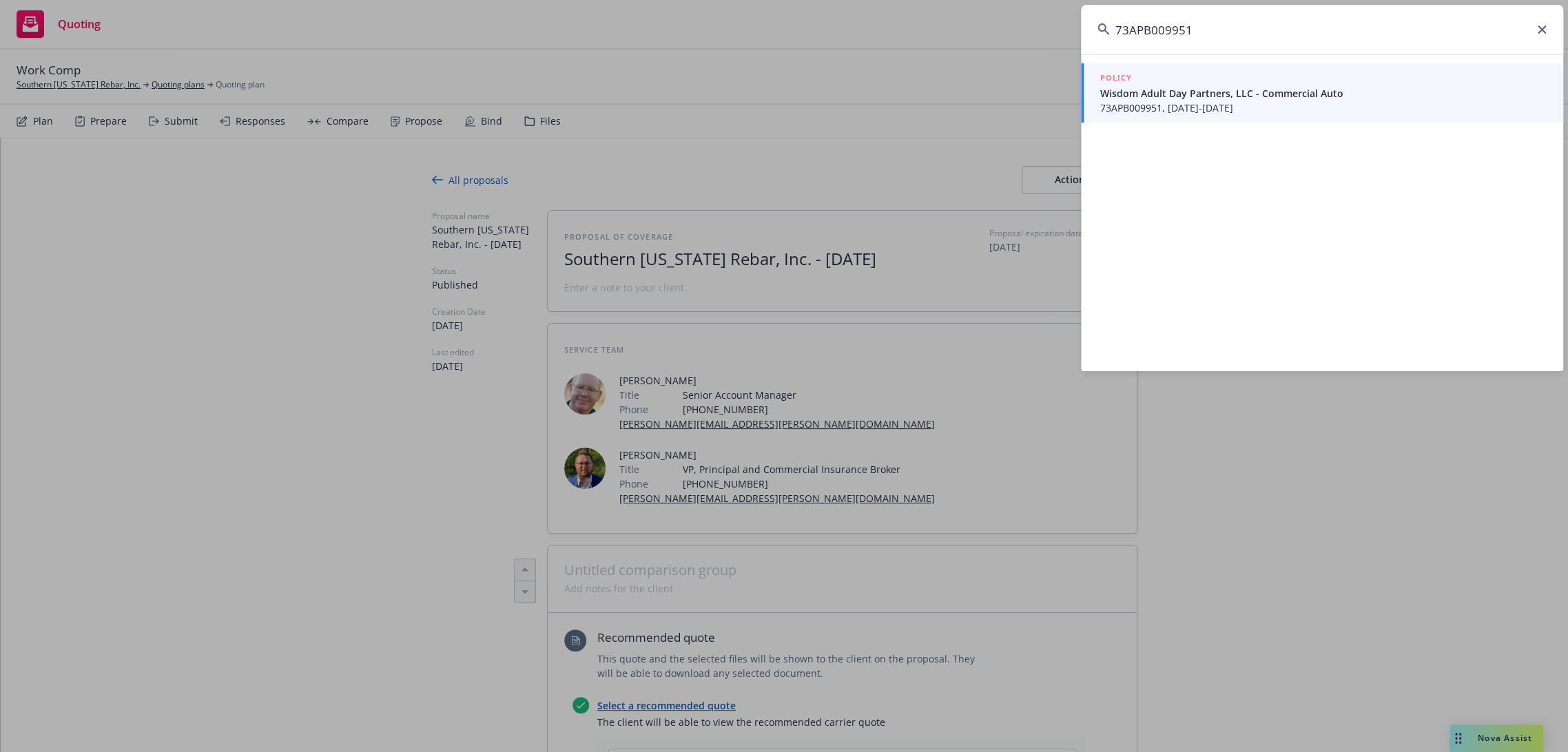
type input "73APB009951"
click at [1212, 90] on span "Wisdom Adult Day Partners, LLC - Commercial Auto" at bounding box center [1323, 93] width 446 height 15
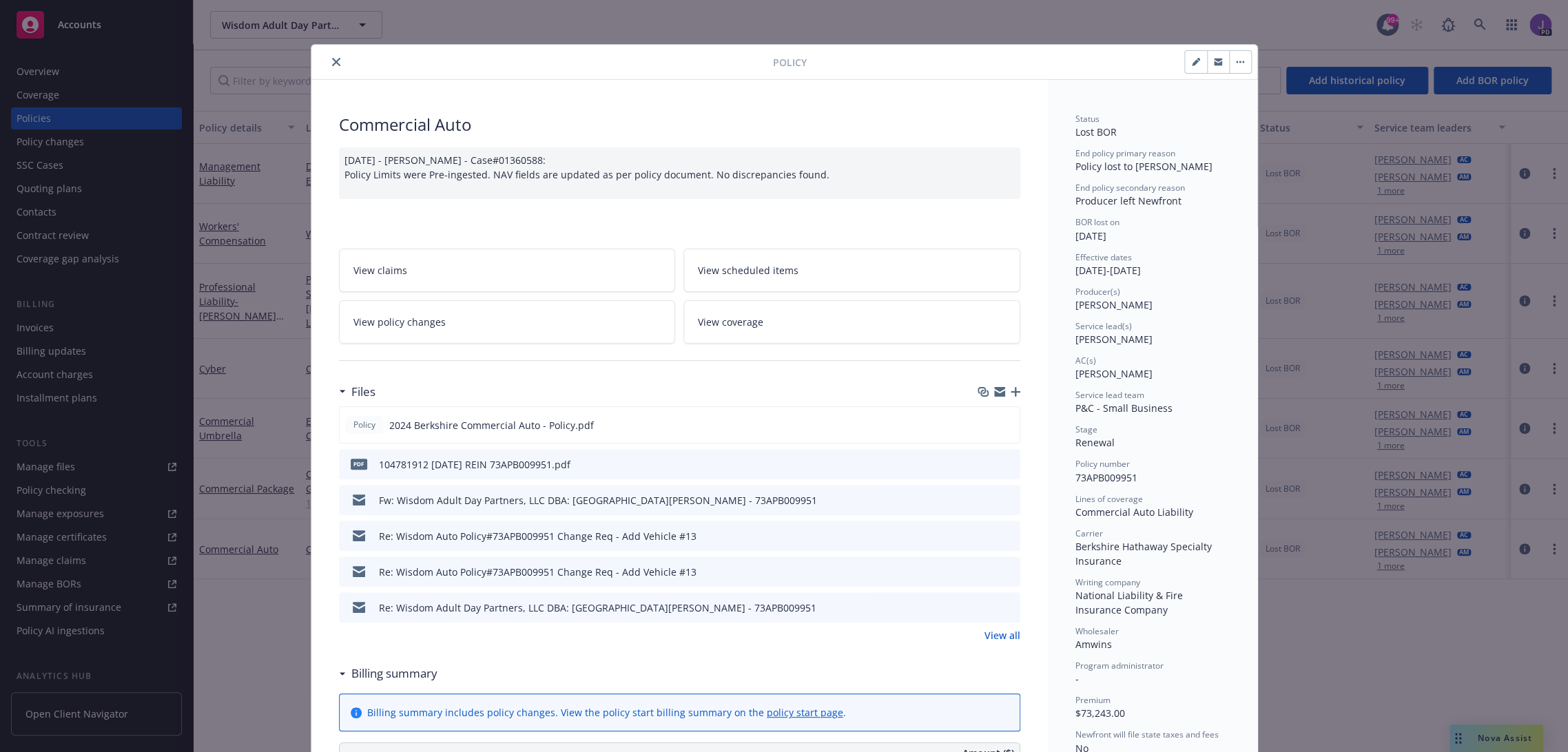
click at [332, 58] on icon "close" at bounding box center [336, 62] width 8 height 8
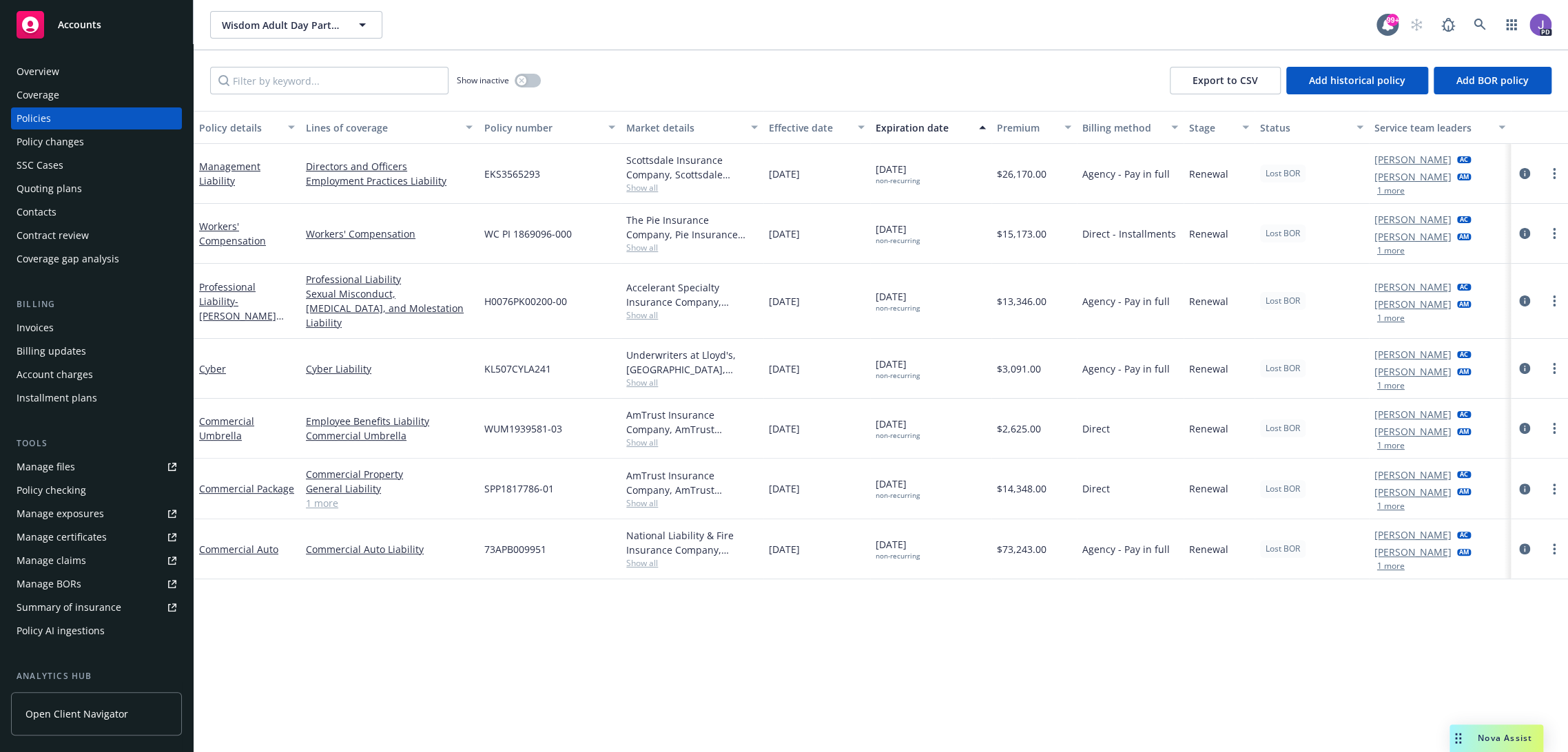
click at [648, 62] on div "Show inactive Export to CSV Add historical policy Add BOR policy" at bounding box center [880, 81] width 1375 height 61
click at [1506, 25] on icon "button" at bounding box center [1511, 25] width 11 height 11
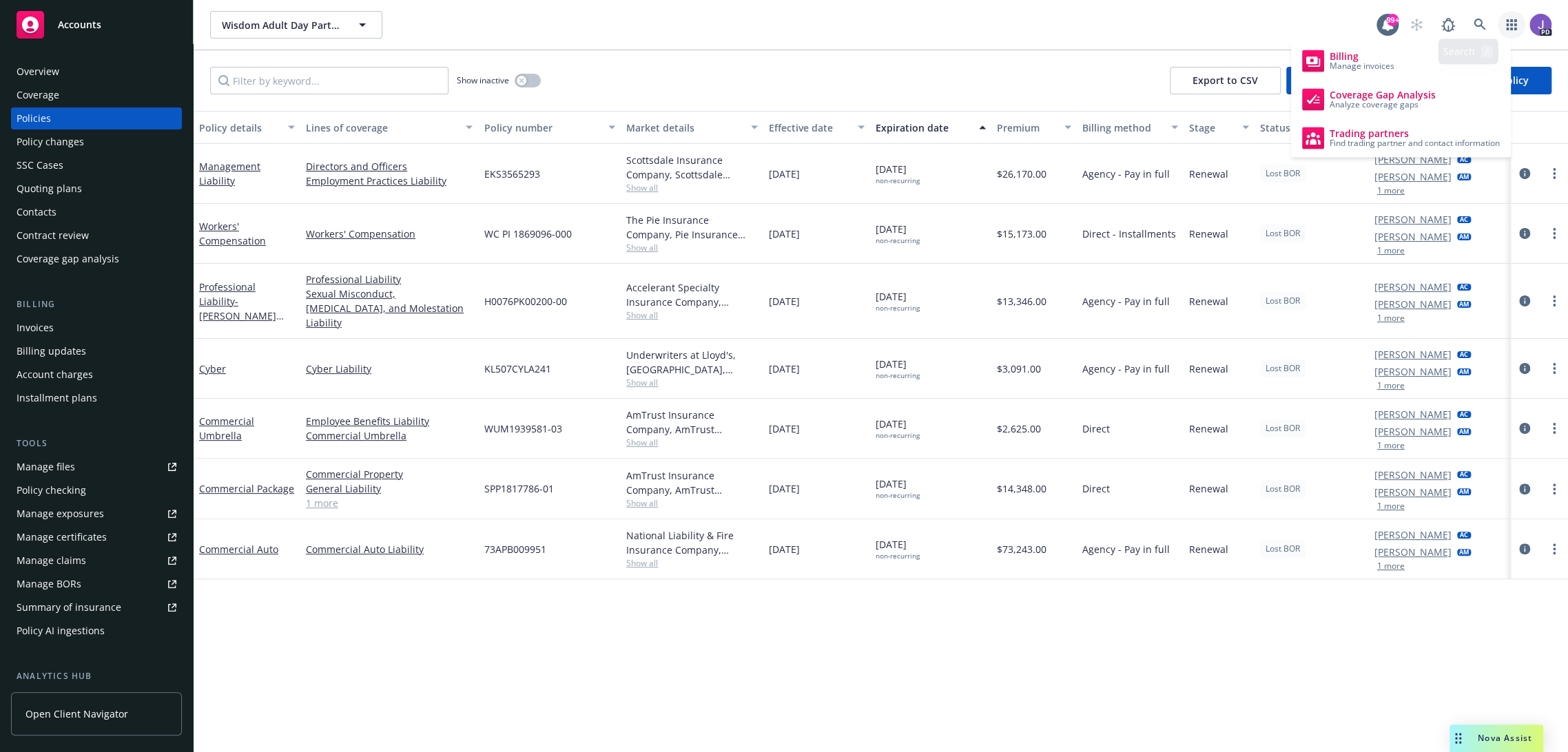
click at [1124, 25] on div "Wisdom Adult Day Partners, LLC Wisdom Adult Day Partners, LLC" at bounding box center [793, 25] width 1166 height 27
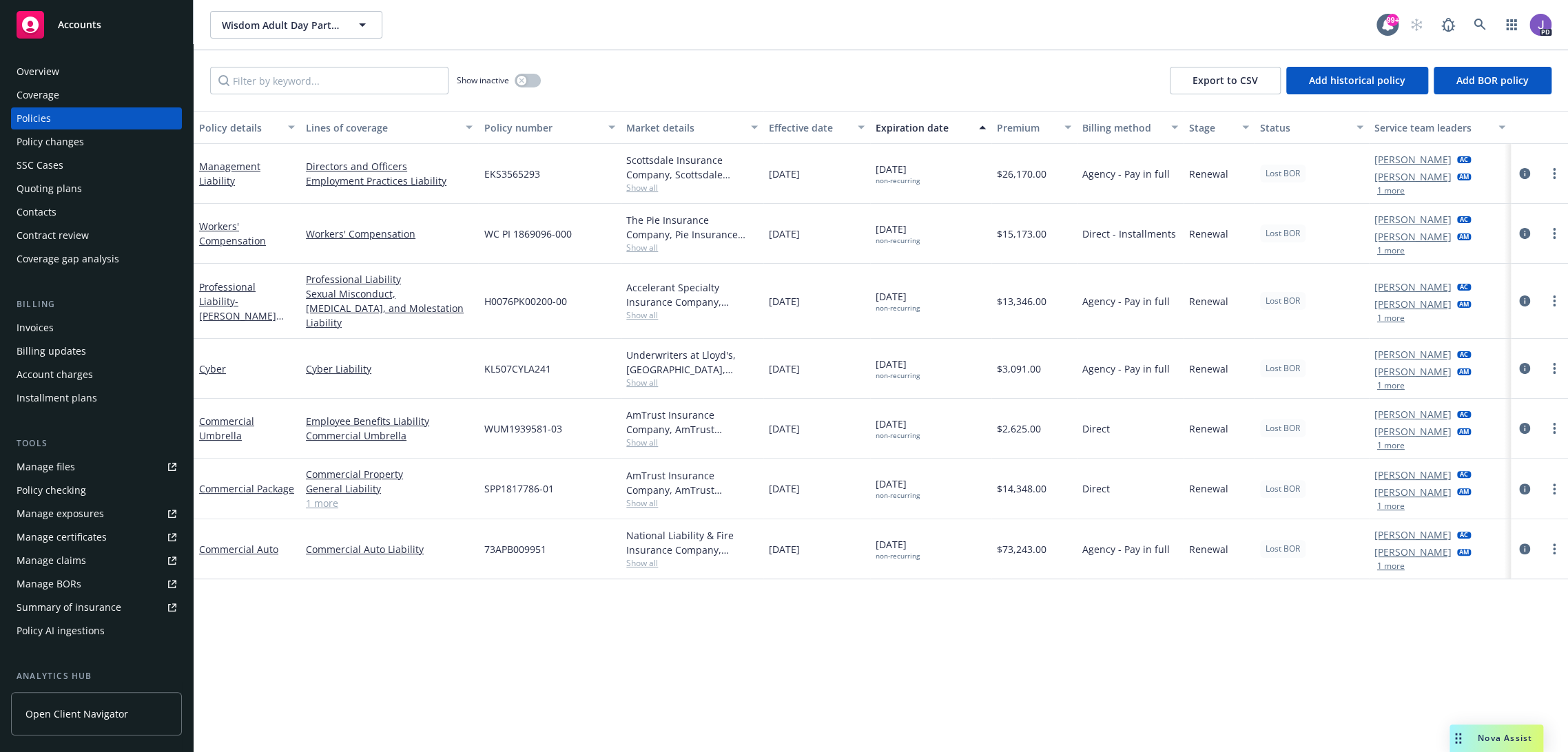
drag, startPoint x: 44, startPoint y: 65, endPoint x: 211, endPoint y: 93, distance: 169.3
click at [44, 65] on div "Overview" at bounding box center [38, 71] width 43 height 22
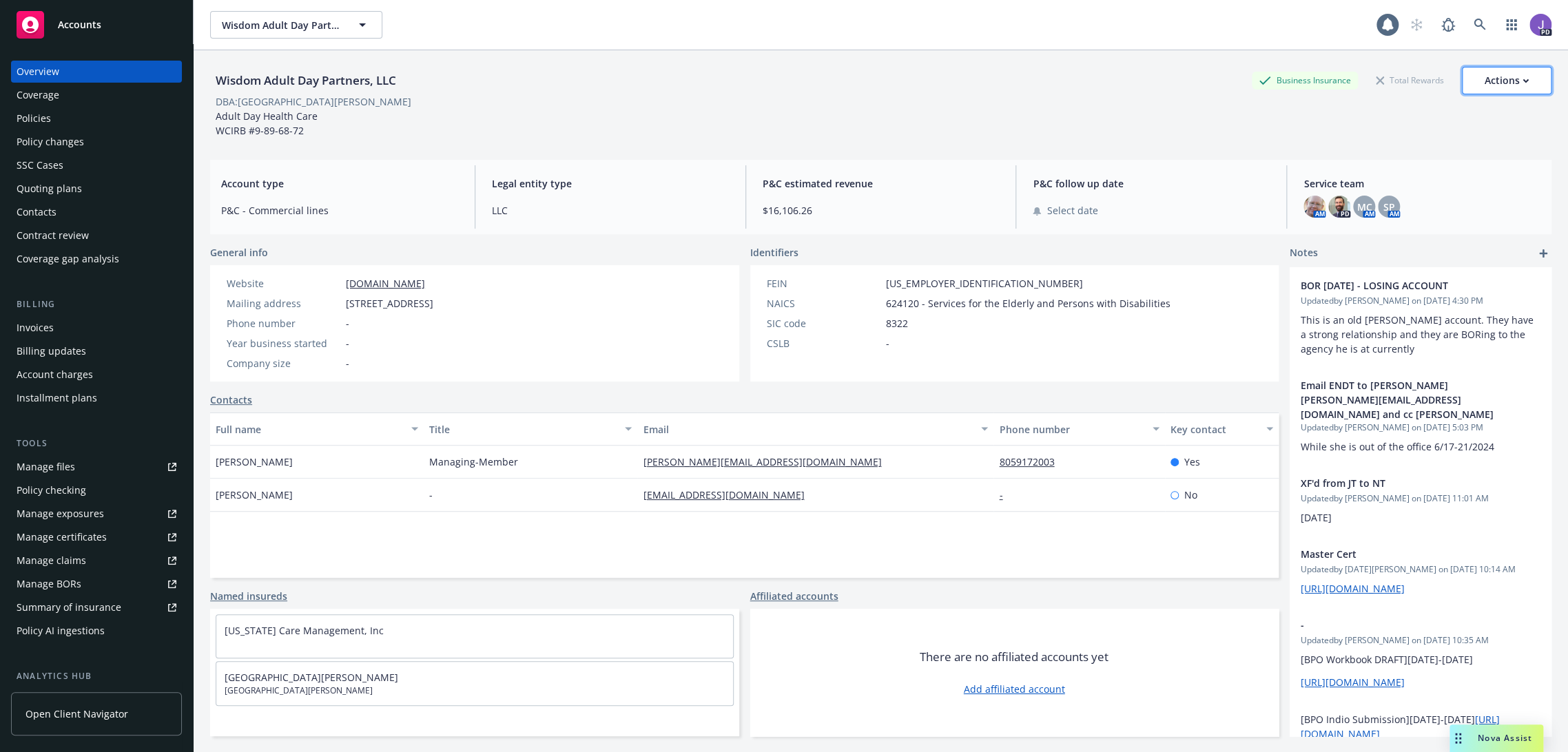
click at [1492, 76] on div "Actions" at bounding box center [1506, 80] width 44 height 26
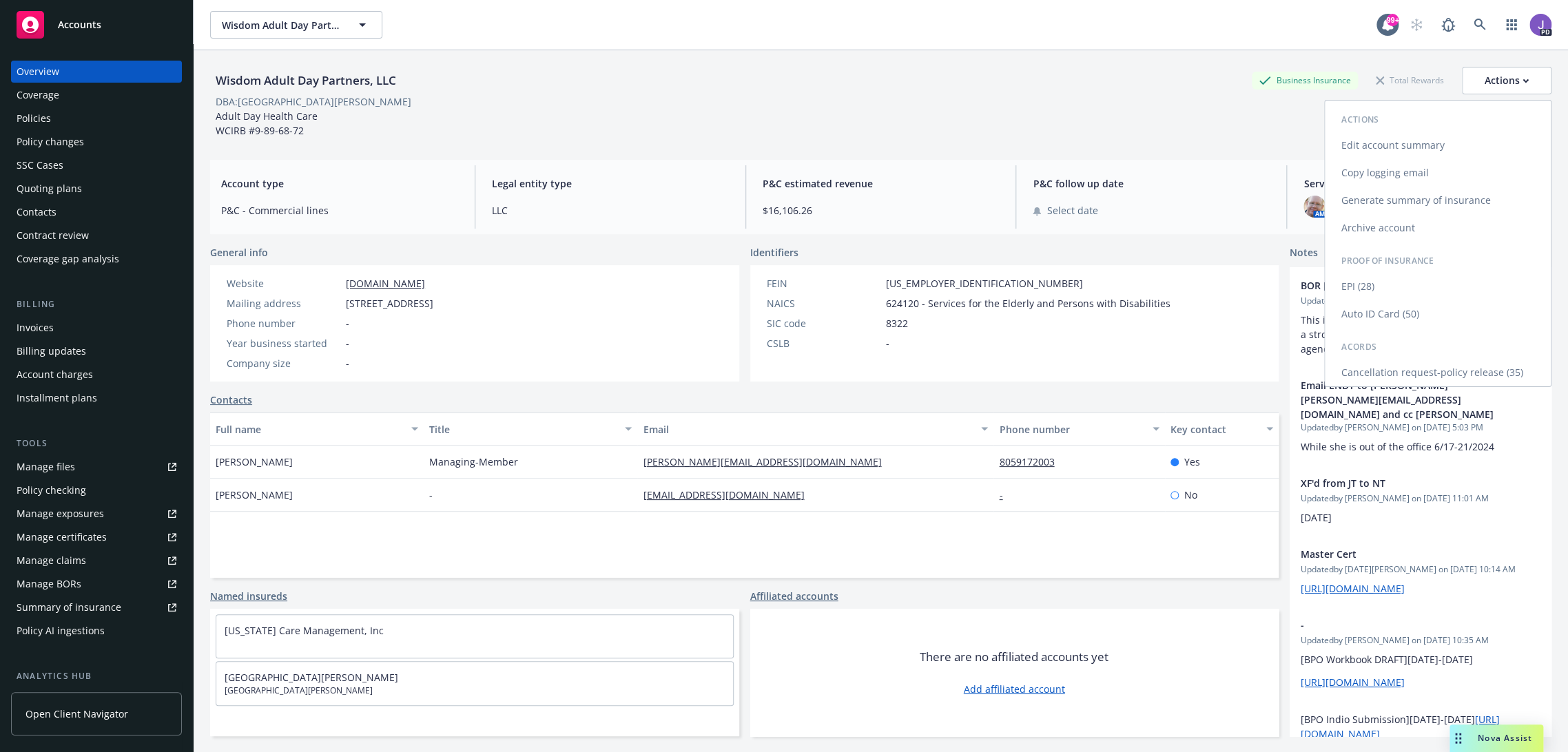
click at [1394, 166] on link "Copy logging email" at bounding box center [1438, 172] width 226 height 27
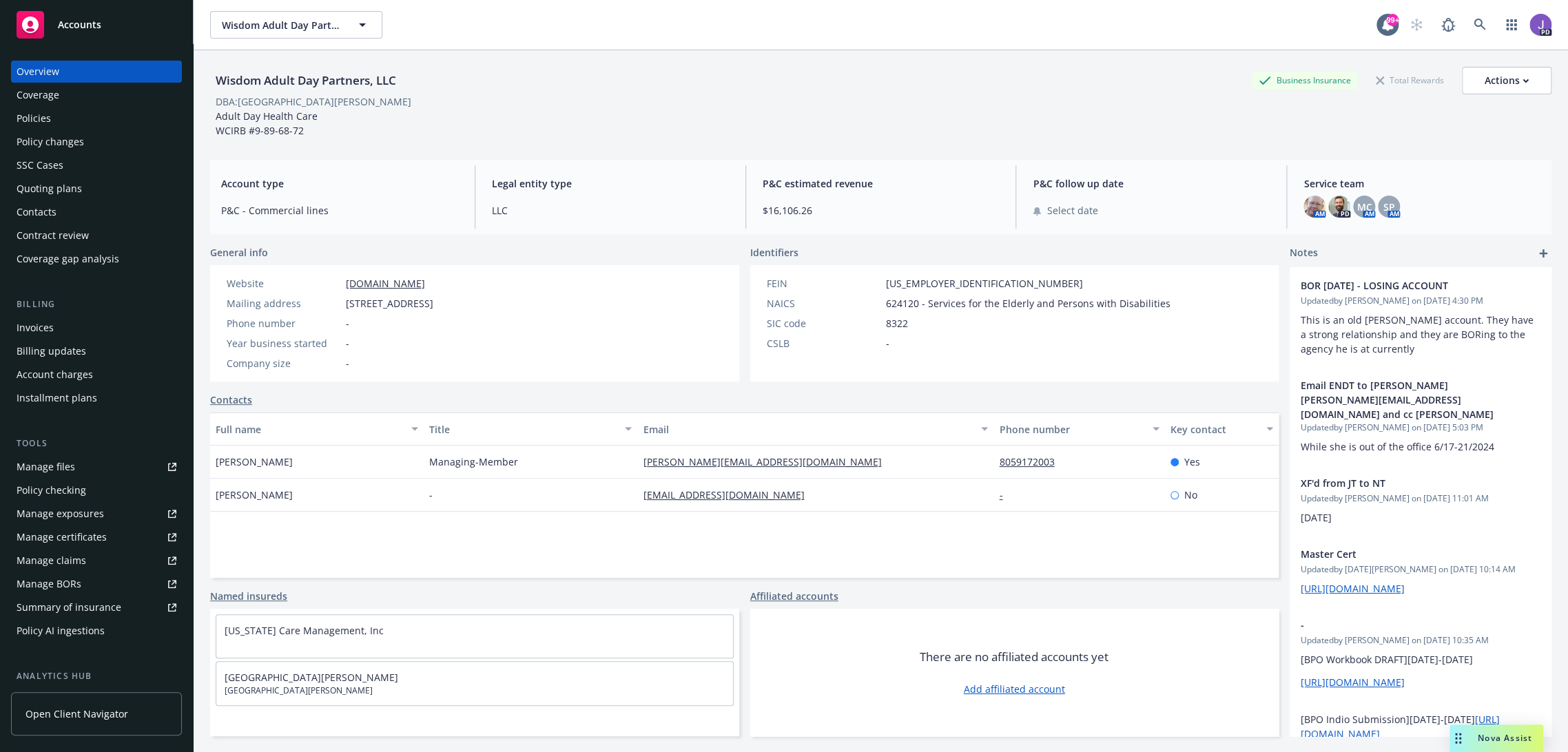
click at [674, 144] on div "Wisdom Adult Day Partners, LLC Business Insurance Total Rewards Actions DBA: [G…" at bounding box center [880, 99] width 1341 height 99
click at [1471, 17] on link at bounding box center [1479, 25] width 27 height 27
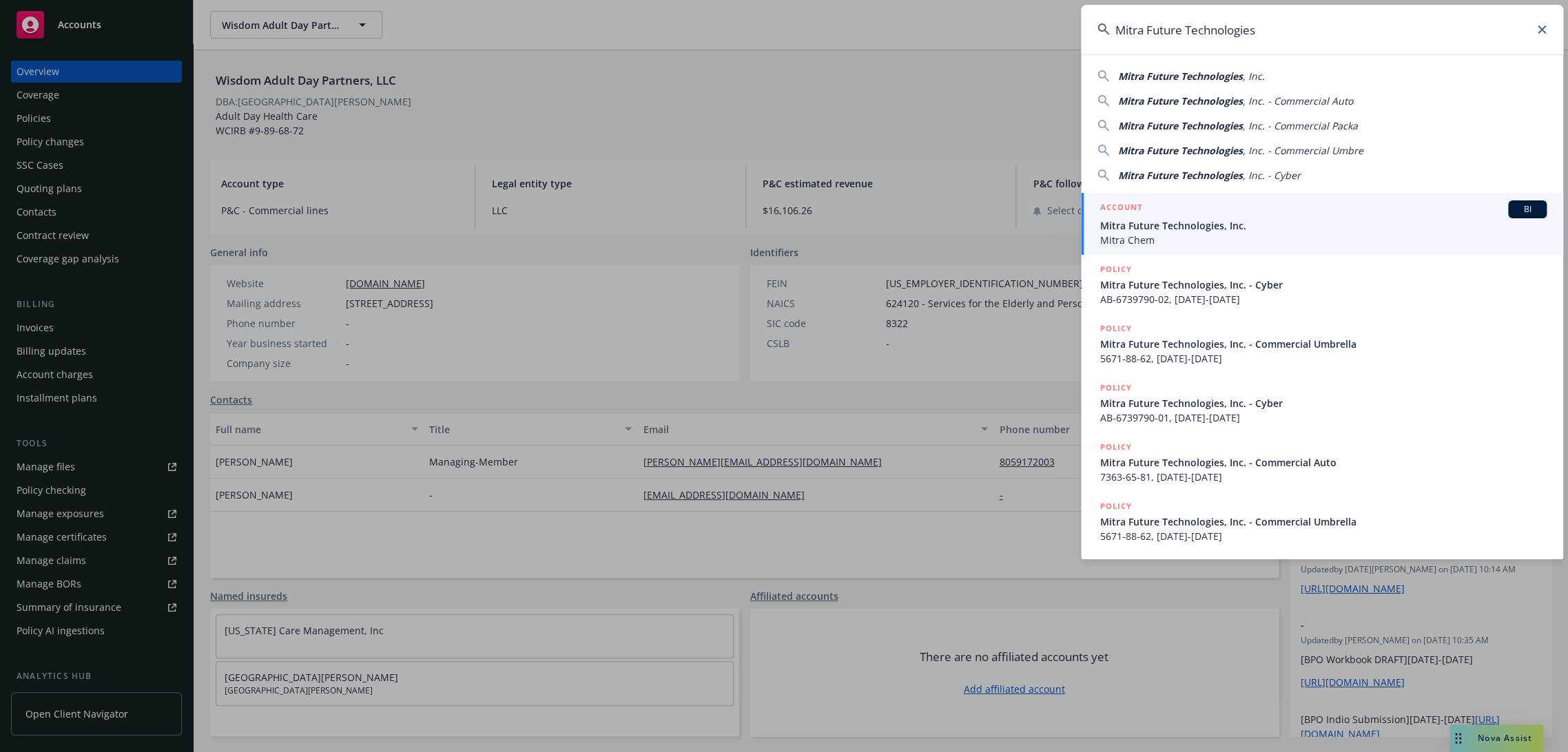
type input "Mitra Future Technologies"
click at [1170, 230] on span "Mitra Future Technologies, Inc." at bounding box center [1323, 225] width 446 height 15
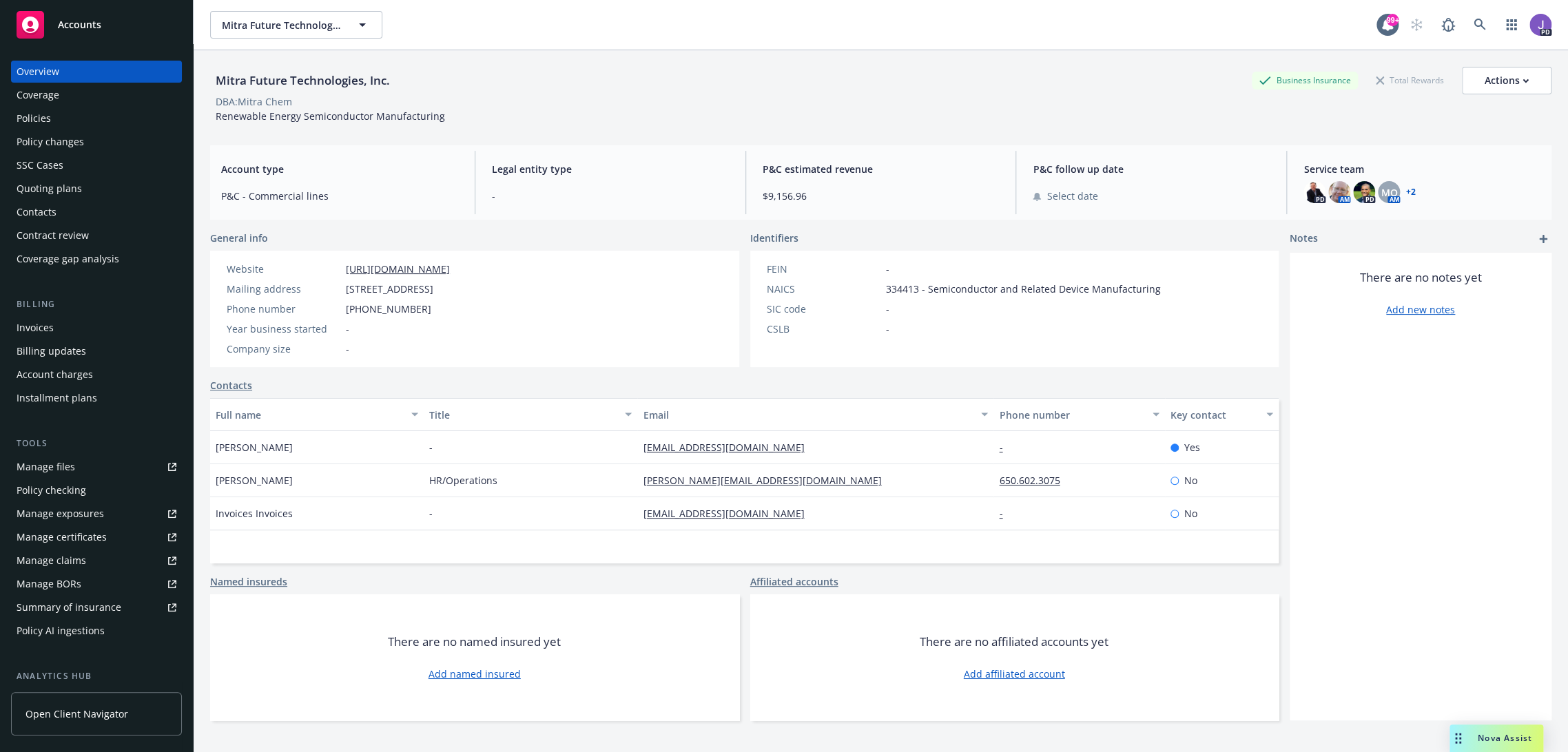
click at [39, 123] on div "Policies" at bounding box center [34, 118] width 34 height 22
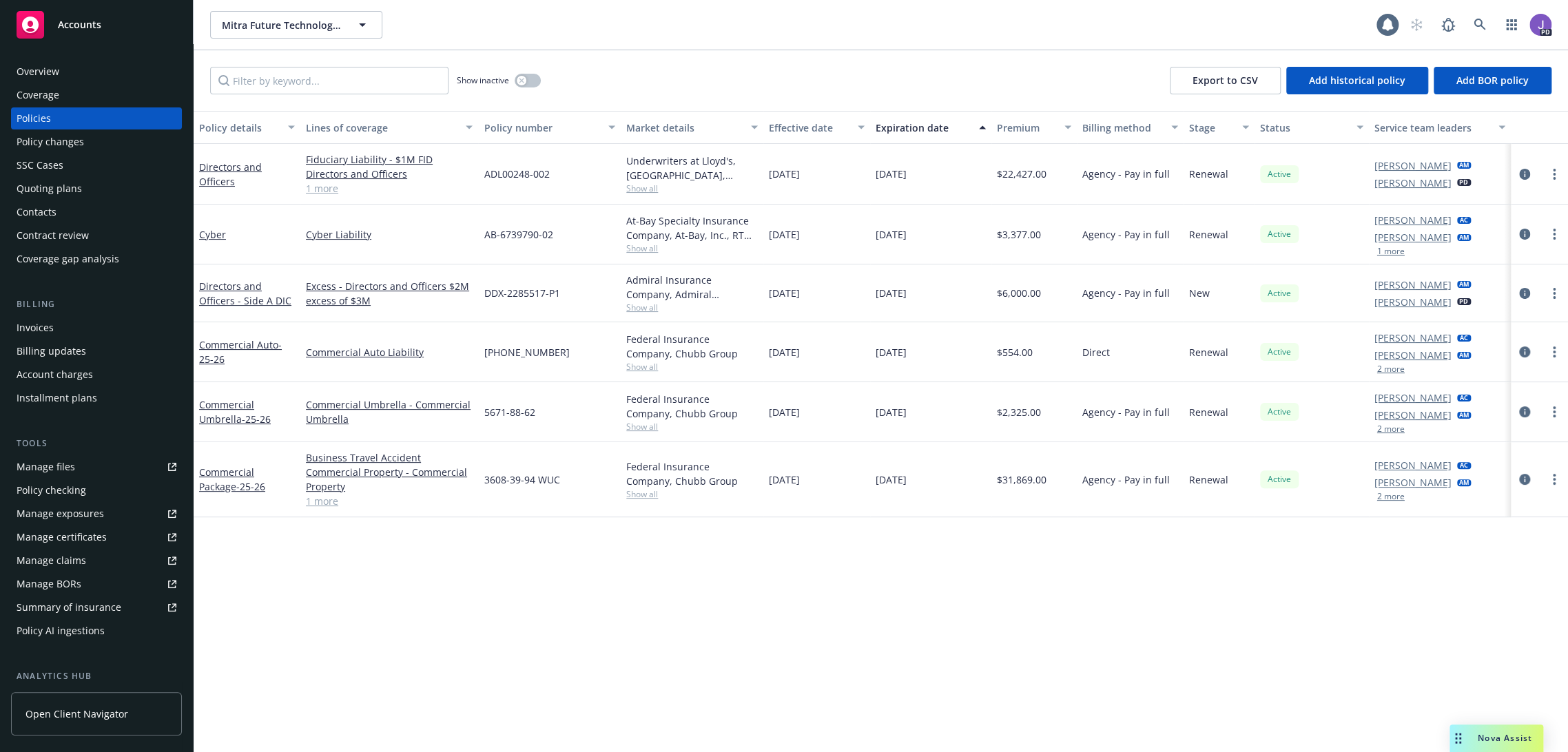
click at [622, 48] on div "Mitra Future Technologies, Inc. Mitra Future Technologies, Inc. PD" at bounding box center [880, 25] width 1375 height 50
click at [667, 71] on div "Show inactive Export to CSV Add historical policy Add BOR policy" at bounding box center [880, 81] width 1375 height 61
click at [1519, 408] on icon "circleInformation" at bounding box center [1525, 412] width 11 height 11
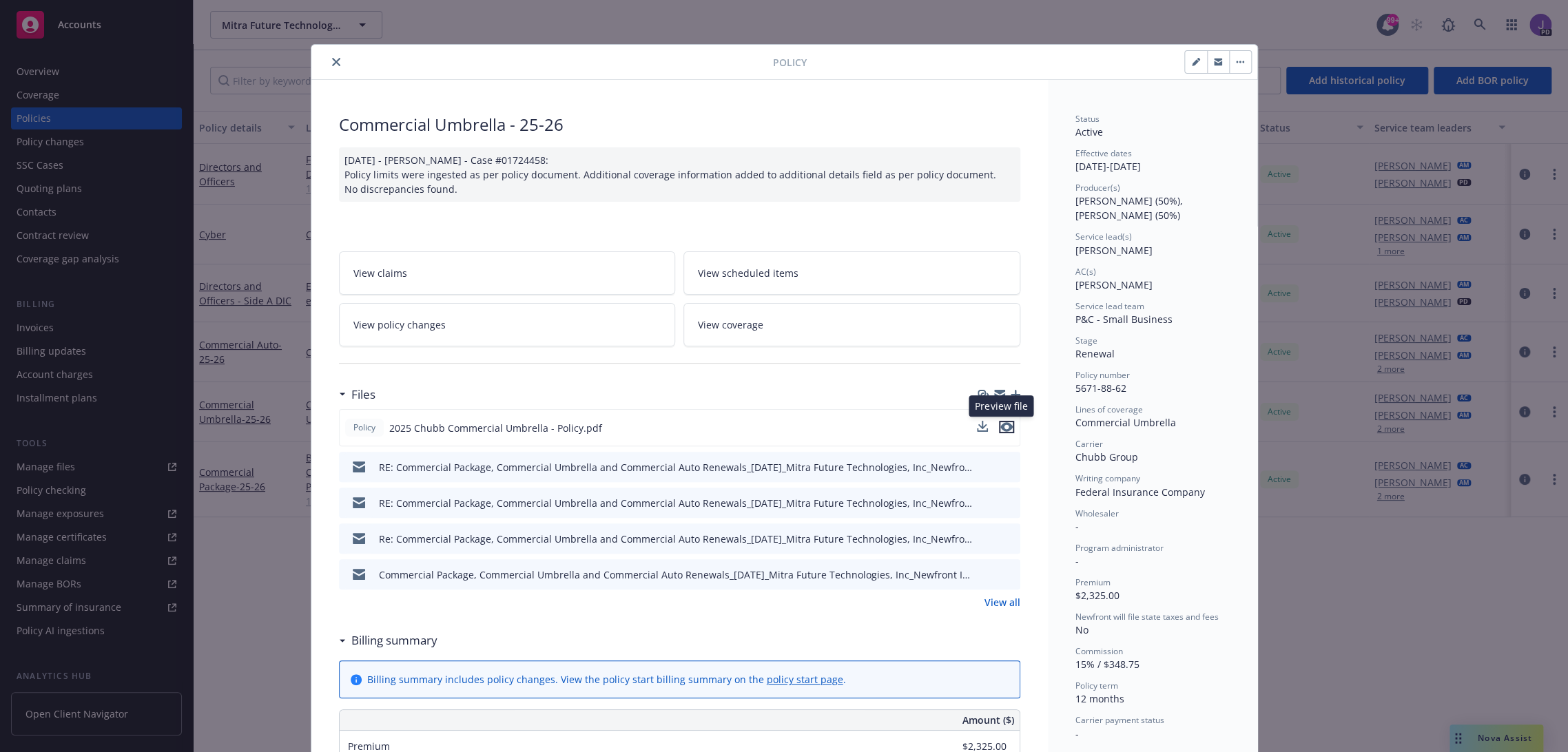
click at [1000, 422] on icon "preview file" at bounding box center [1006, 427] width 13 height 10
click at [332, 60] on icon "close" at bounding box center [336, 62] width 8 height 8
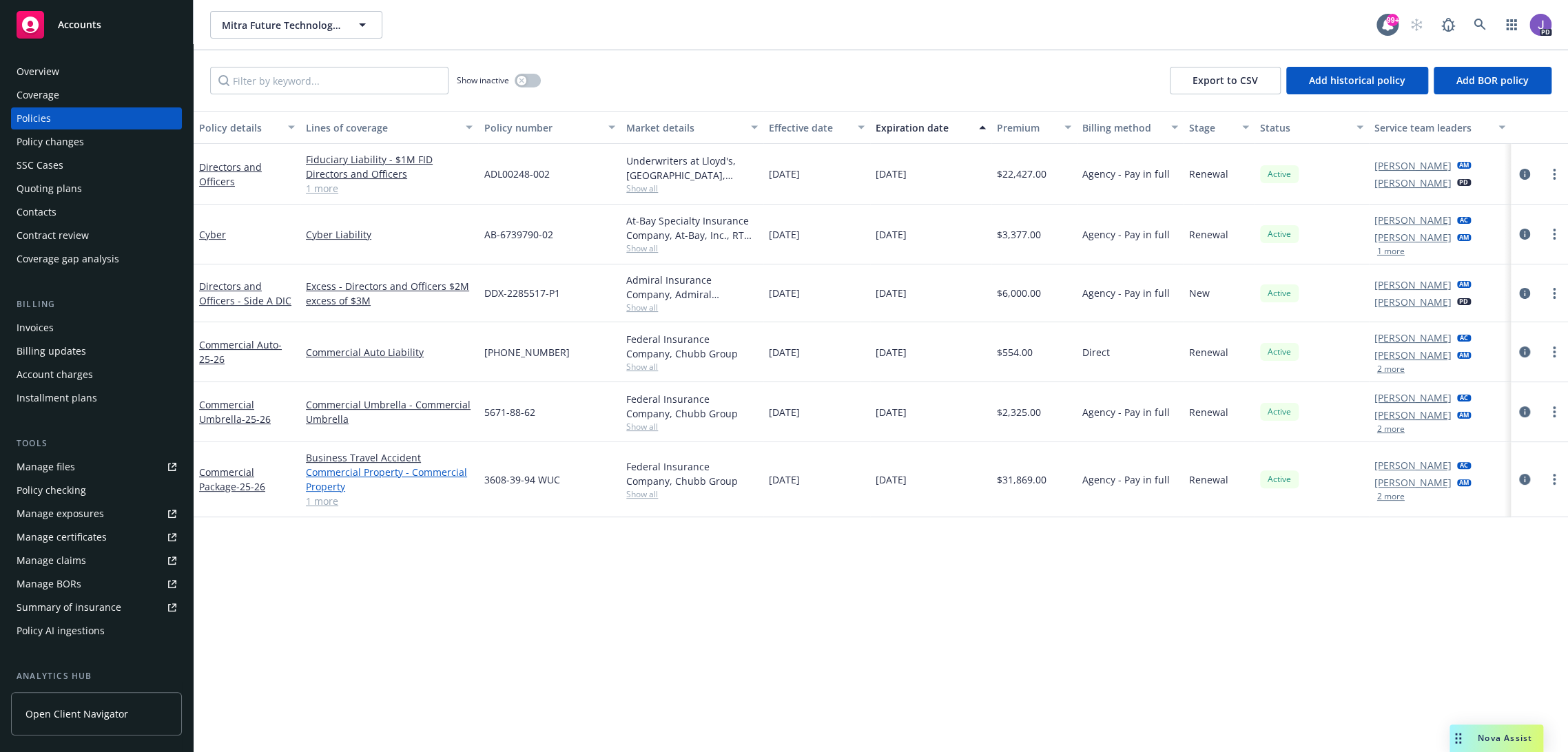
drag, startPoint x: 312, startPoint y: 501, endPoint x: 309, endPoint y: 485, distance: 16.3
click at [314, 501] on link "1 more" at bounding box center [389, 501] width 167 height 15
click at [57, 80] on div "Overview" at bounding box center [38, 71] width 43 height 22
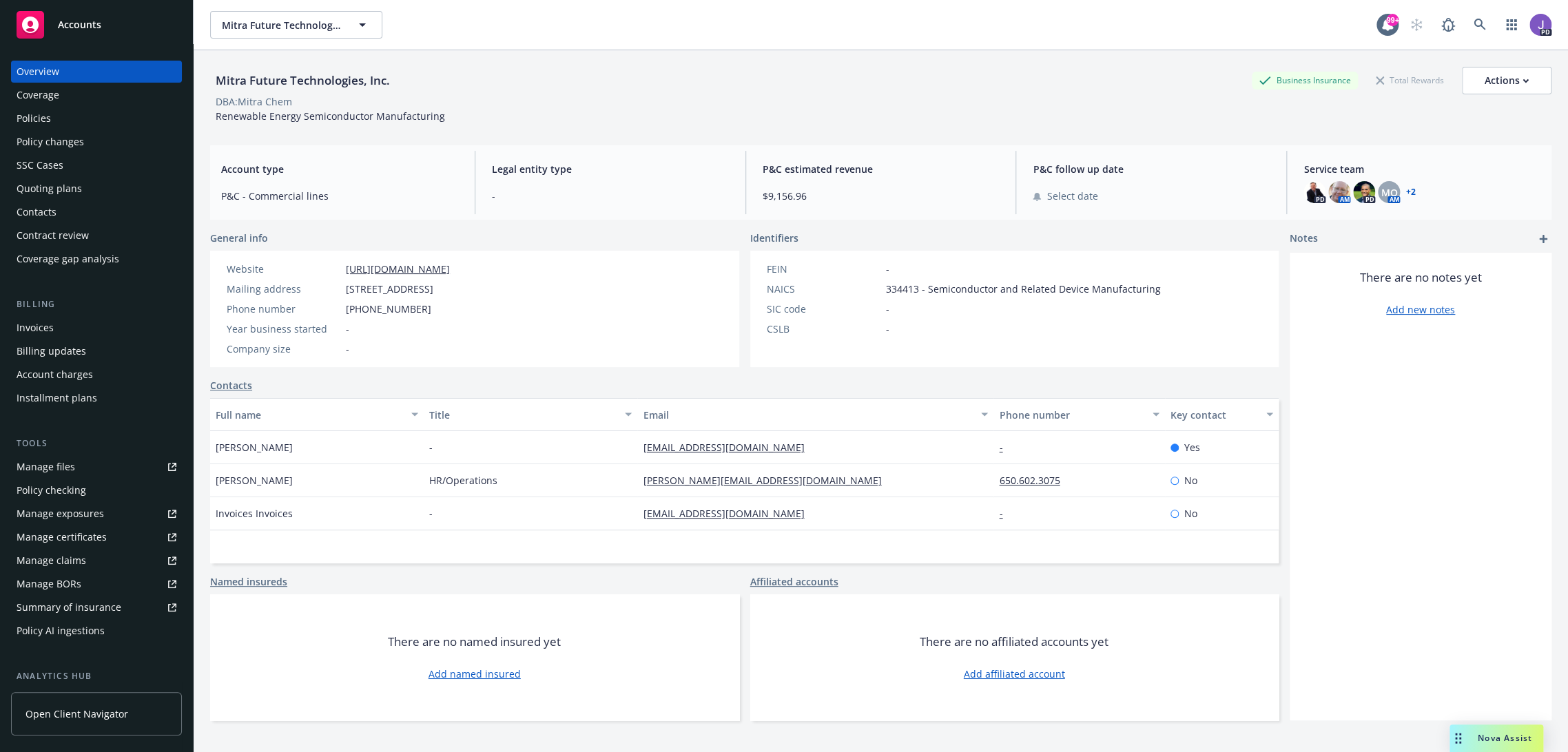
click at [61, 120] on div "Policies" at bounding box center [97, 118] width 160 height 22
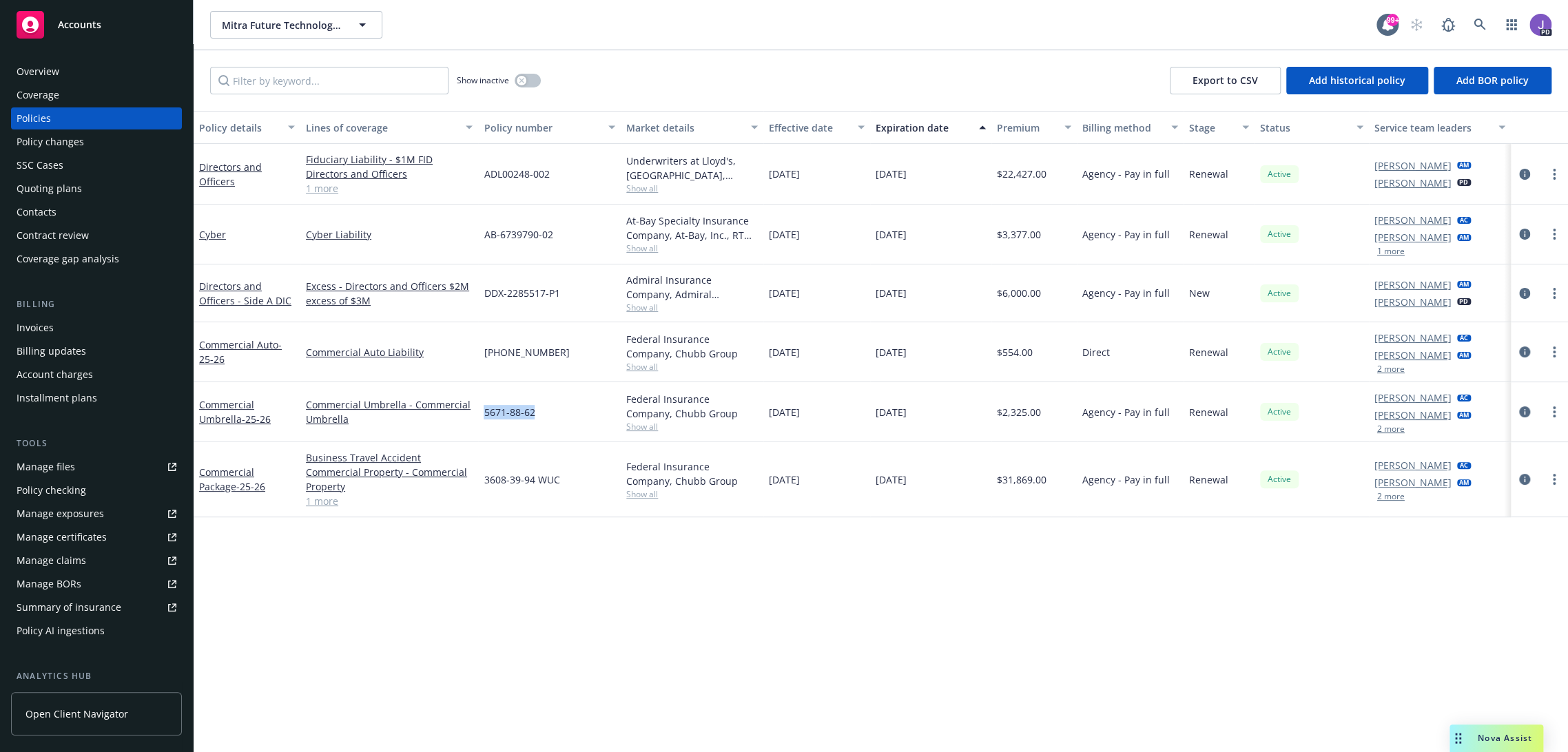
drag, startPoint x: 541, startPoint y: 414, endPoint x: 479, endPoint y: 417, distance: 62.1
click at [479, 417] on div "5671-88-62" at bounding box center [550, 412] width 143 height 60
copy span "5671-88-62"
click at [644, 422] on span "Show all" at bounding box center [692, 426] width 132 height 12
